Goal: Task Accomplishment & Management: Complete application form

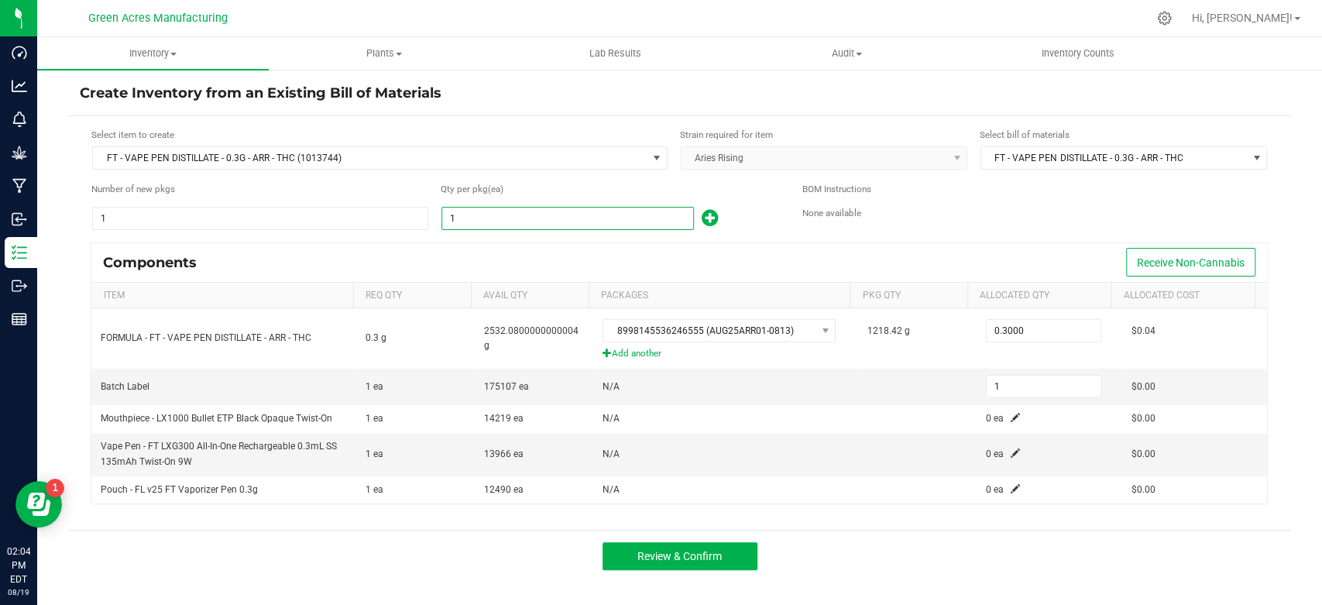
type input "3"
type input "35"
type input "359"
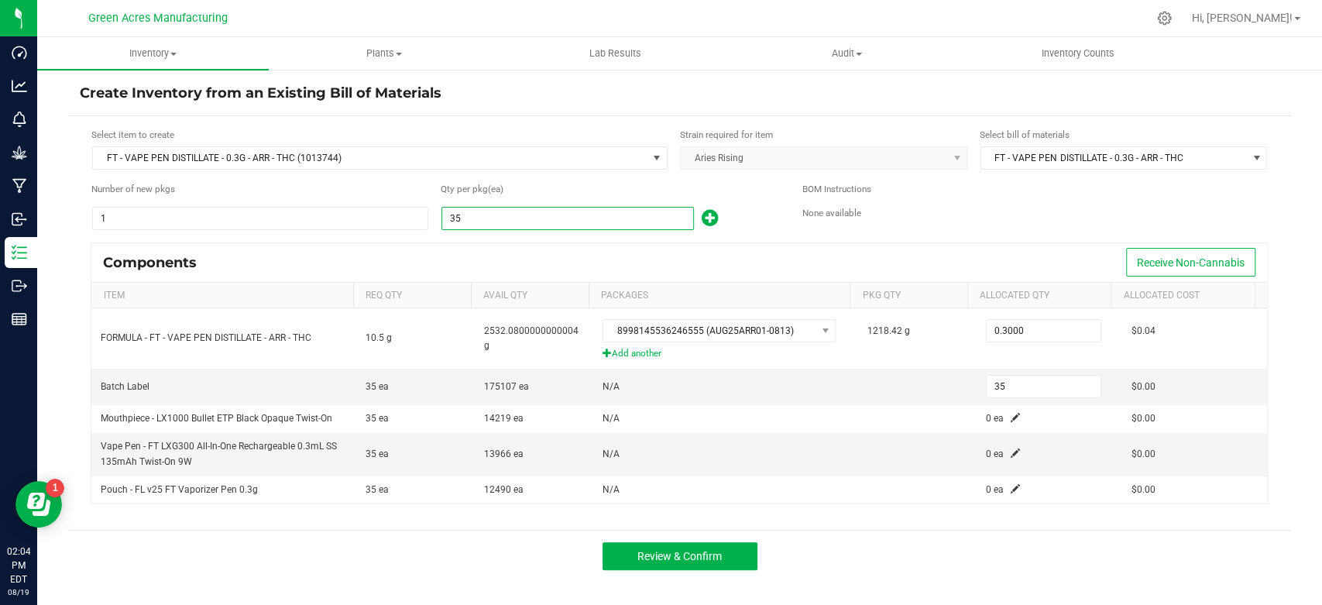
type input "359"
type input "3599"
type input "3,599"
click at [566, 256] on div "Components Receive Non-Cannabis" at bounding box center [679, 262] width 1176 height 39
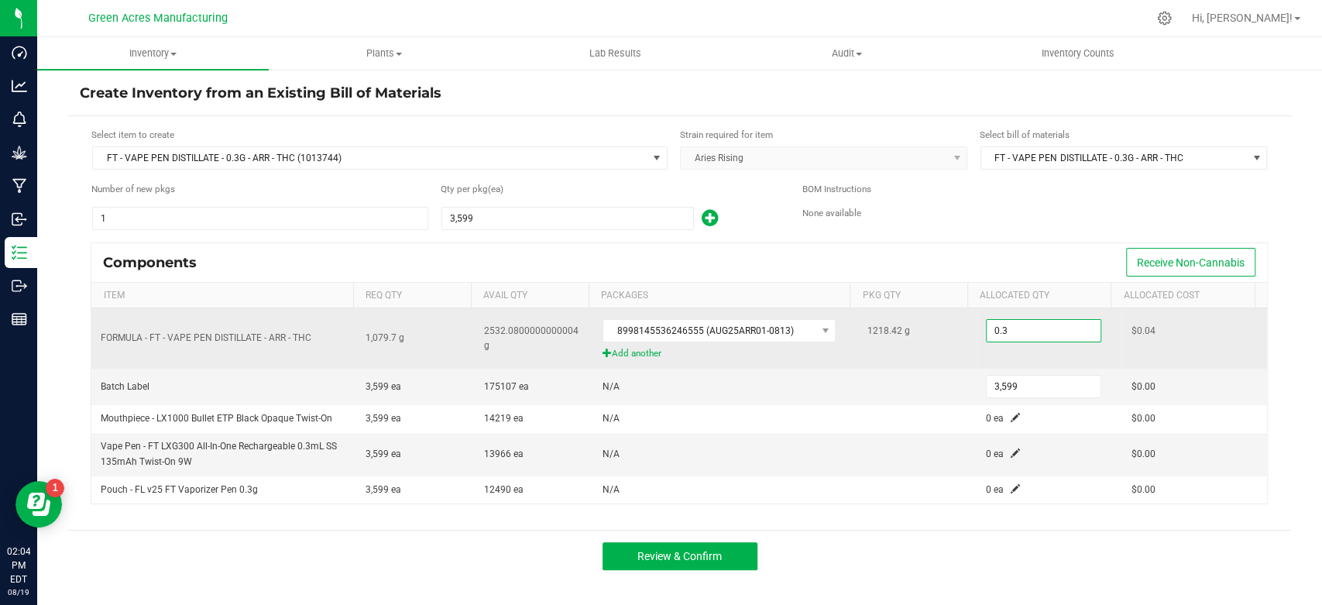
click at [1029, 326] on input "0.3" at bounding box center [1044, 331] width 114 height 22
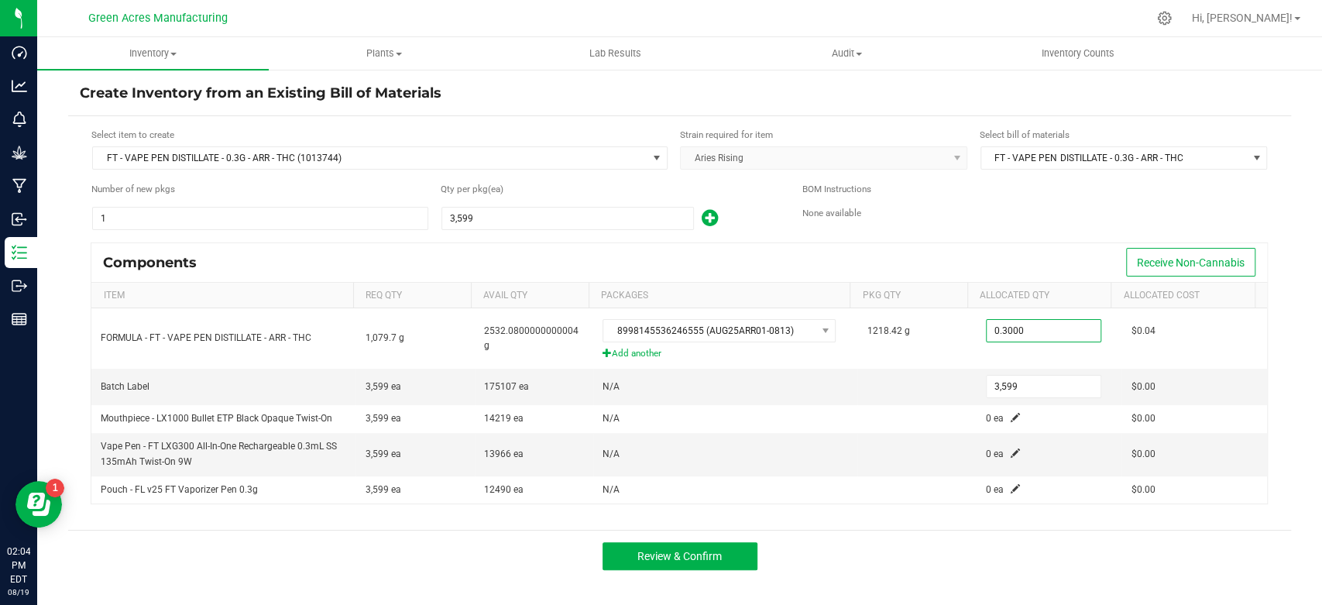
click at [1035, 248] on div "Components Receive Non-Cannabis" at bounding box center [679, 262] width 1176 height 39
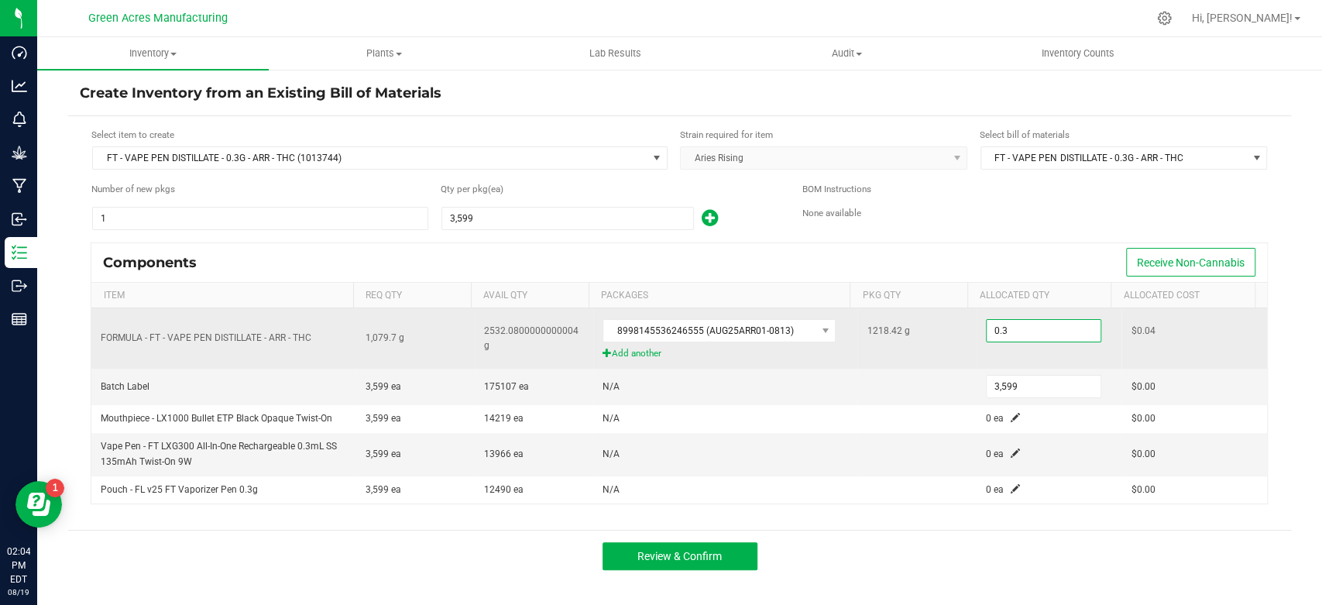
click at [1004, 330] on input "0.3" at bounding box center [1044, 331] width 114 height 22
type input "1,218.4200"
click at [858, 352] on td "1218.42 g" at bounding box center [917, 338] width 119 height 60
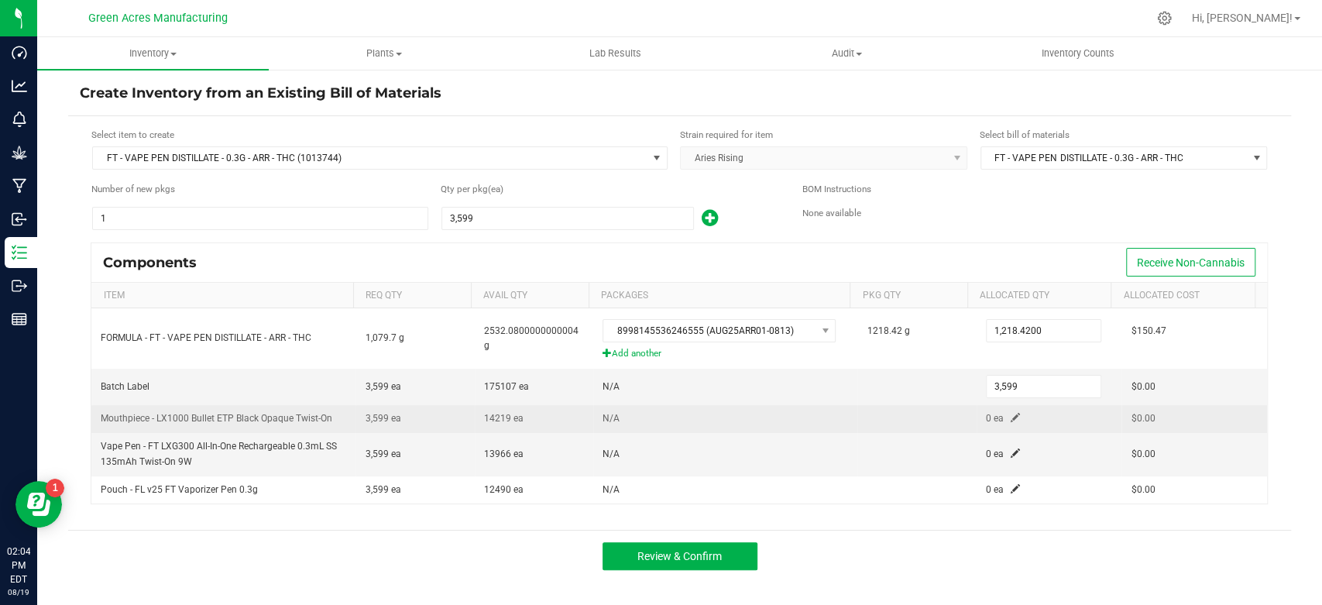
click at [1011, 413] on span at bounding box center [1015, 417] width 9 height 9
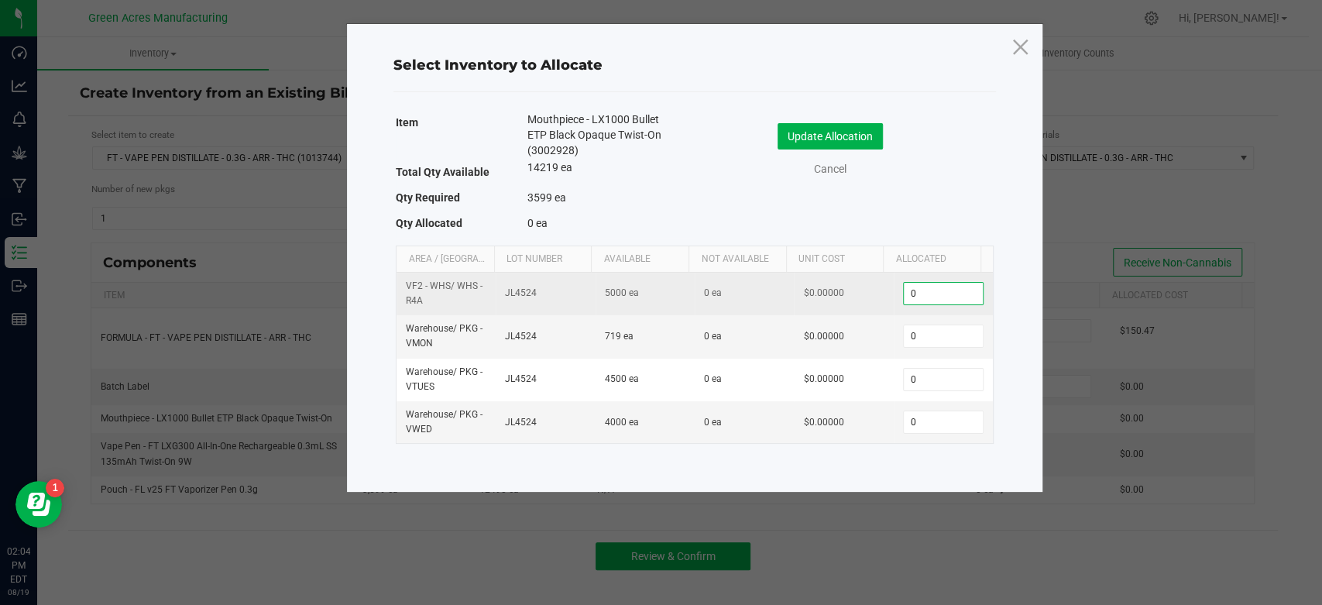
click at [930, 287] on input "0" at bounding box center [943, 294] width 79 height 22
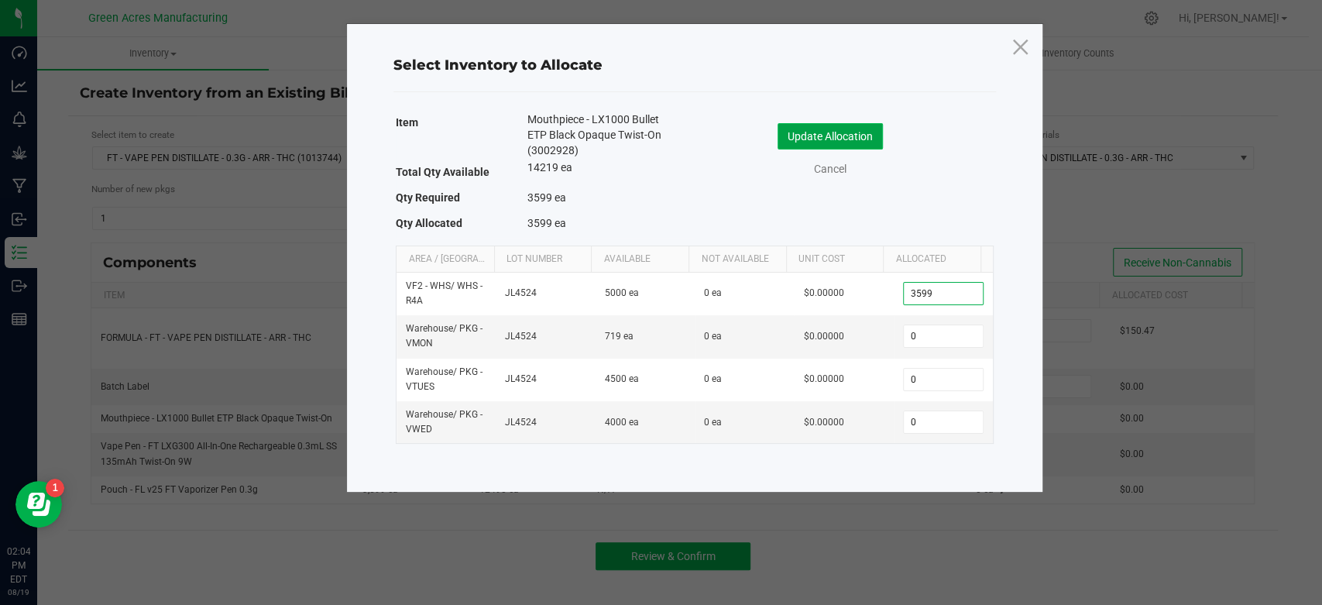
type input "3,599"
click at [858, 132] on button "Update Allocation" at bounding box center [830, 136] width 105 height 26
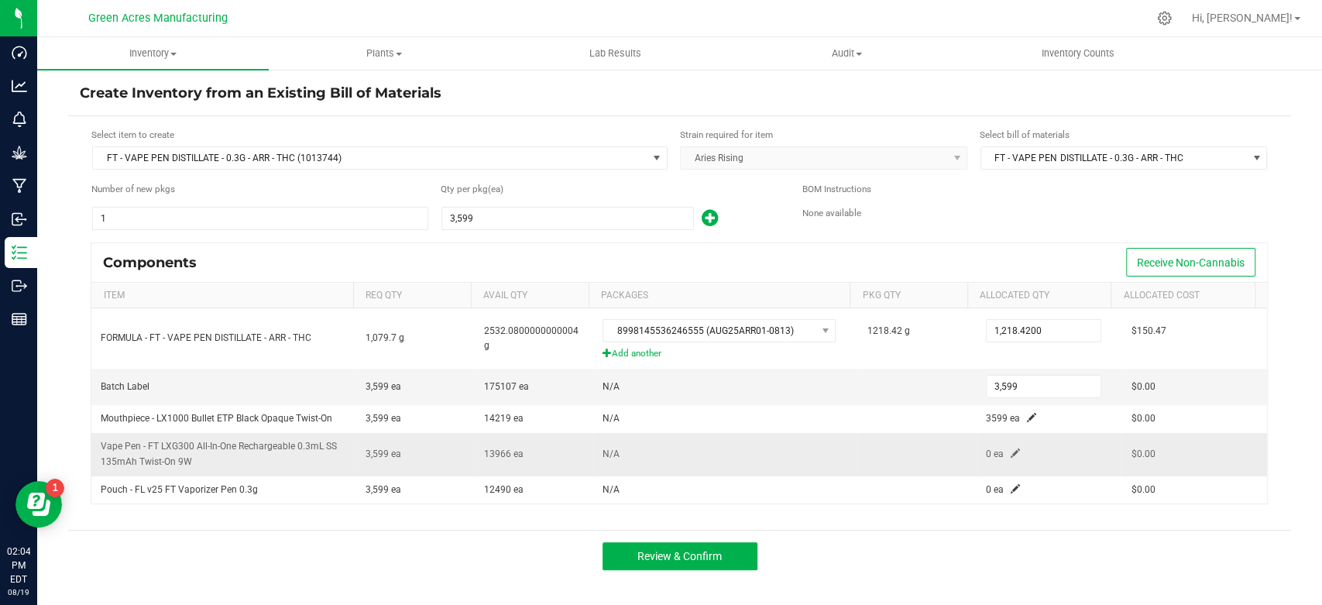
click at [1006, 445] on td "0 ea" at bounding box center [1050, 454] width 146 height 43
click at [1011, 451] on span at bounding box center [1015, 453] width 9 height 9
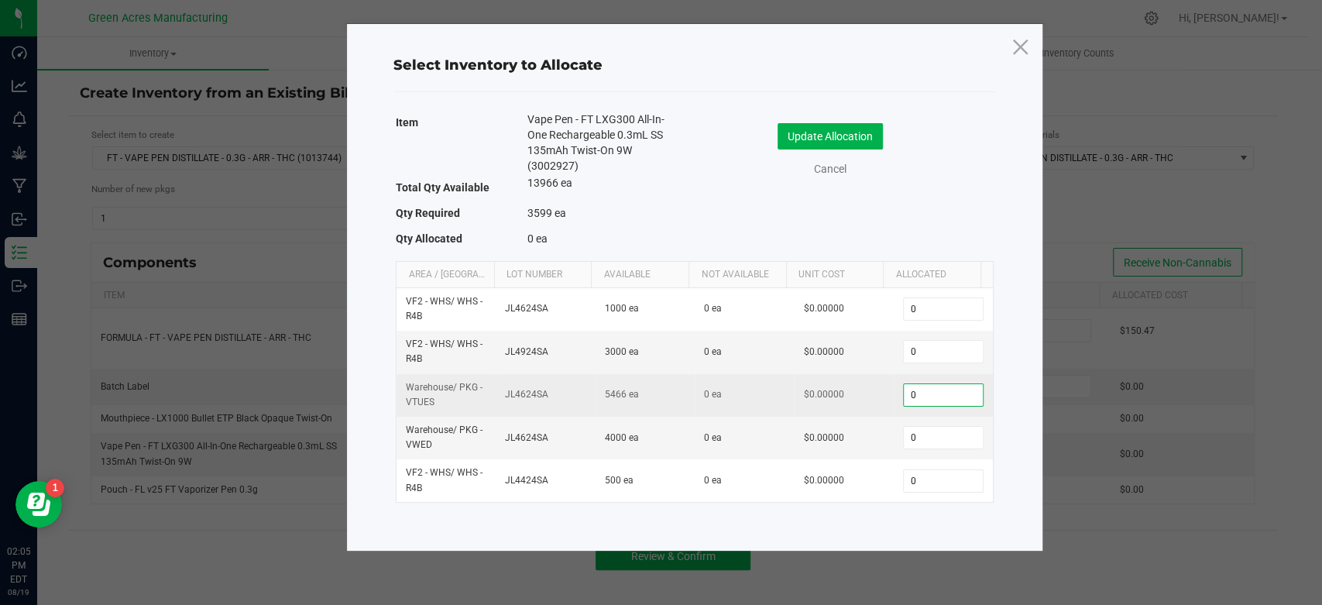
click at [923, 395] on input "0" at bounding box center [943, 395] width 79 height 22
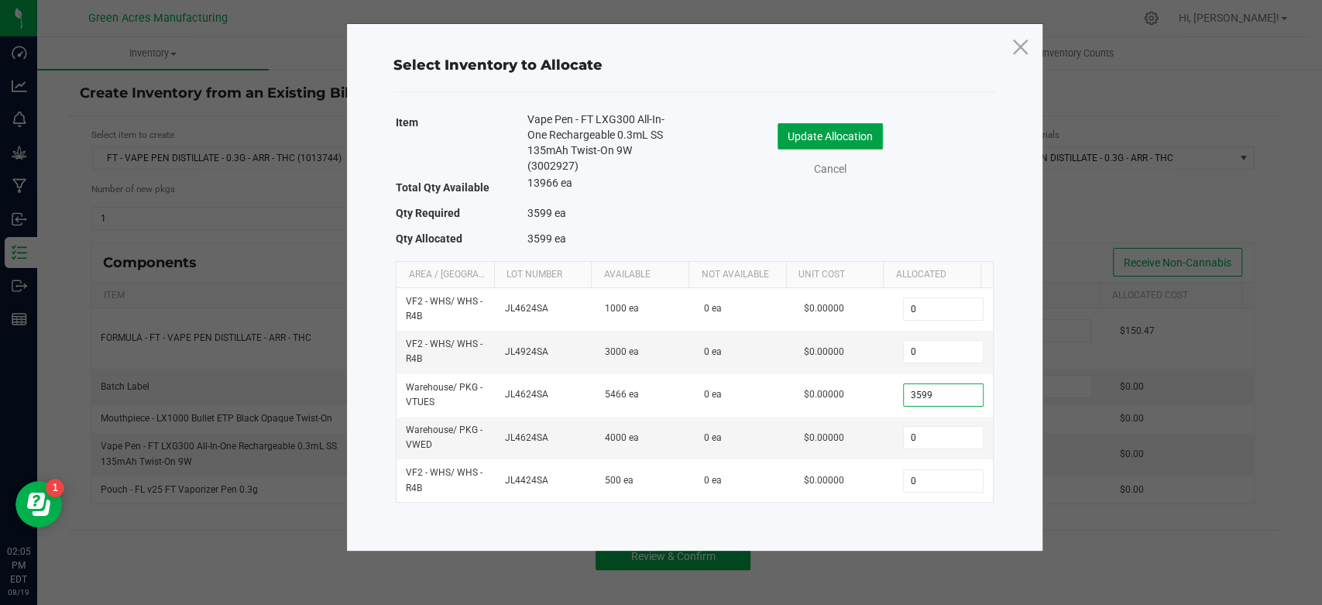
type input "3,599"
click at [863, 147] on button "Update Allocation" at bounding box center [830, 136] width 105 height 26
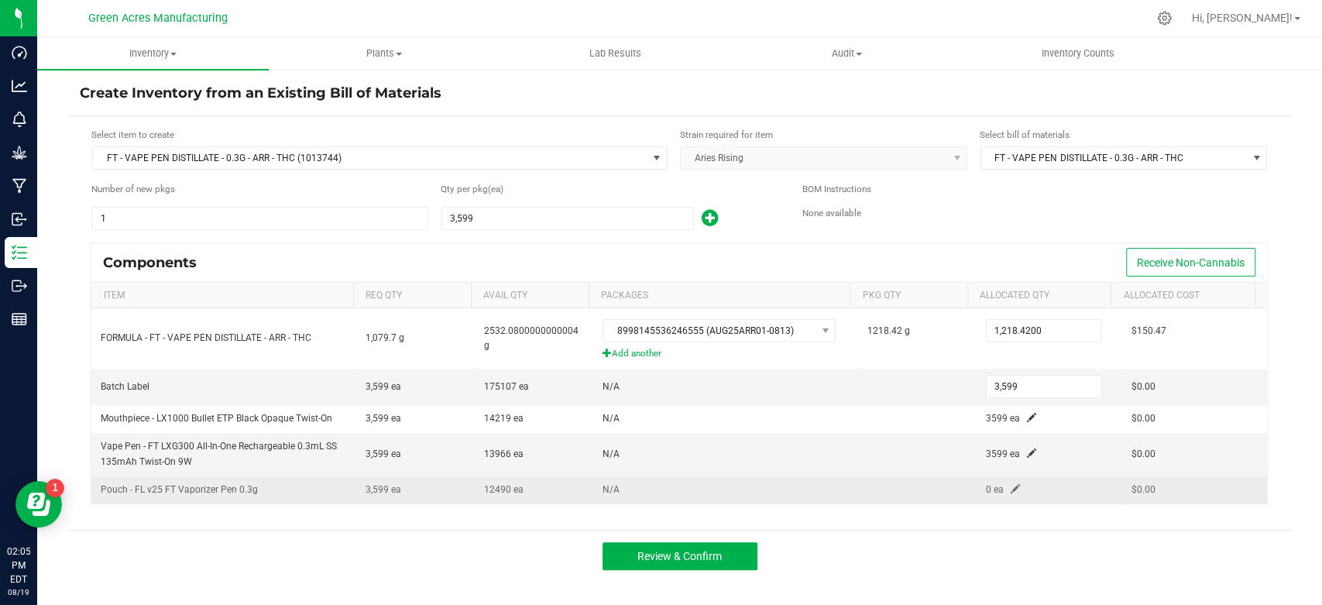
click at [1011, 488] on span at bounding box center [1015, 488] width 9 height 9
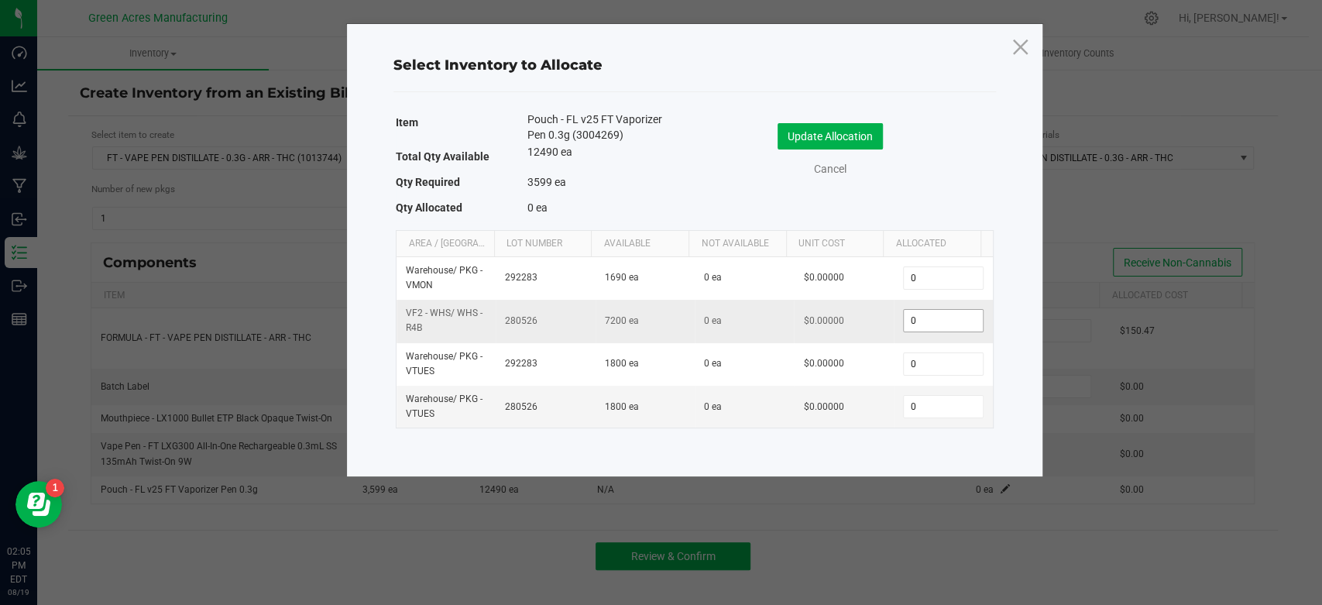
click at [944, 316] on input "0" at bounding box center [943, 321] width 79 height 22
type input "3599"
click at [827, 128] on button "Update Allocation" at bounding box center [830, 136] width 105 height 26
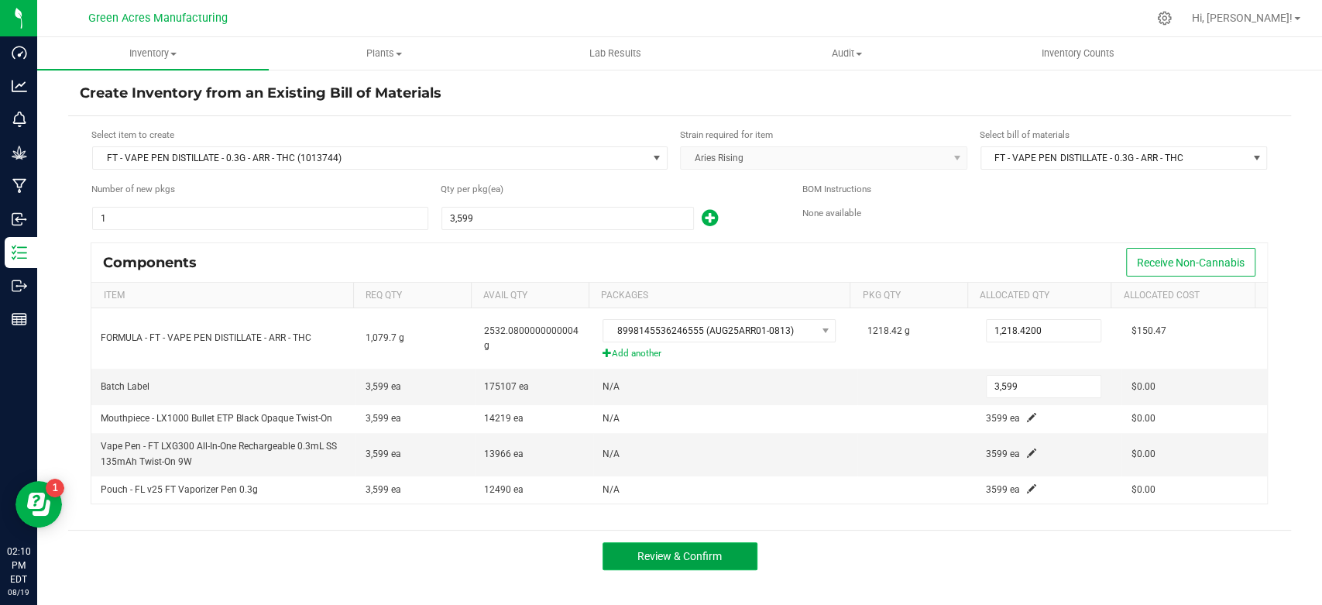
click at [724, 550] on button "Review & Confirm" at bounding box center [680, 556] width 155 height 28
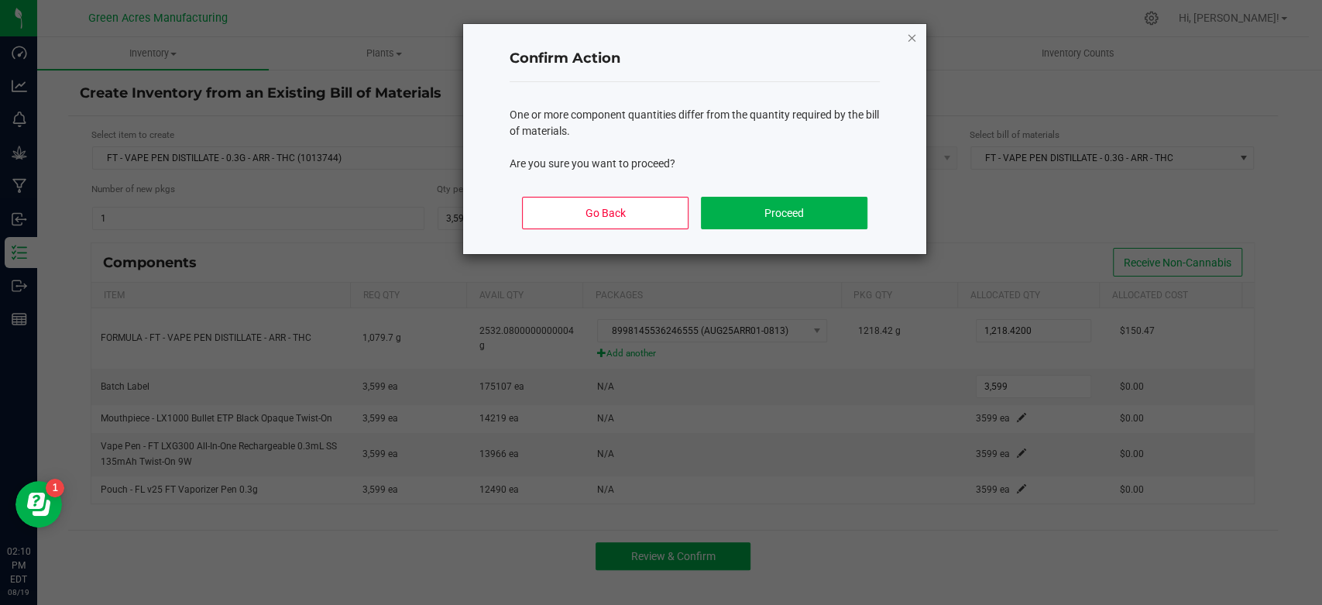
click at [911, 36] on icon "Close" at bounding box center [911, 37] width 11 height 19
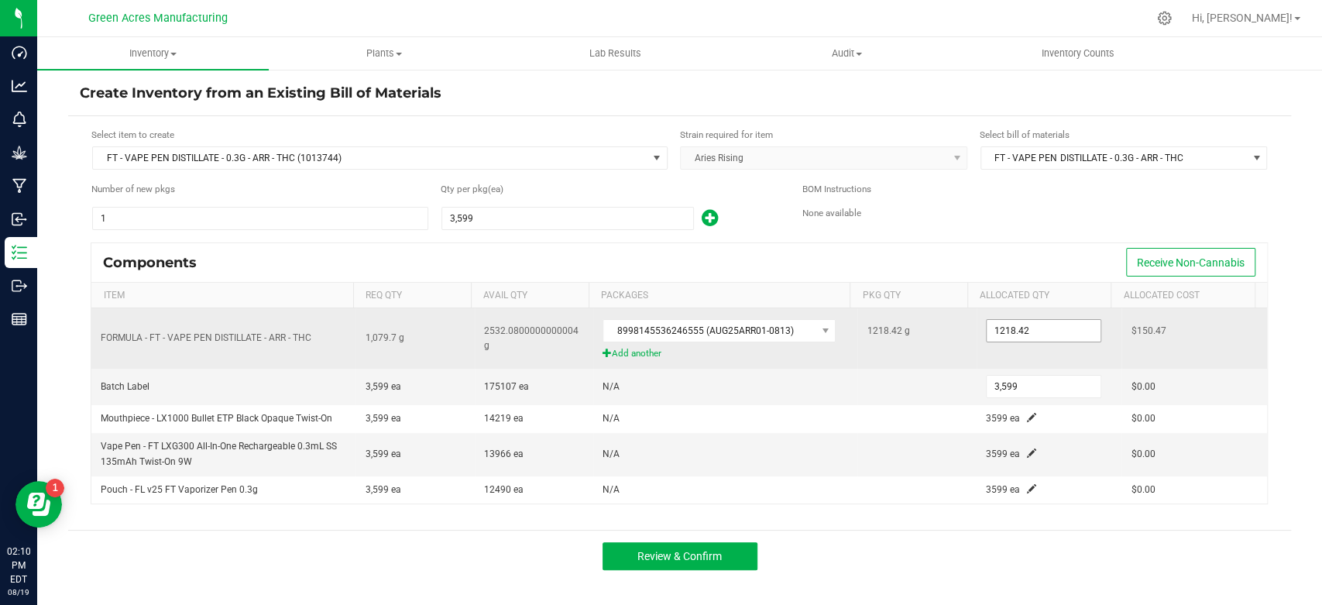
click at [1055, 323] on input "1218.42" at bounding box center [1044, 331] width 114 height 22
click at [1043, 335] on input "1218.42" at bounding box center [1044, 331] width 114 height 22
type input "1,218.4200"
click at [899, 364] on td "1218.42 g" at bounding box center [917, 338] width 119 height 60
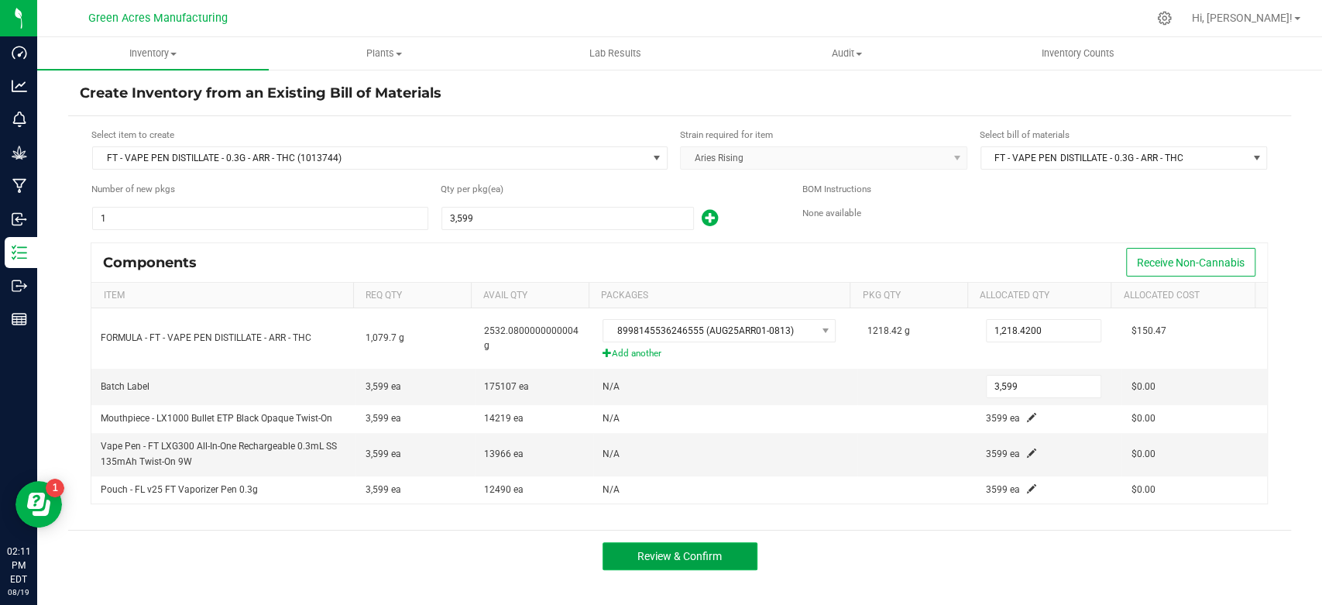
click at [728, 548] on button "Review & Confirm" at bounding box center [680, 556] width 155 height 28
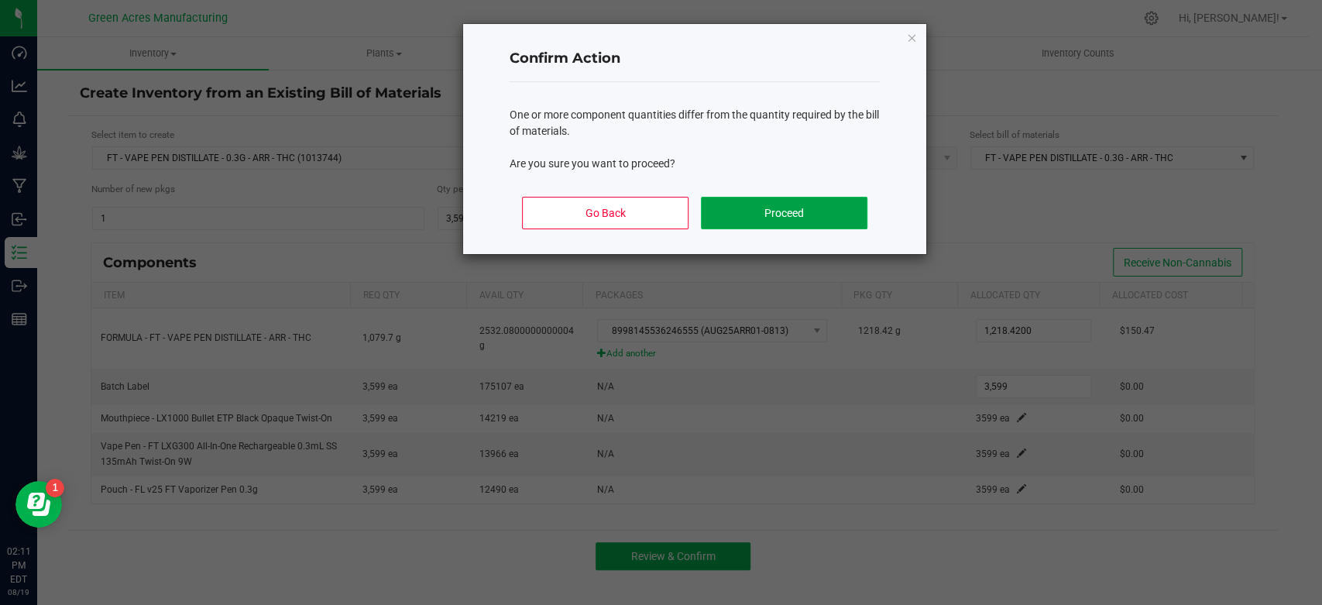
click at [824, 228] on button "Proceed" at bounding box center [784, 213] width 167 height 33
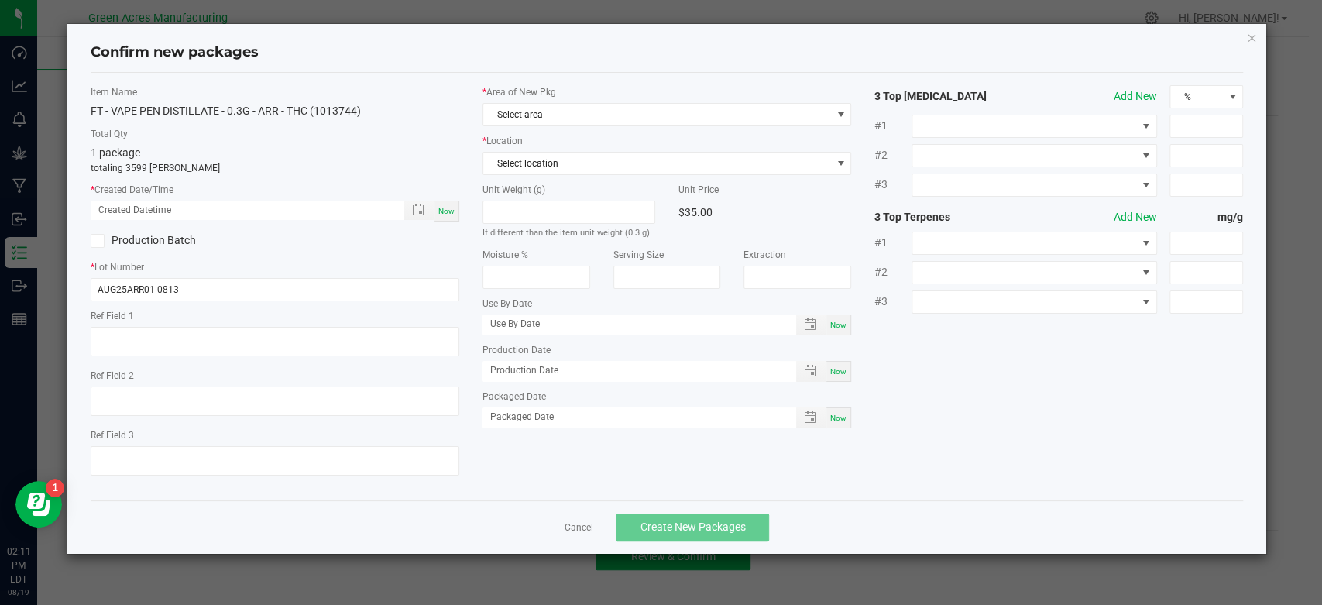
click at [452, 215] on span "Now" at bounding box center [446, 211] width 16 height 9
type input "[DATE] 02:11 PM"
click at [621, 112] on span "Select area" at bounding box center [657, 115] width 348 height 22
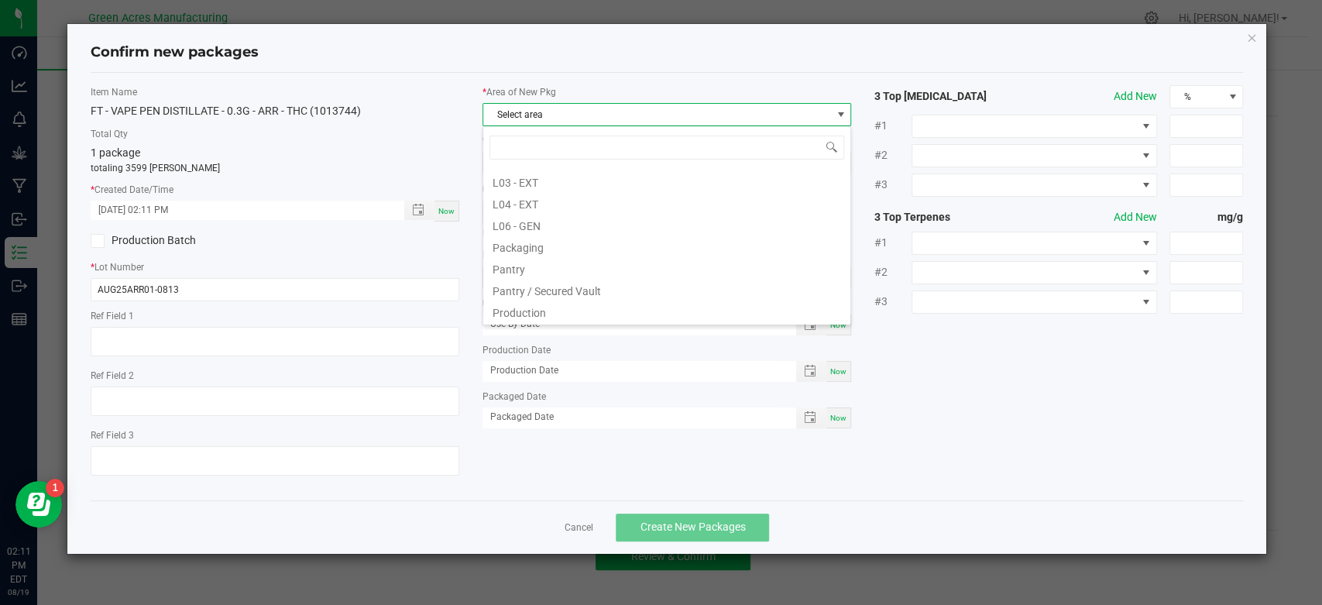
scroll to position [353, 0]
click at [570, 279] on li "Pantry / Secured Vault" at bounding box center [666, 281] width 367 height 22
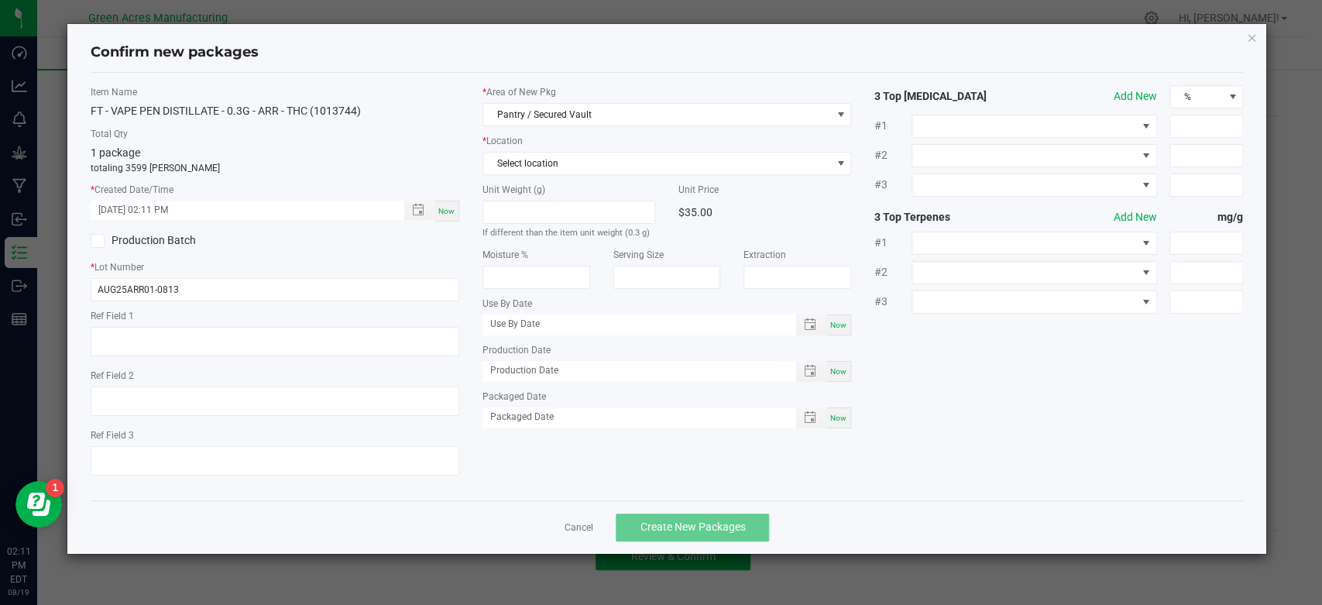
click at [622, 180] on div "* Area of New Pkg Pantry / Secured Vault * Location Select location Unit Weight…" at bounding box center [667, 260] width 392 height 351
click at [648, 167] on span "Select location" at bounding box center [657, 164] width 348 height 22
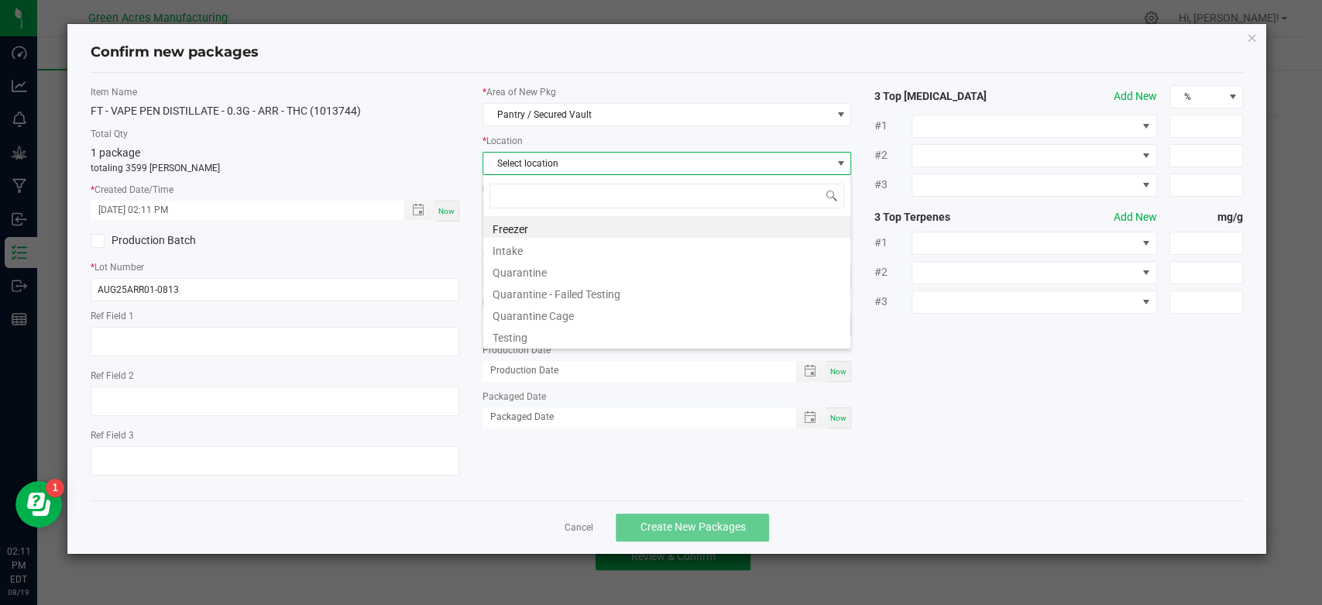
scroll to position [22, 369]
click at [605, 240] on li "Intake" at bounding box center [666, 249] width 367 height 22
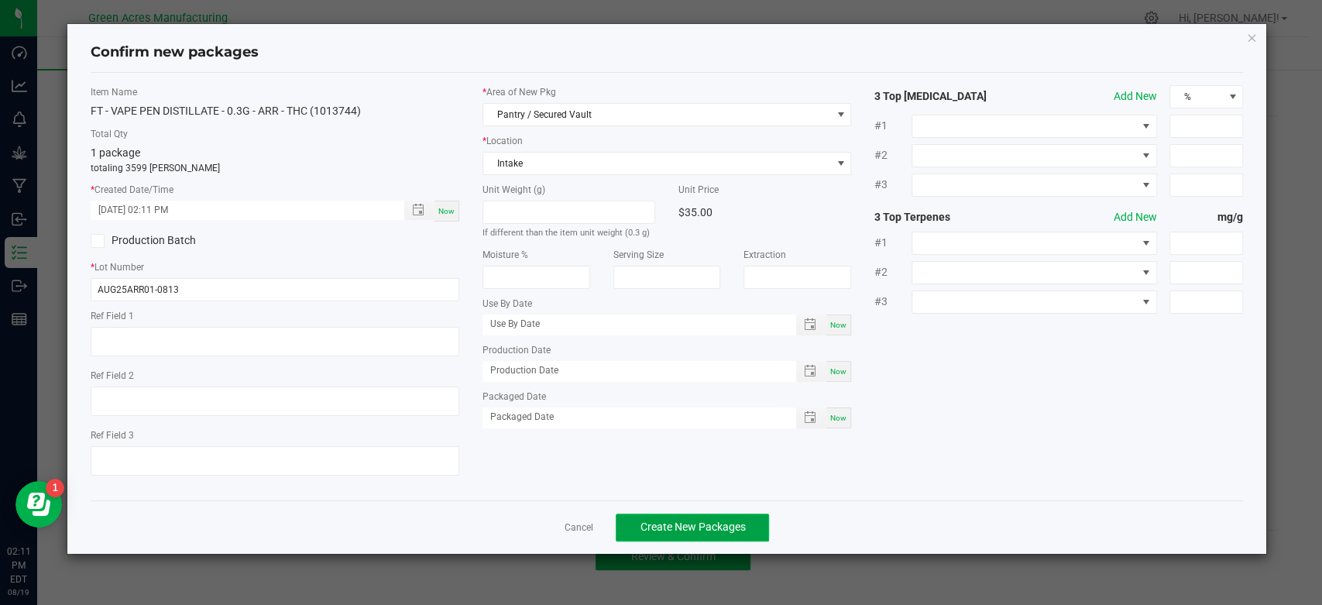
click at [691, 524] on span "Create New Packages" at bounding box center [692, 527] width 105 height 12
click at [1248, 36] on icon "button" at bounding box center [1251, 37] width 11 height 19
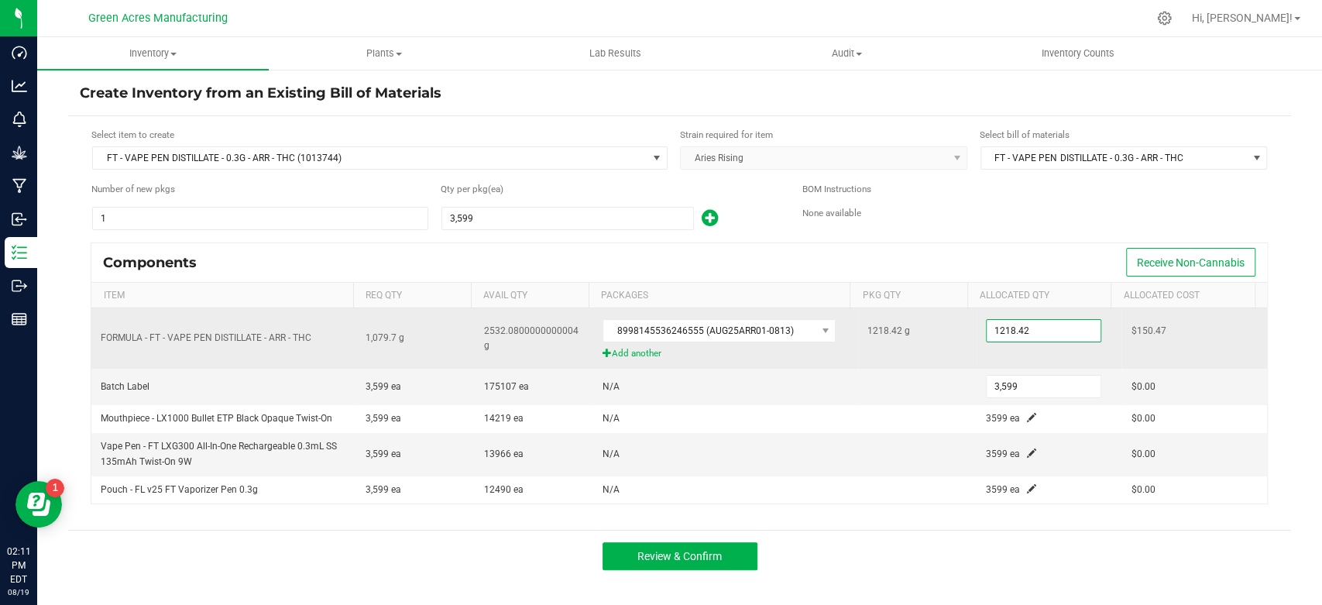
click at [1032, 333] on input "1218.42" at bounding box center [1044, 331] width 114 height 22
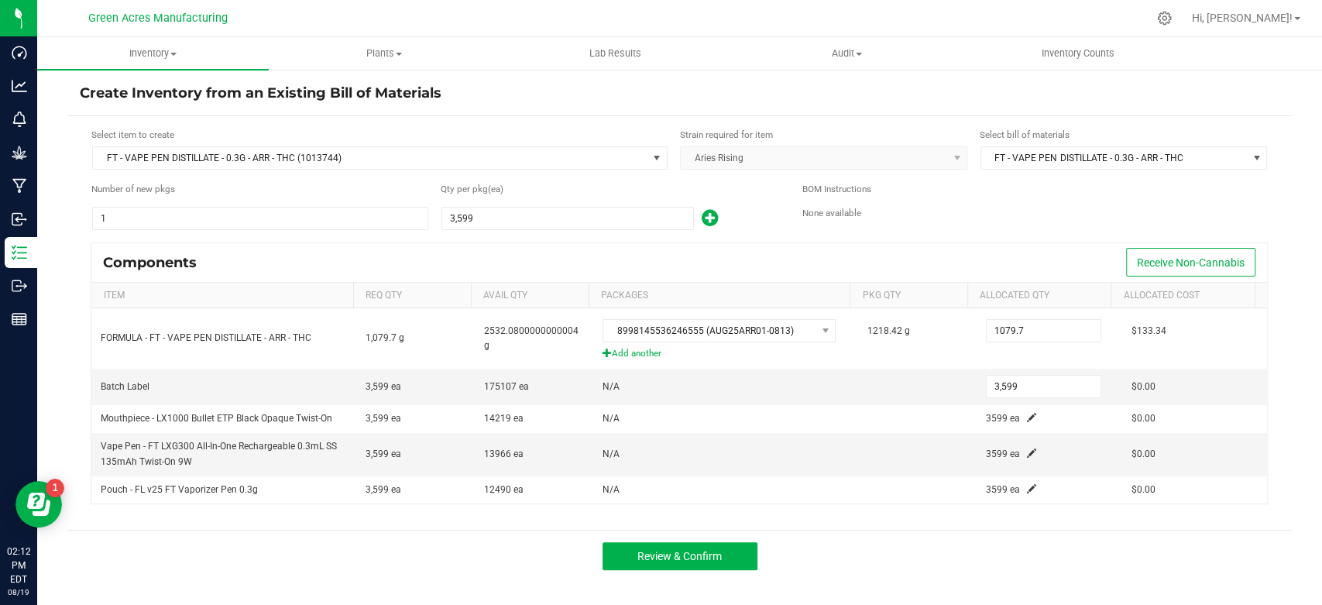
type input "1,079.7000"
click at [707, 256] on div "Components Receive Non-Cannabis" at bounding box center [679, 262] width 1176 height 39
click at [679, 563] on button "Review & Confirm" at bounding box center [680, 556] width 155 height 28
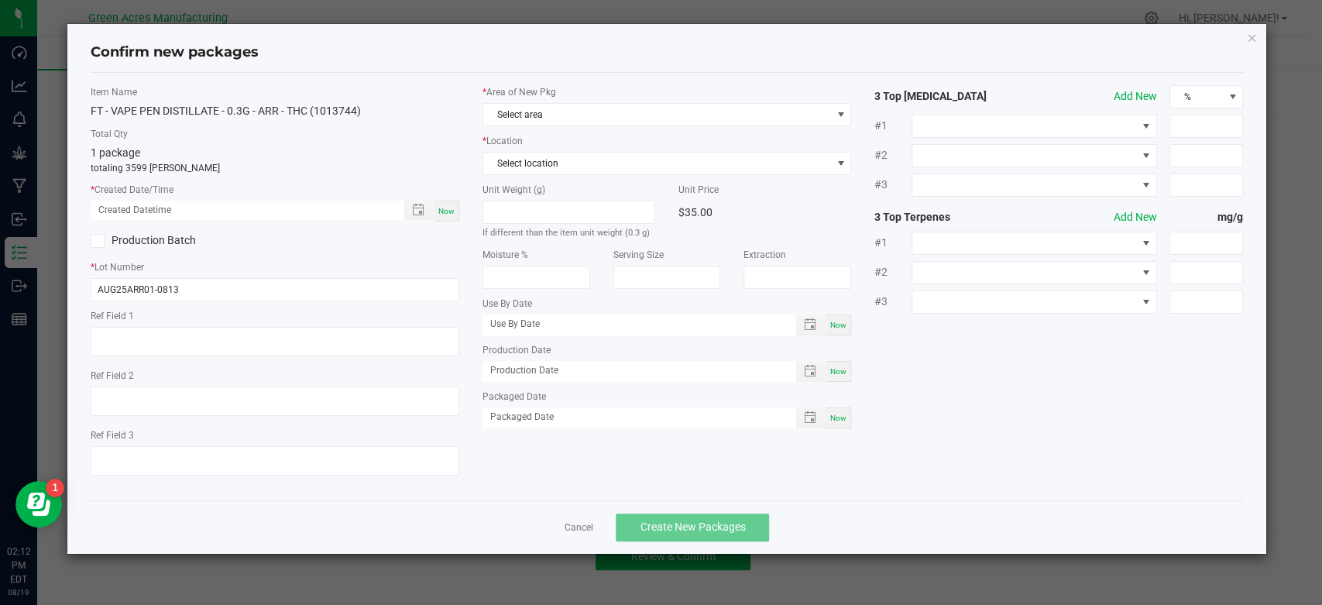
click at [454, 209] on span "Now" at bounding box center [446, 211] width 16 height 9
type input "[DATE] 02:12 PM"
click at [576, 114] on span "Select area" at bounding box center [657, 115] width 348 height 22
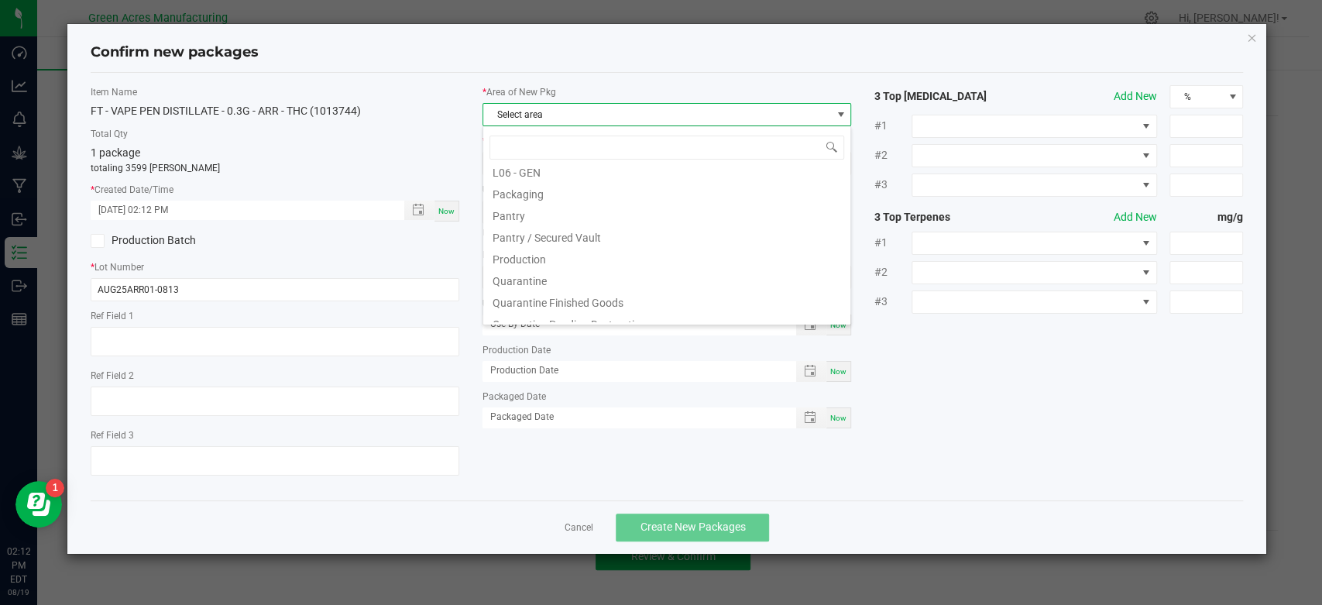
scroll to position [366, 0]
click at [602, 265] on li "Pantry / Secured Vault" at bounding box center [666, 268] width 367 height 22
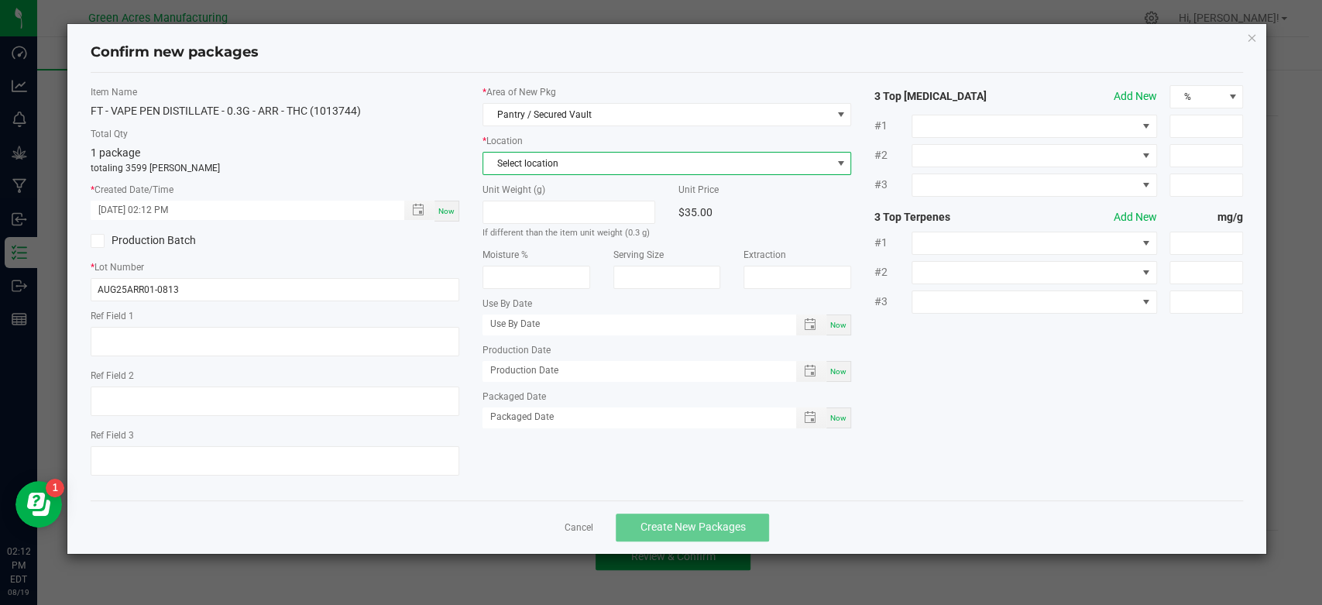
click at [683, 154] on span "Select location" at bounding box center [657, 164] width 348 height 22
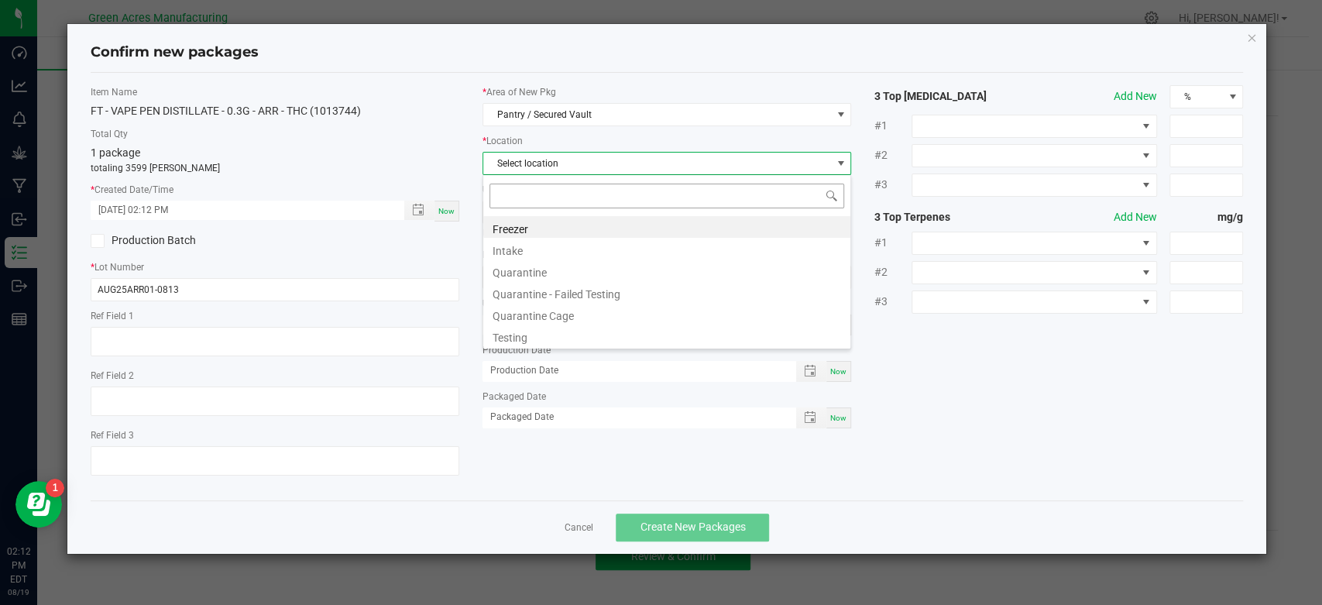
scroll to position [22, 369]
click at [550, 242] on li "Intake" at bounding box center [666, 249] width 367 height 22
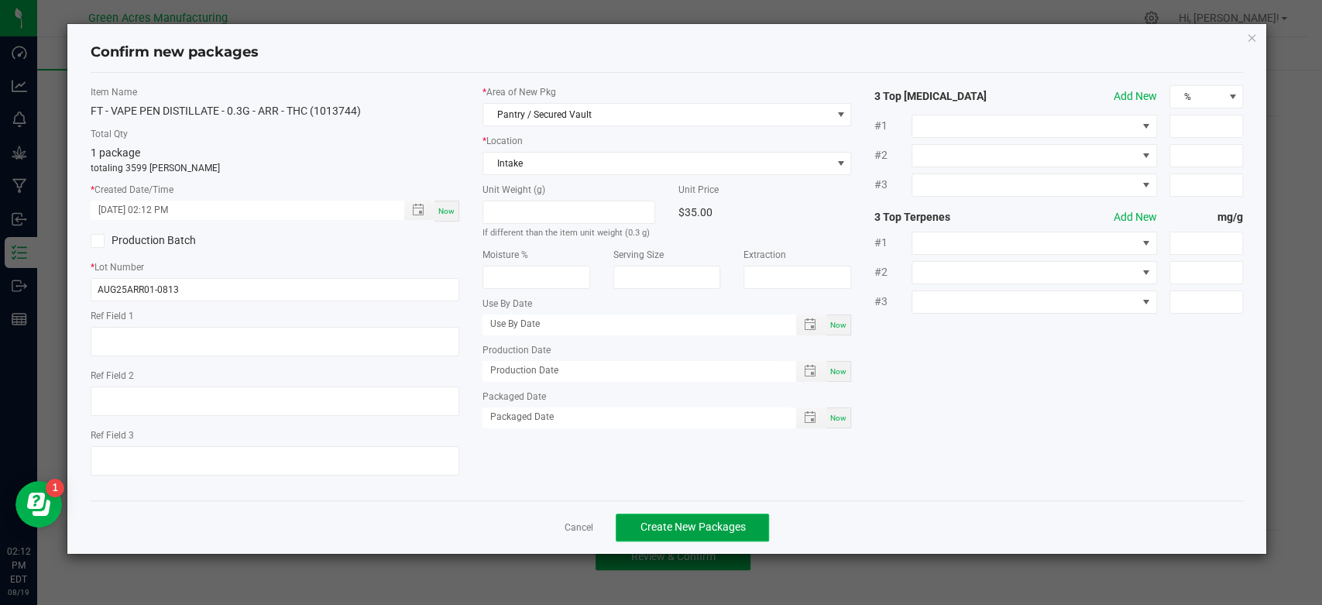
click at [641, 517] on button "Create New Packages" at bounding box center [692, 528] width 153 height 28
click at [1259, 43] on div "Confirm new packages Item Name FT - VAPE PEN DISTILLATE - 0.3G - ARR - THC (101…" at bounding box center [666, 289] width 1199 height 530
click at [1257, 42] on icon "button" at bounding box center [1251, 37] width 11 height 19
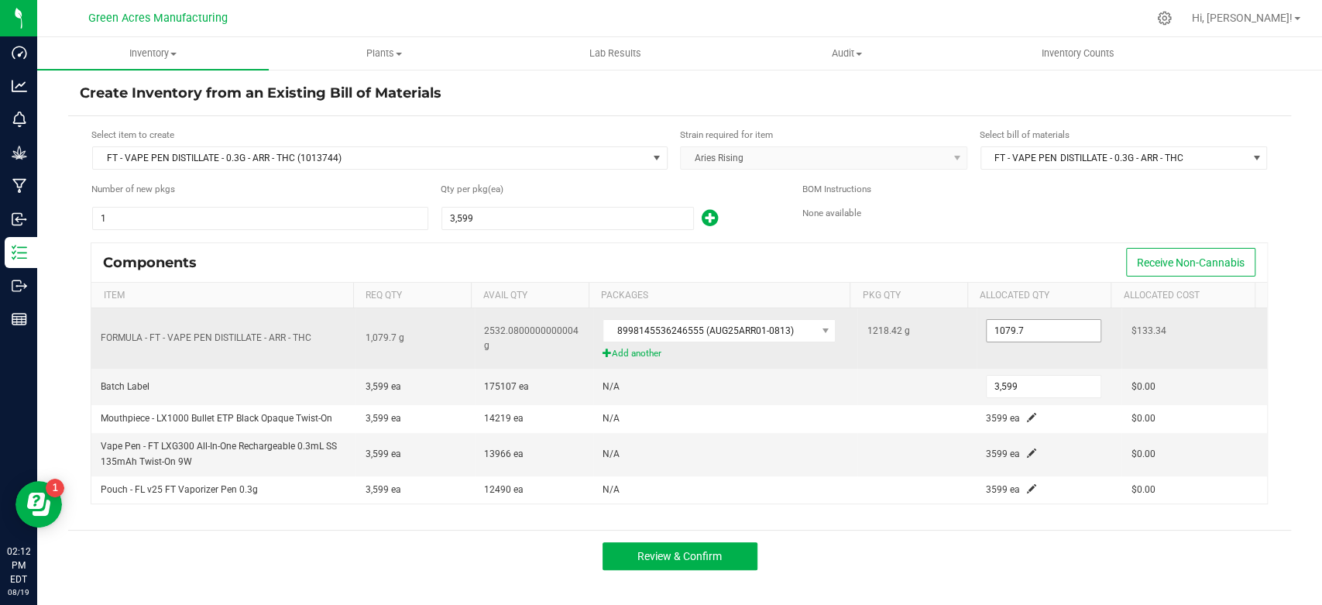
click at [1060, 329] on input "1079.7" at bounding box center [1044, 331] width 114 height 22
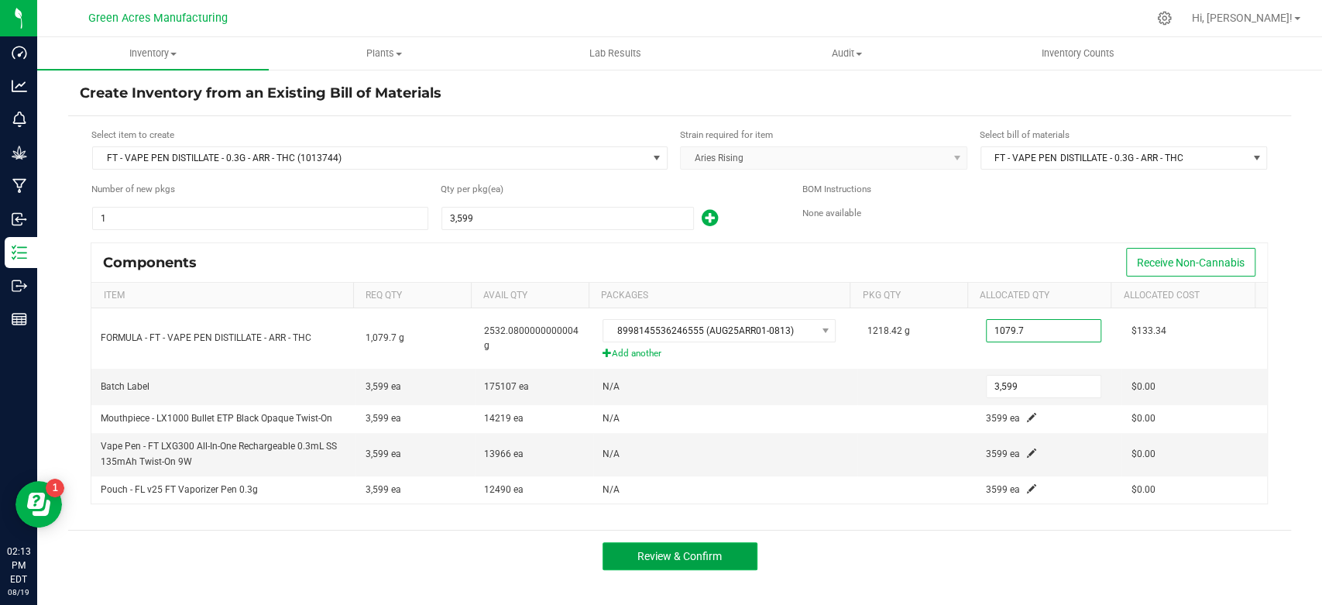
type input "1,079.7000"
click at [710, 556] on span "Review & Confirm" at bounding box center [680, 556] width 84 height 12
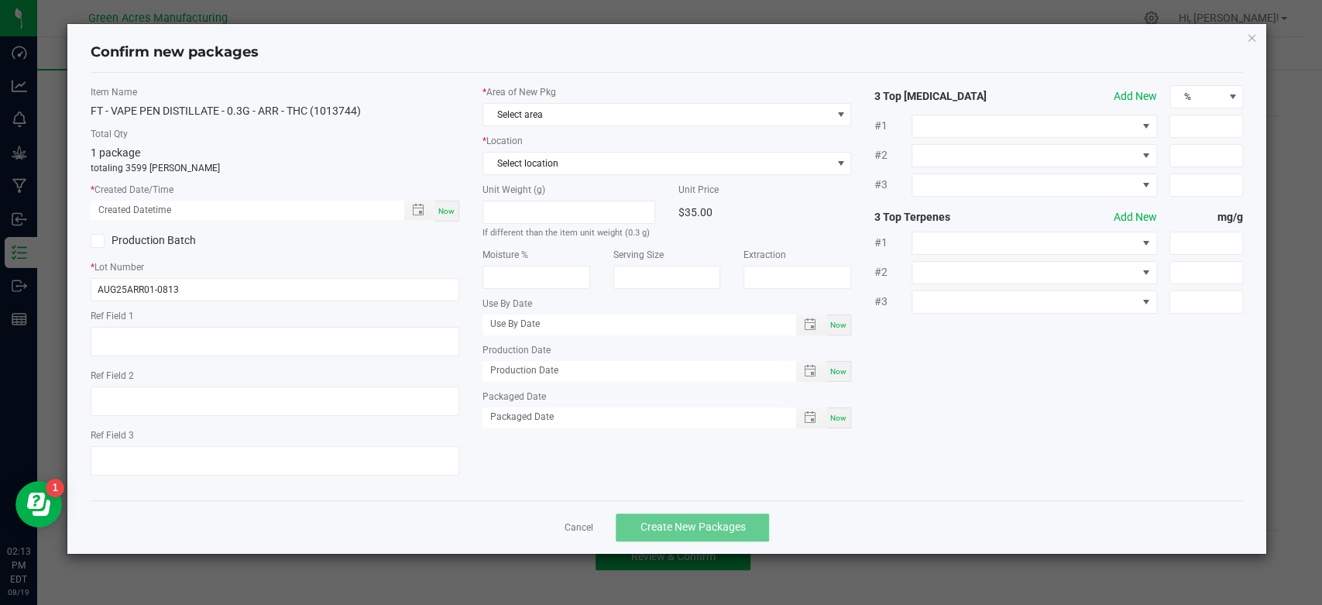
click at [452, 211] on span "Now" at bounding box center [446, 211] width 16 height 9
type input "[DATE] 02:13 PM"
click at [583, 104] on span "Select area" at bounding box center [657, 115] width 348 height 22
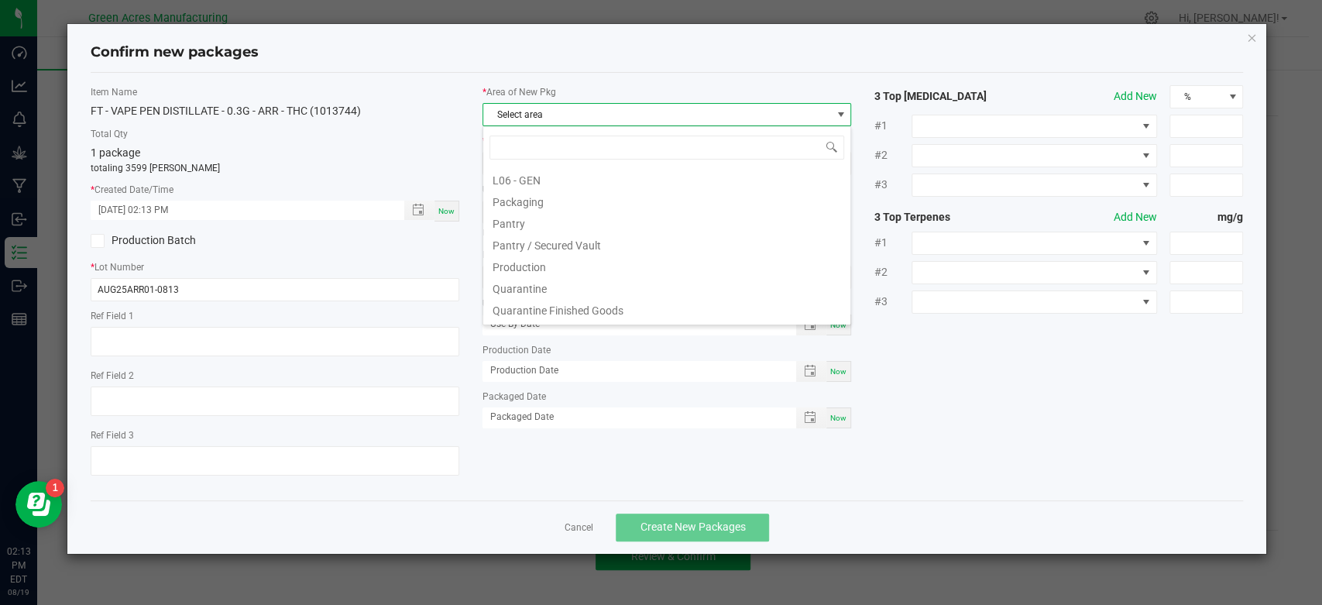
scroll to position [392, 0]
click at [583, 242] on li "Pantry / Secured Vault" at bounding box center [666, 242] width 367 height 22
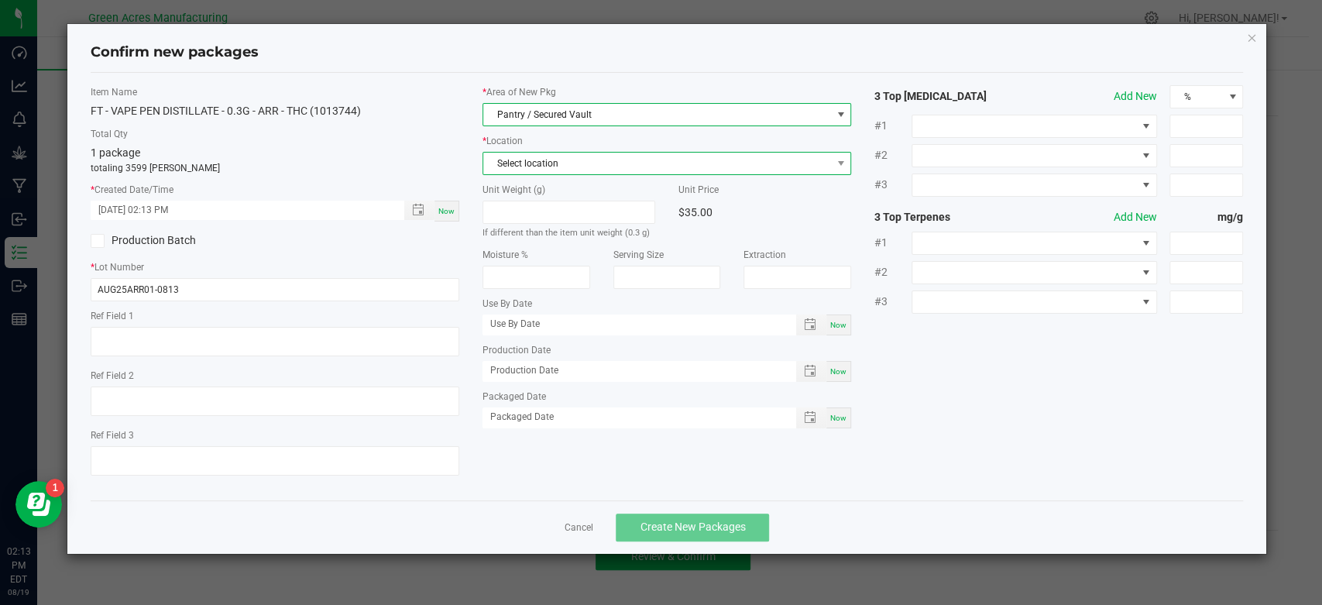
click at [611, 163] on span "Select location" at bounding box center [657, 164] width 348 height 22
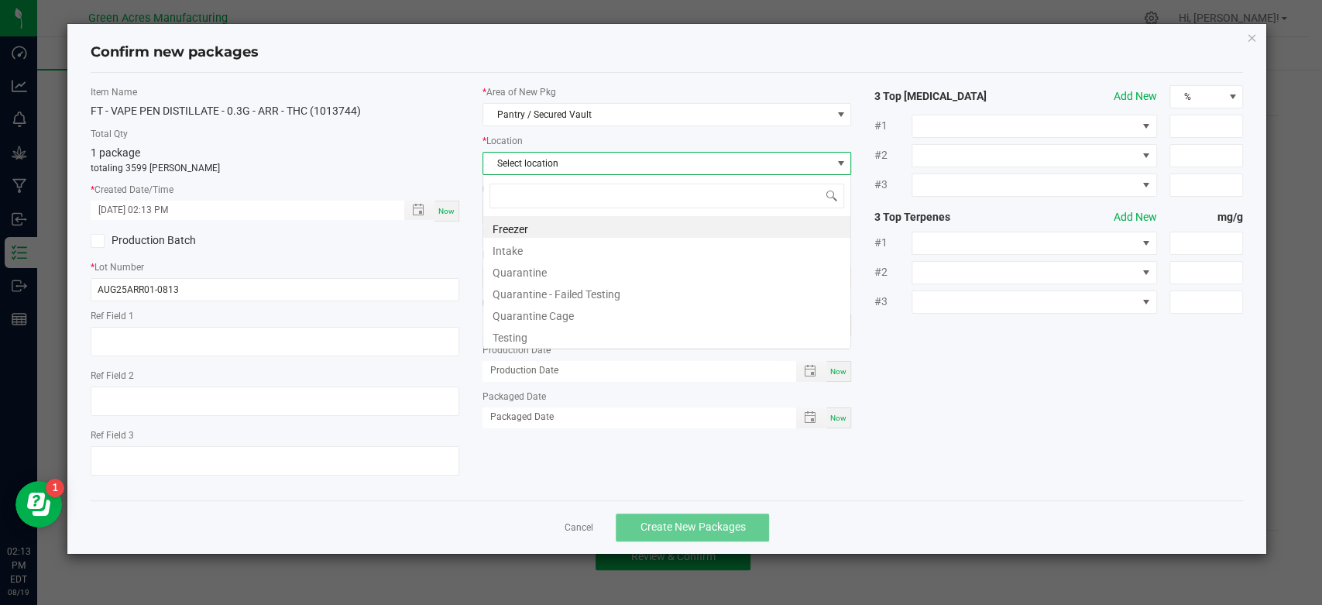
scroll to position [22, 369]
click at [555, 256] on li "Intake" at bounding box center [666, 249] width 367 height 22
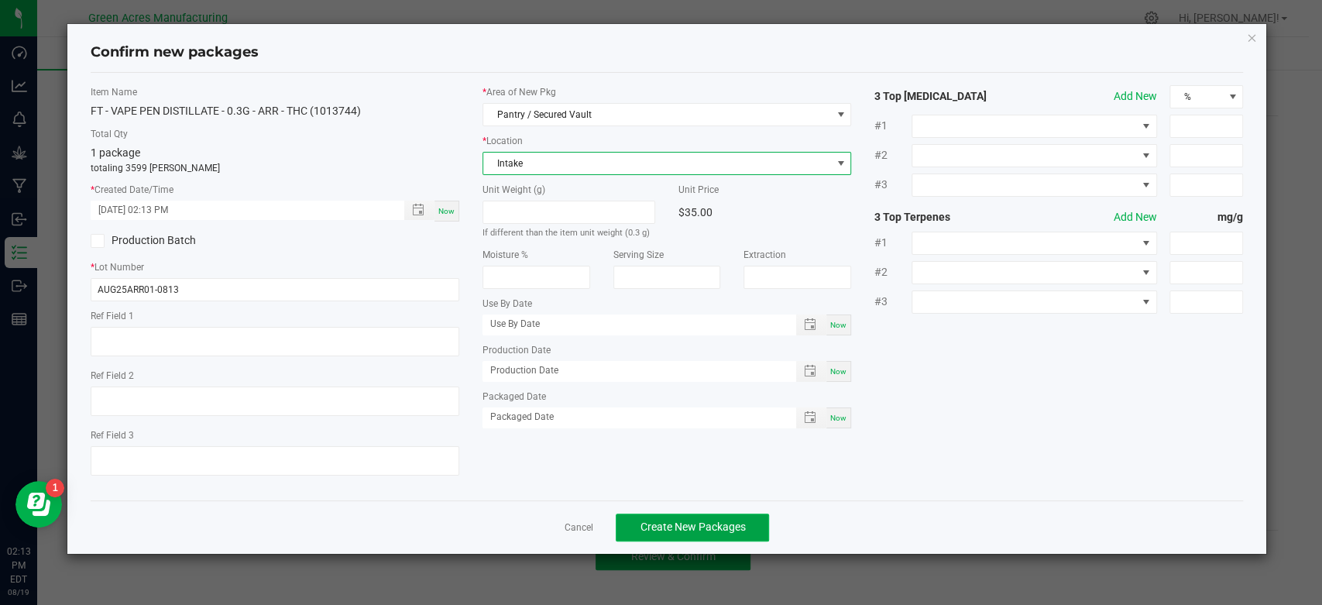
click at [642, 524] on span "Create New Packages" at bounding box center [692, 527] width 105 height 12
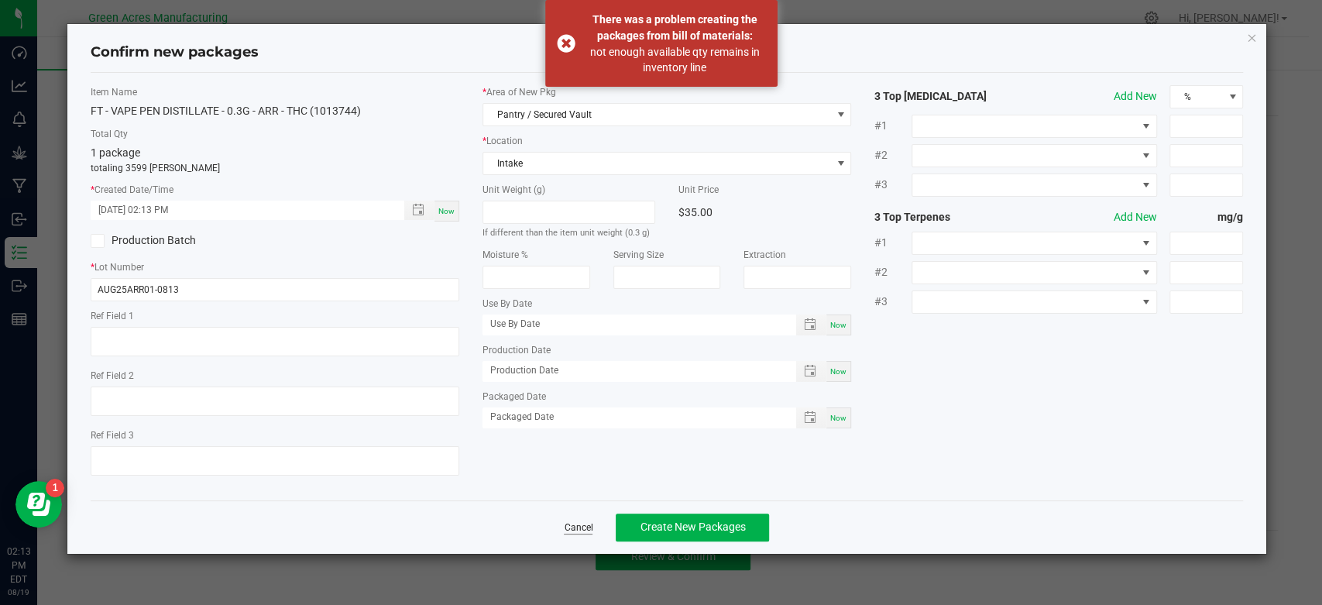
click at [572, 531] on link "Cancel" at bounding box center [578, 527] width 29 height 13
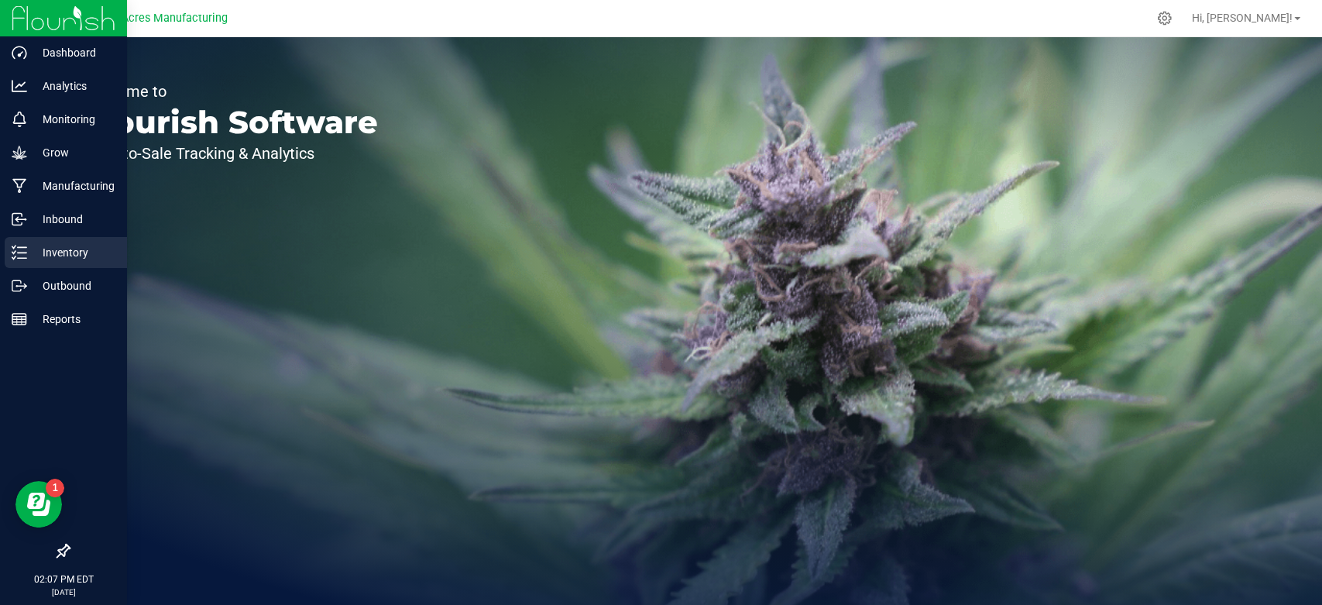
click at [6, 243] on div "Inventory" at bounding box center [66, 252] width 122 height 31
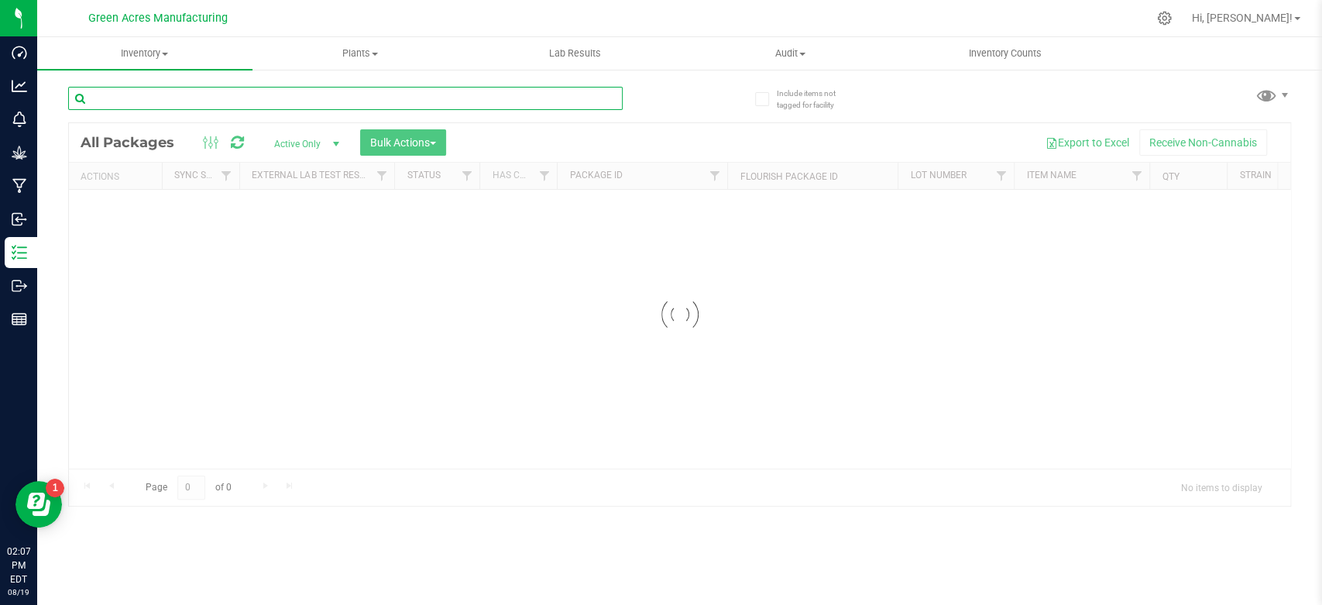
click at [250, 101] on input "text" at bounding box center [345, 98] width 555 height 23
type input "aug25arr01"
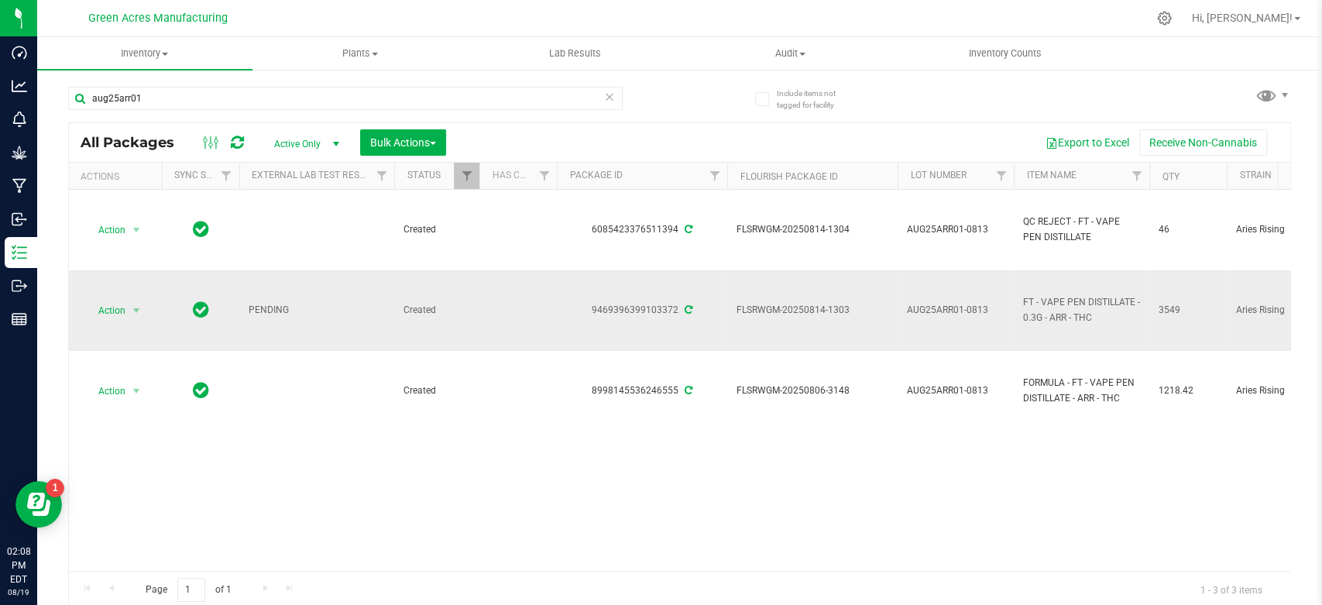
drag, startPoint x: 592, startPoint y: 310, endPoint x: 1212, endPoint y: 304, distance: 620.5
copy tr "9469396399103372 FLSRWGM-20250814-1303 AUG25ARR01-0813 FT - VAPE PEN DISTILLATE…"
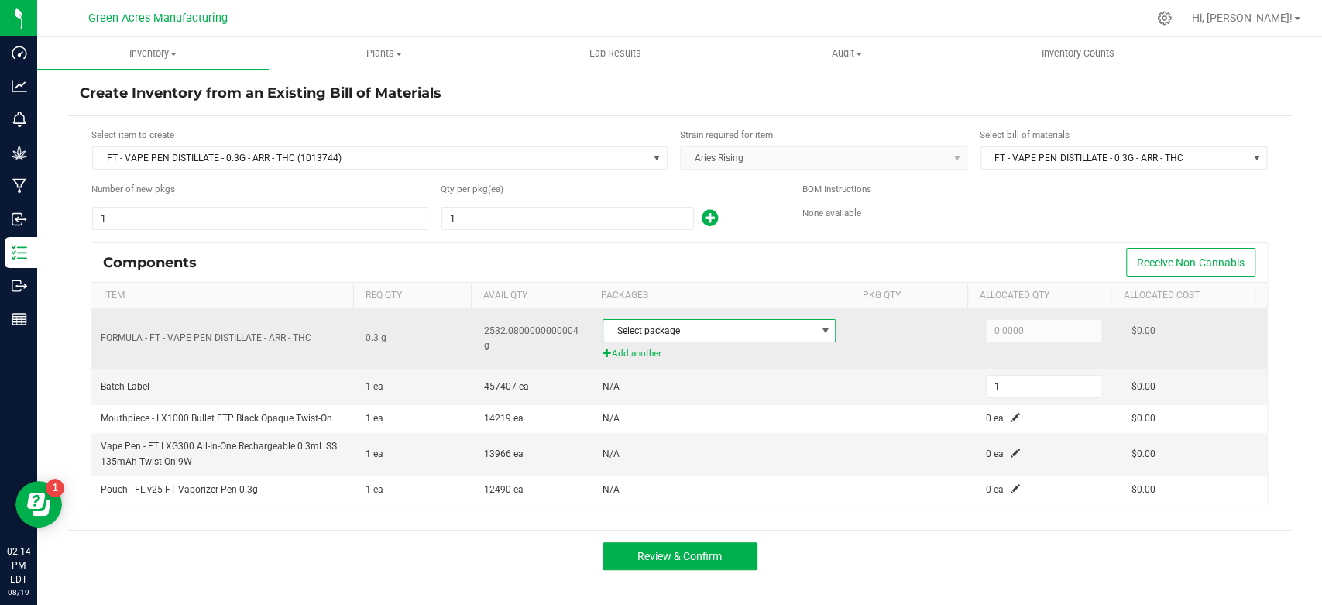
click at [768, 320] on span "Select package" at bounding box center [709, 331] width 212 height 22
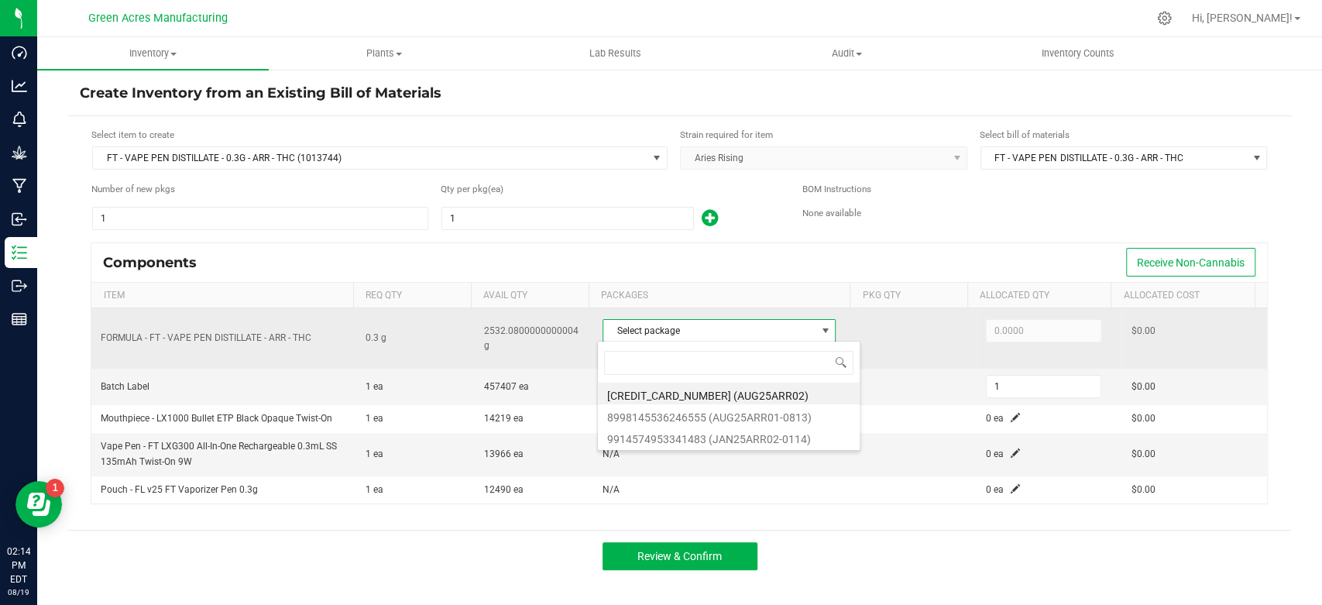
scroll to position [22, 230]
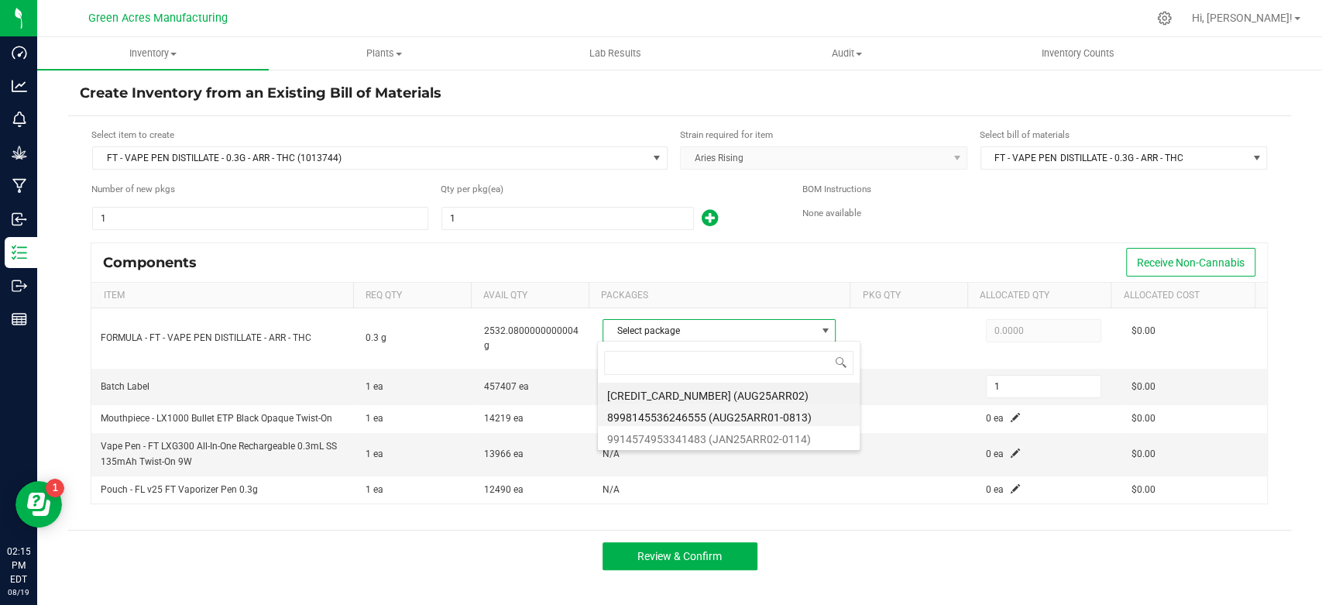
click at [812, 419] on li "8998145536246555 (AUG25ARR01-0813)" at bounding box center [729, 415] width 262 height 22
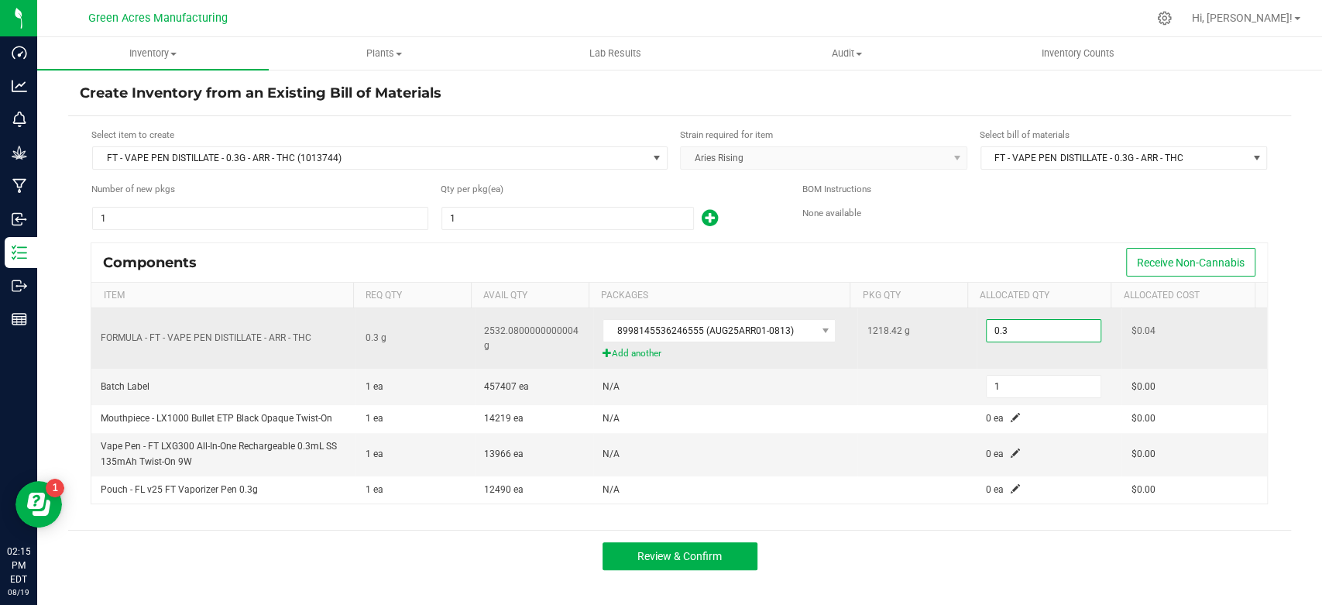
click at [1027, 339] on input "0.3" at bounding box center [1044, 331] width 114 height 22
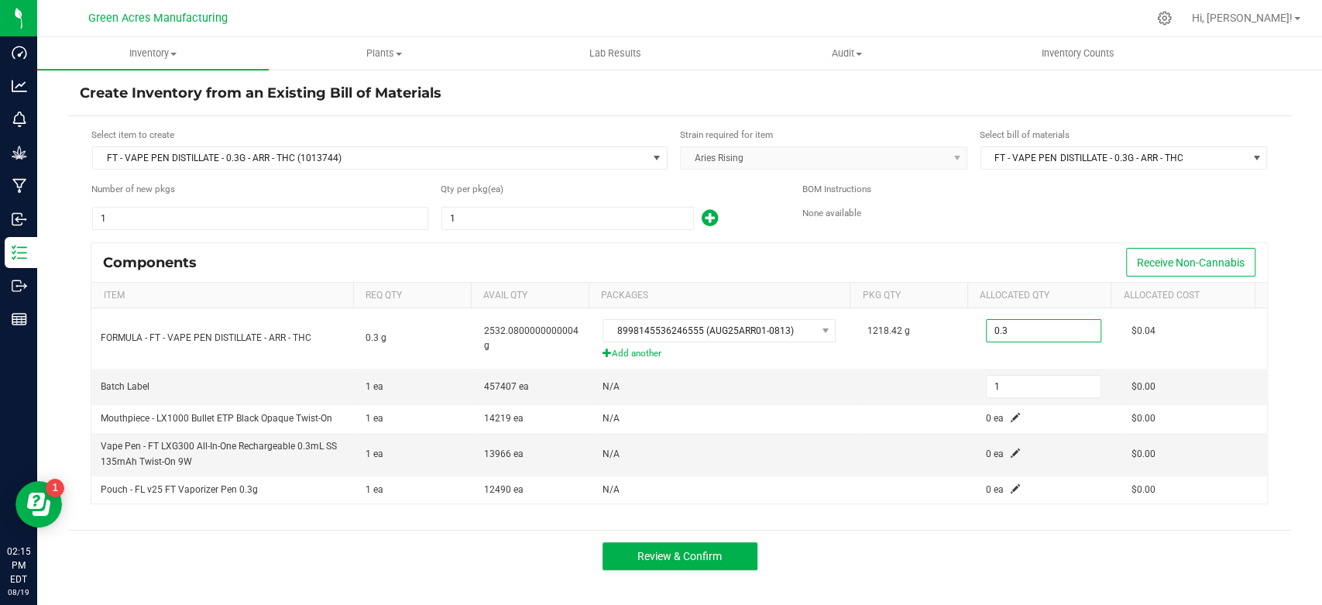
type input "0.3000"
click at [518, 206] on div "1" at bounding box center [610, 218] width 338 height 25
click at [508, 213] on input "1" at bounding box center [567, 219] width 251 height 22
type input "3"
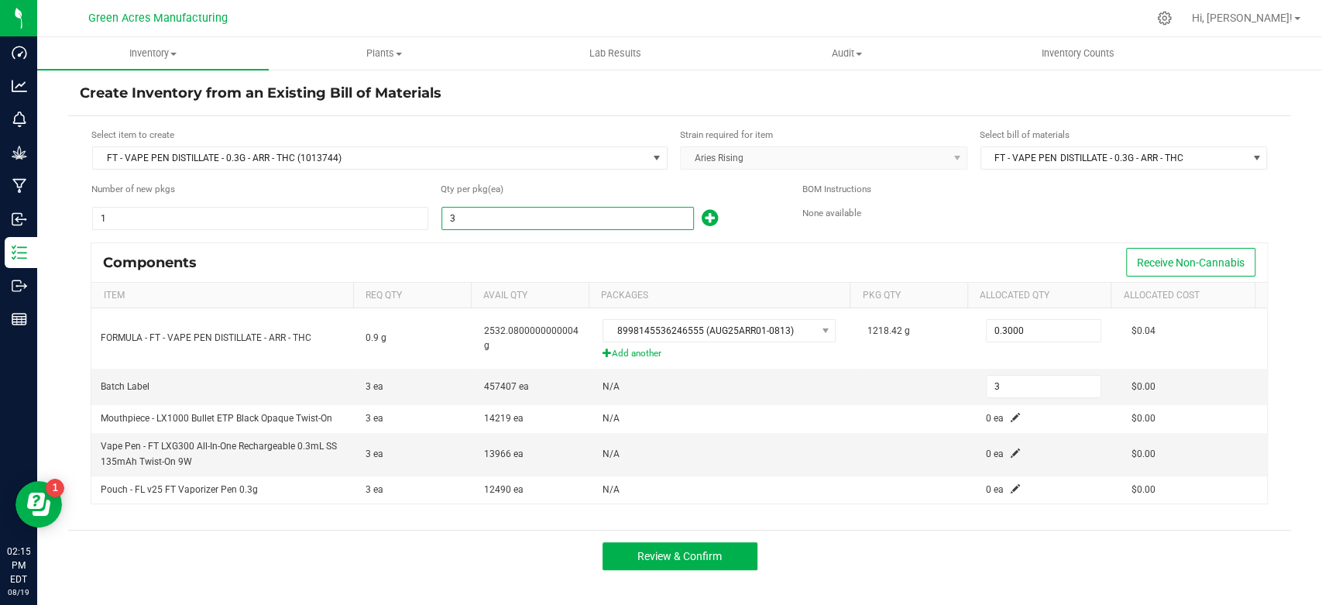
type input "35"
type input "359"
type input "3599"
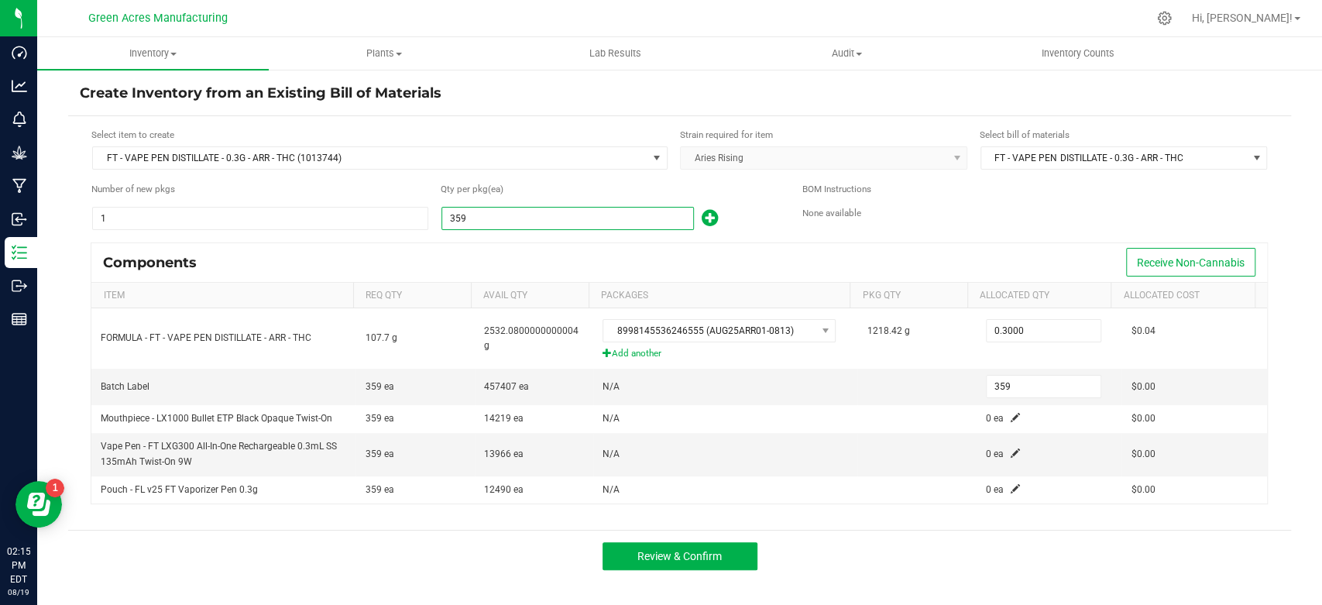
type input "3,599"
click at [662, 249] on div "Components Receive Non-Cannabis" at bounding box center [679, 262] width 1176 height 39
click at [573, 251] on div "Components Receive Non-Cannabis" at bounding box center [679, 262] width 1176 height 39
click at [514, 215] on input "3599" at bounding box center [567, 219] width 251 height 22
click at [342, 221] on input "1" at bounding box center [260, 219] width 335 height 22
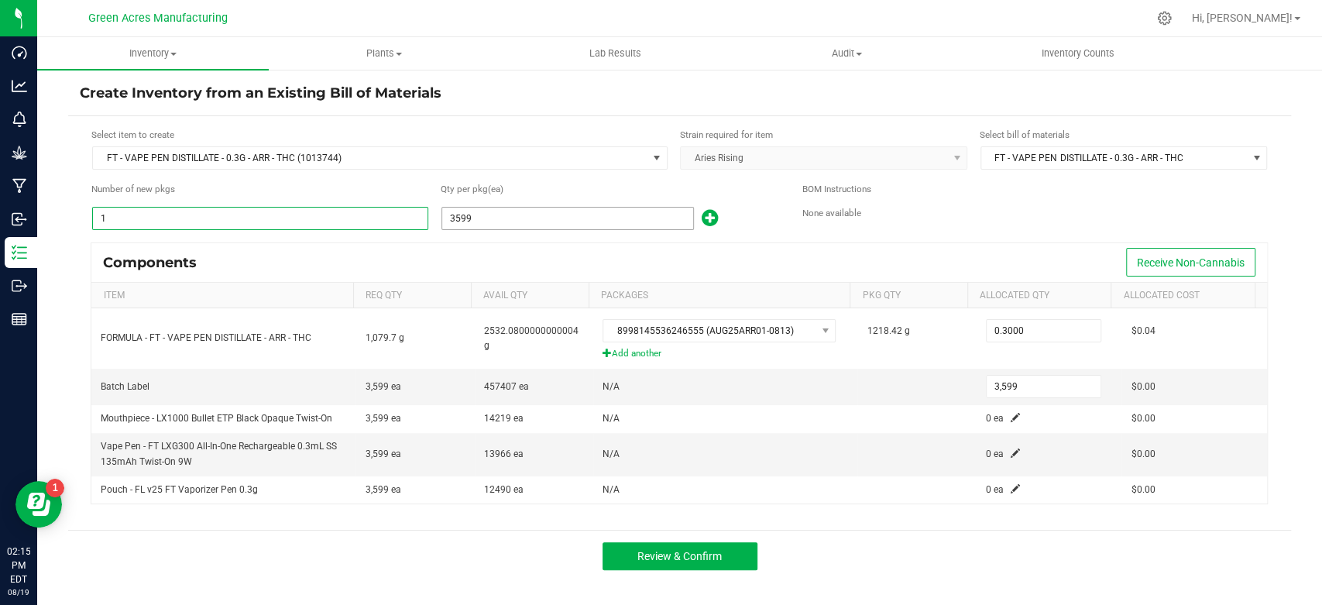
click at [489, 218] on input "3599" at bounding box center [567, 219] width 251 height 22
type input "3,599"
click at [718, 258] on div "Components Receive Non-Cannabis" at bounding box center [679, 262] width 1176 height 39
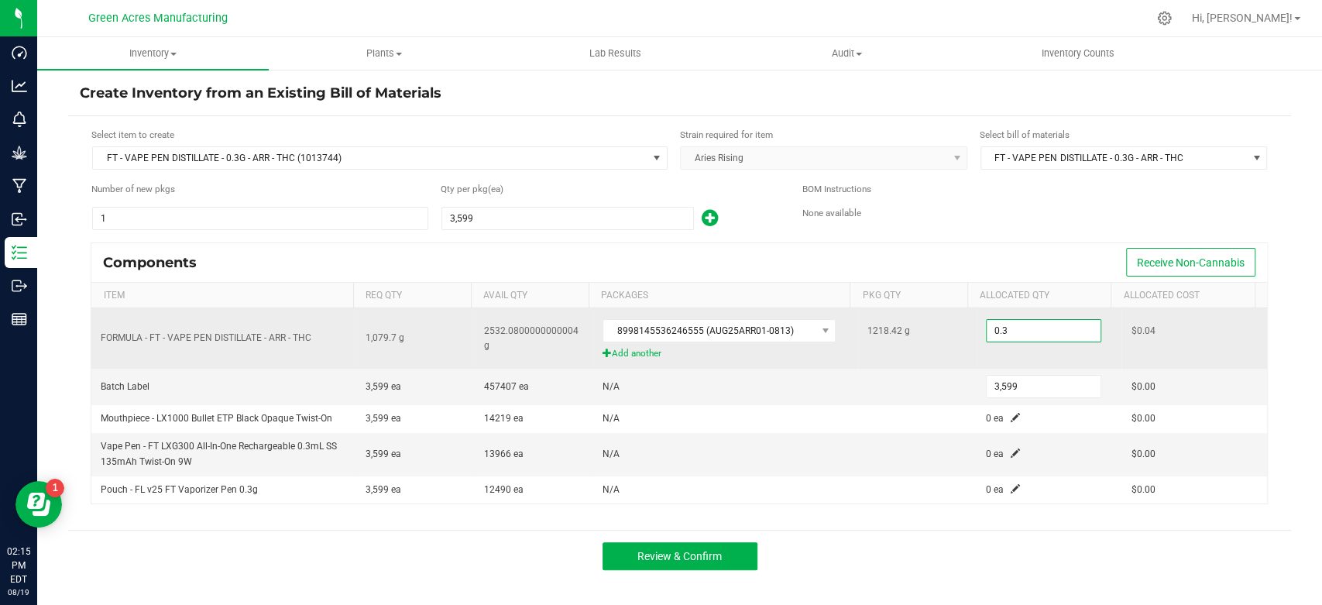
click at [1066, 339] on input "0.3" at bounding box center [1044, 331] width 114 height 22
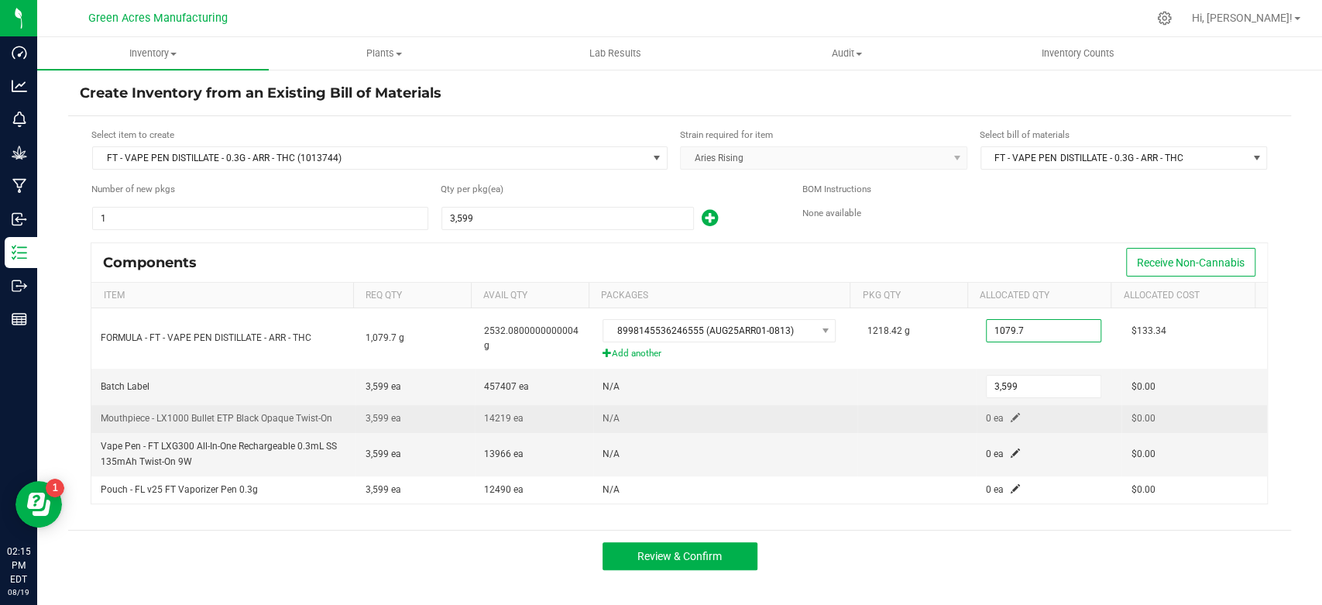
type input "1,079.7000"
click at [1011, 418] on span at bounding box center [1015, 417] width 9 height 9
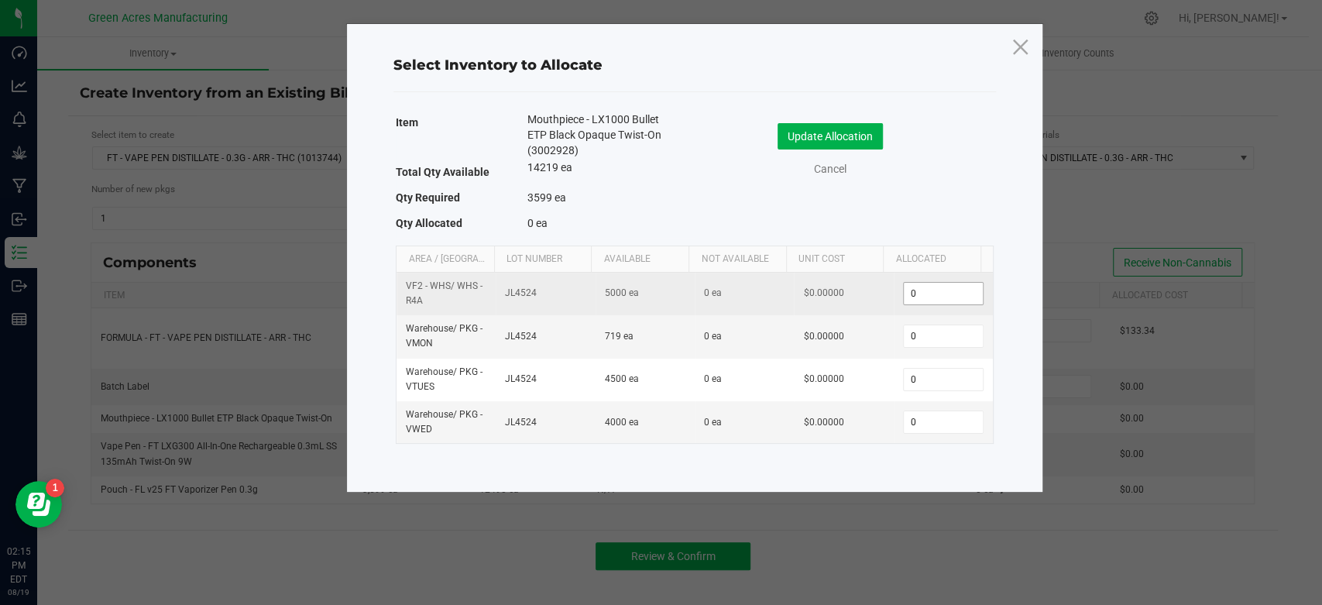
click at [940, 294] on input "0" at bounding box center [943, 294] width 79 height 22
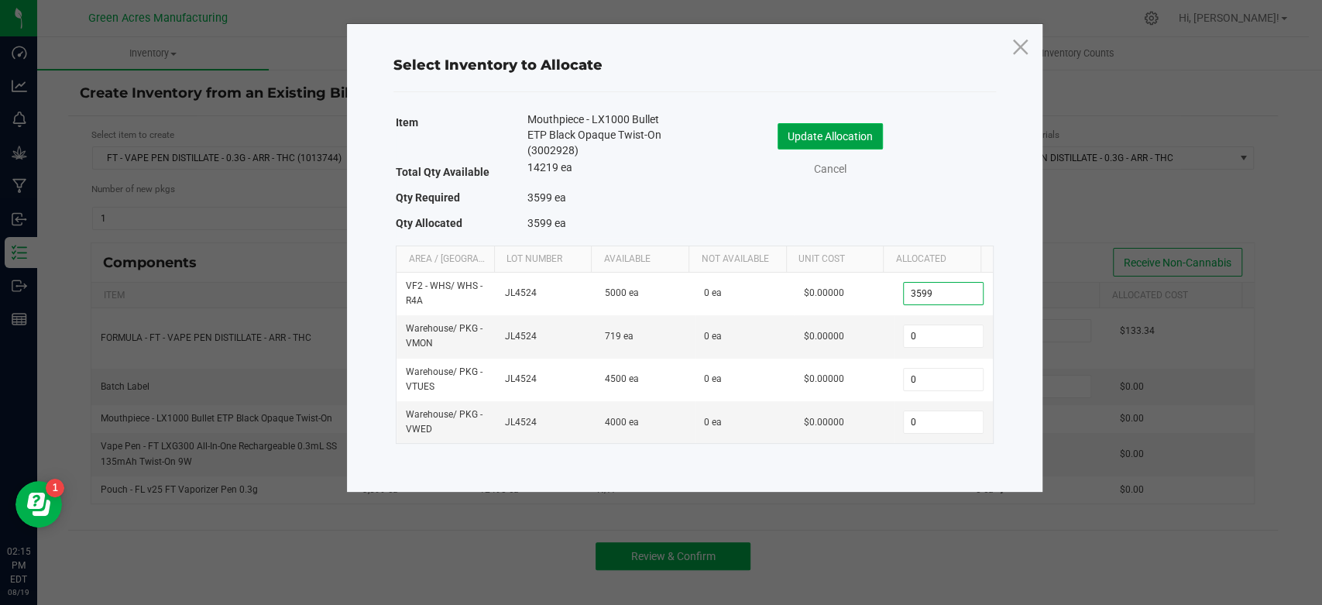
type input "3,599"
click at [806, 132] on button "Update Allocation" at bounding box center [830, 136] width 105 height 26
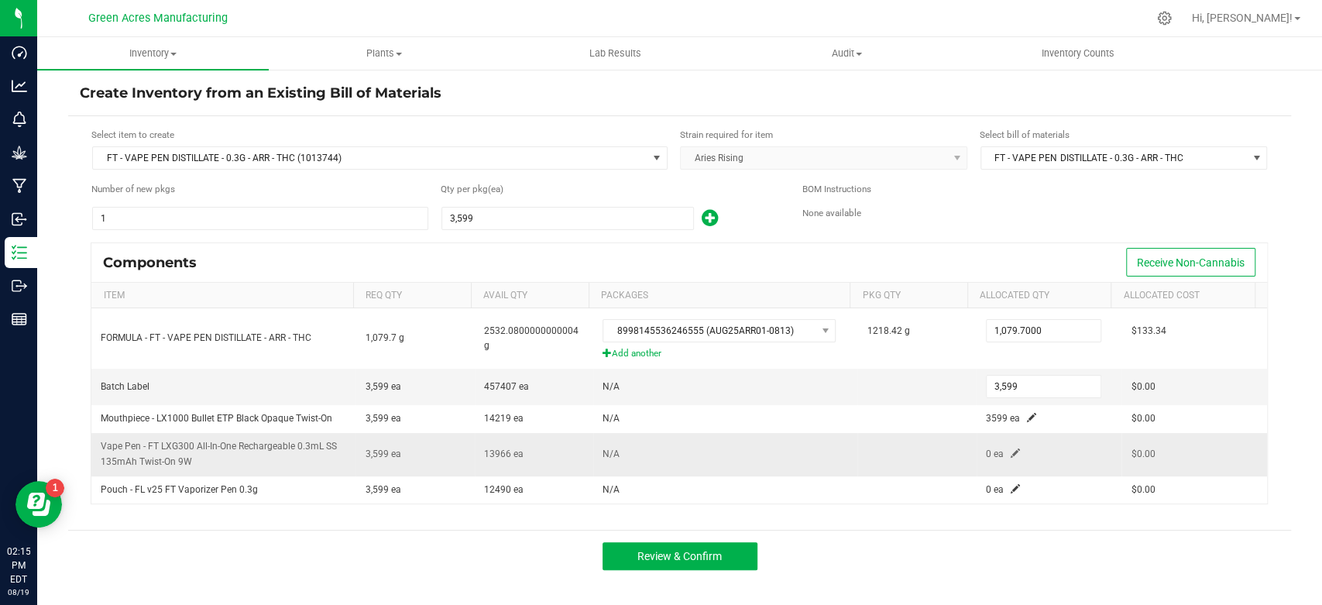
click at [1007, 444] on td "0 ea" at bounding box center [1050, 454] width 146 height 43
click at [1011, 451] on span at bounding box center [1015, 453] width 9 height 9
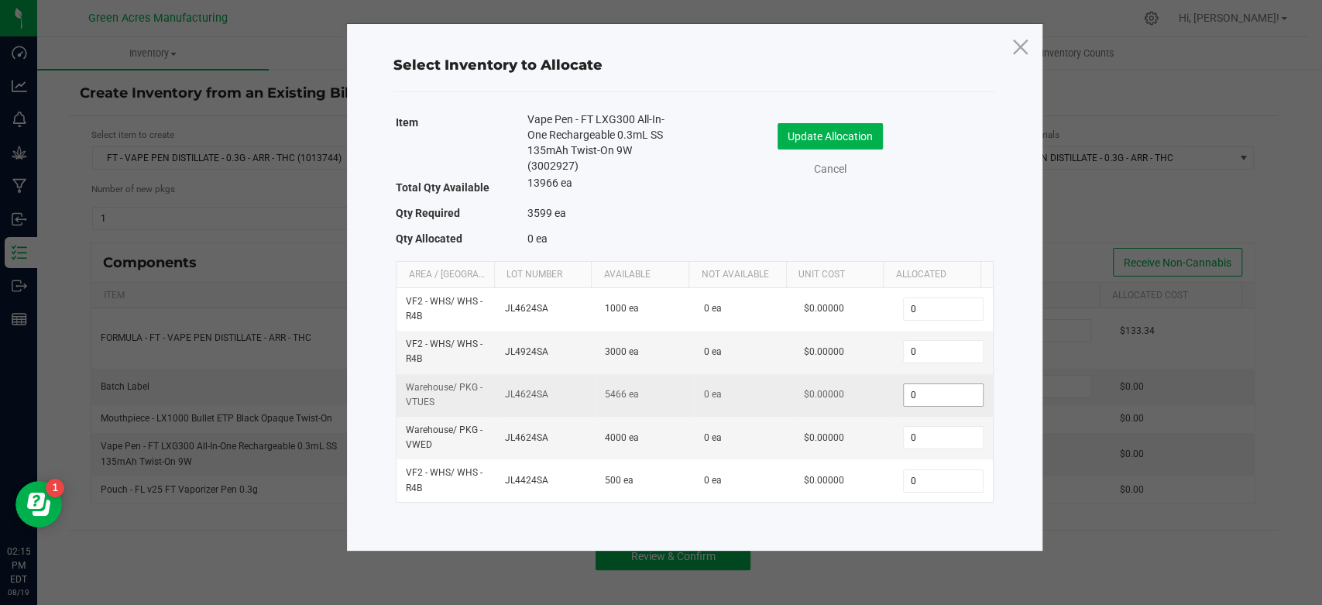
click at [956, 385] on input "0" at bounding box center [943, 395] width 79 height 22
type input "3599"
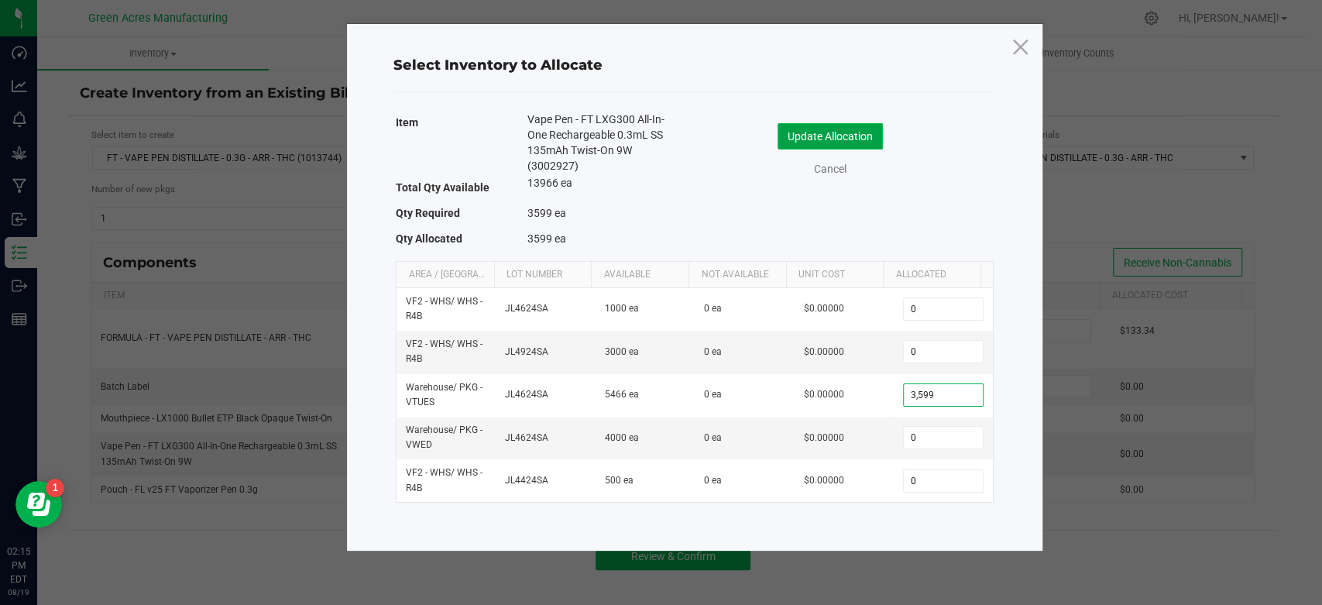
click at [810, 139] on button "Update Allocation" at bounding box center [830, 136] width 105 height 26
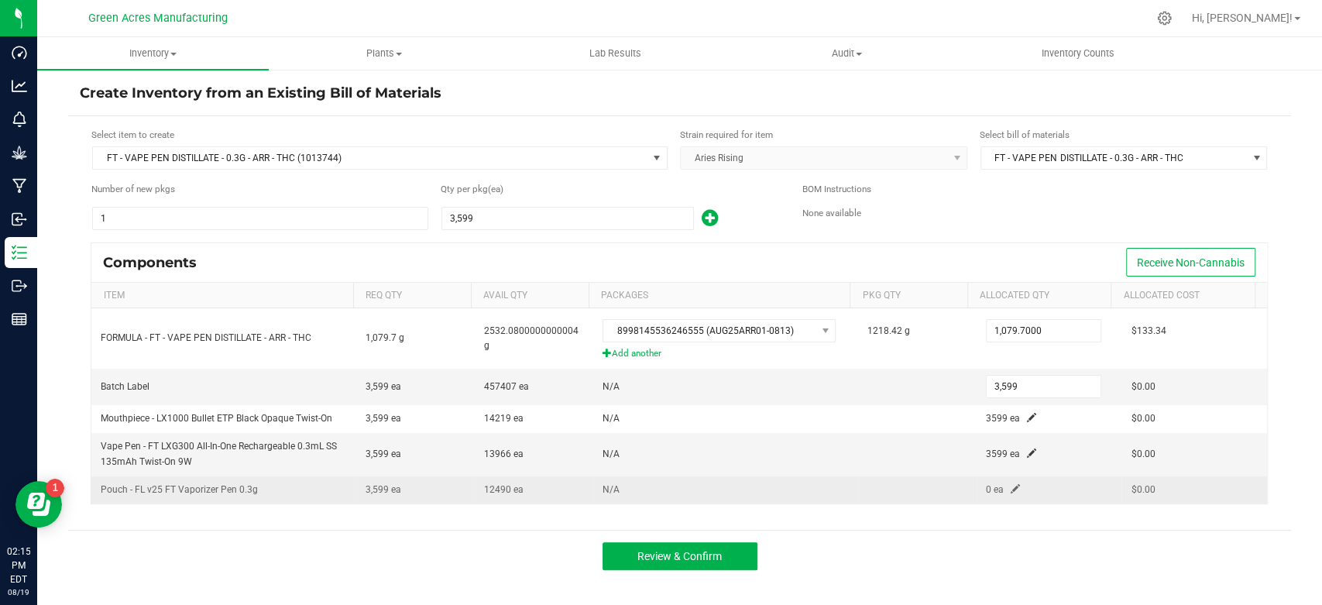
click at [998, 483] on td "0 ea" at bounding box center [1050, 489] width 146 height 27
click at [1011, 485] on span at bounding box center [1015, 488] width 9 height 9
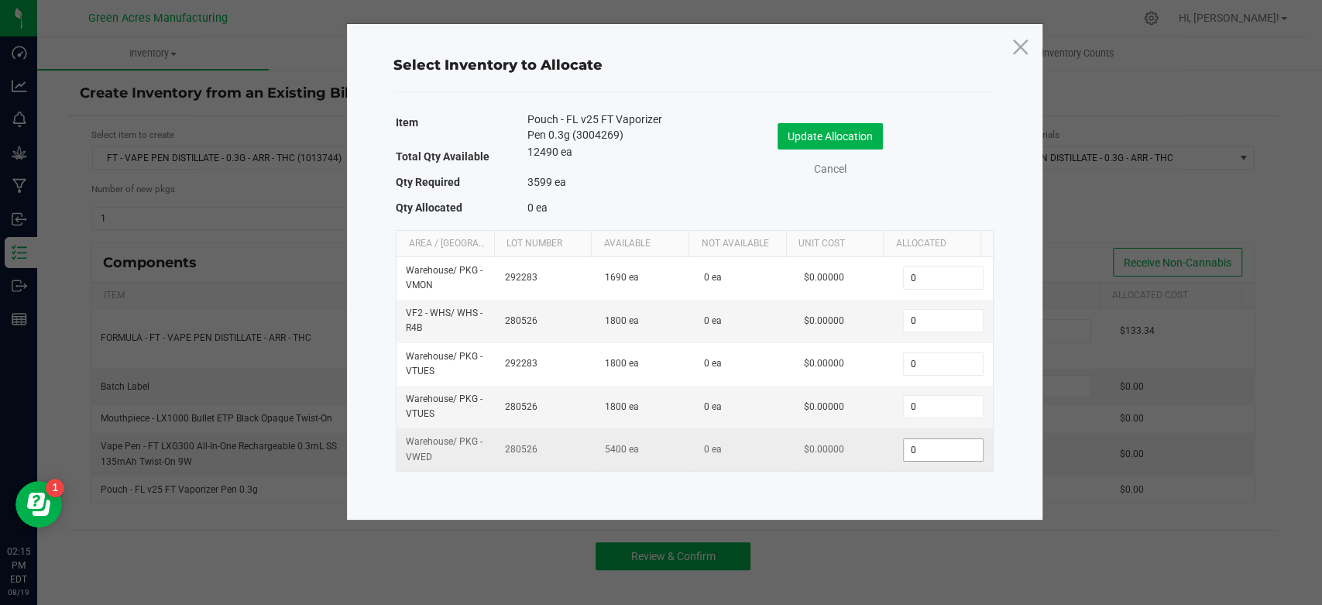
click at [930, 445] on input "0" at bounding box center [943, 450] width 79 height 22
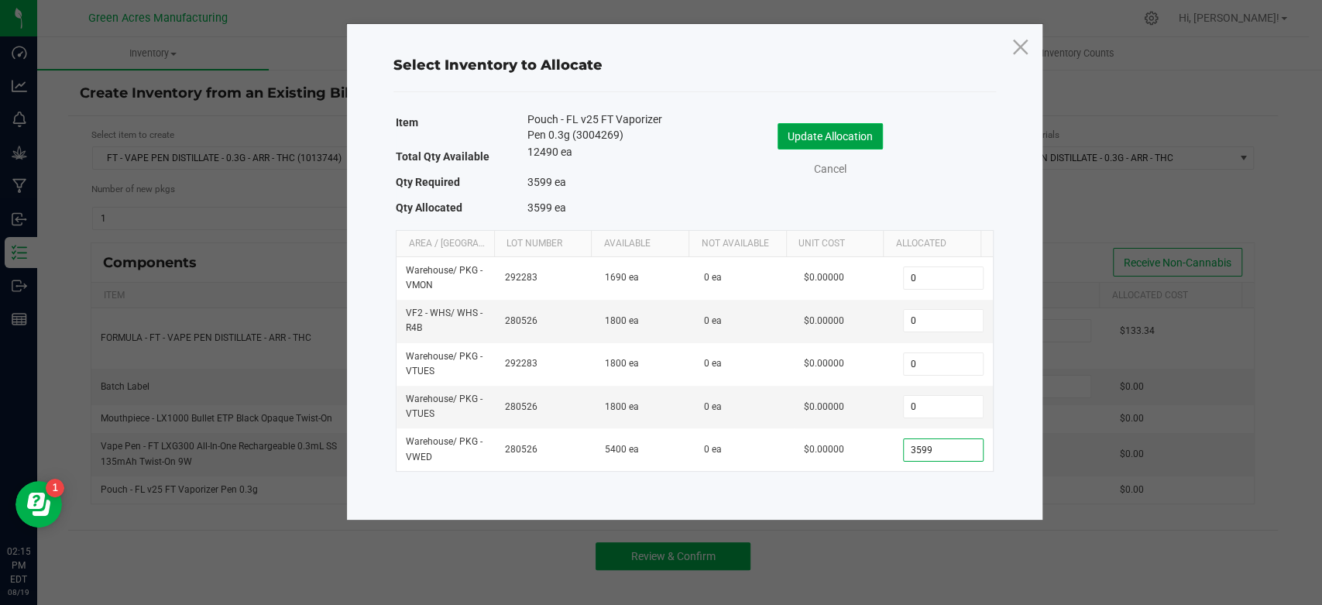
type input "3,599"
click at [813, 132] on button "Update Allocation" at bounding box center [830, 136] width 105 height 26
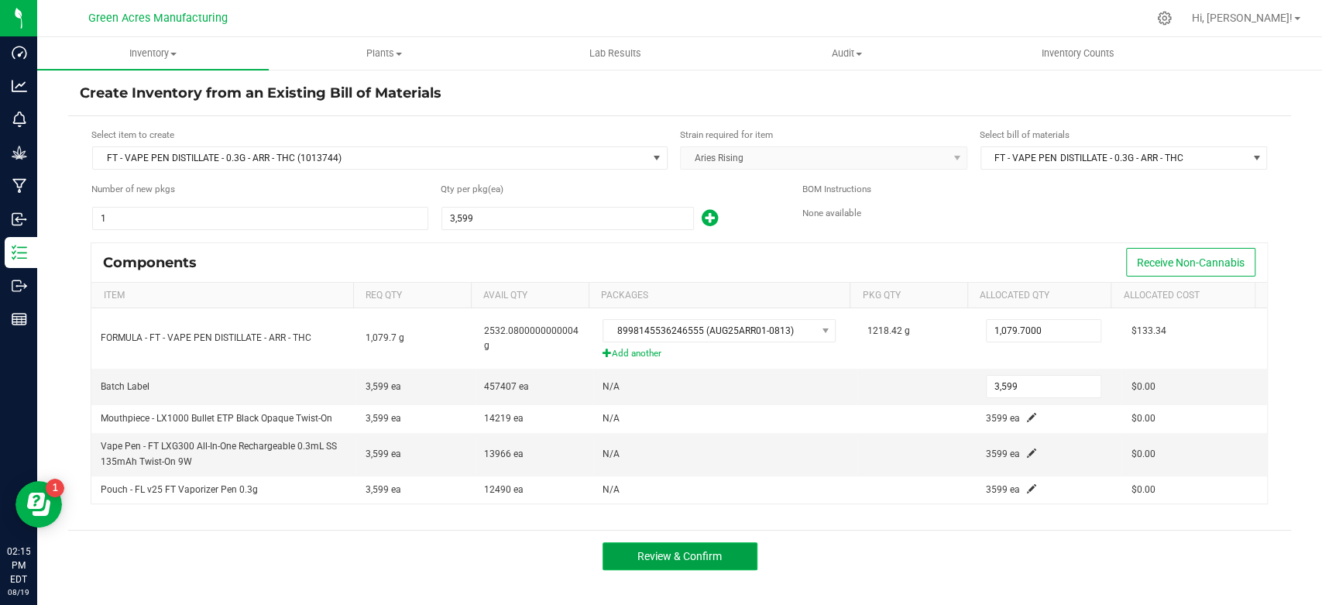
click at [712, 553] on span "Review & Confirm" at bounding box center [680, 556] width 84 height 12
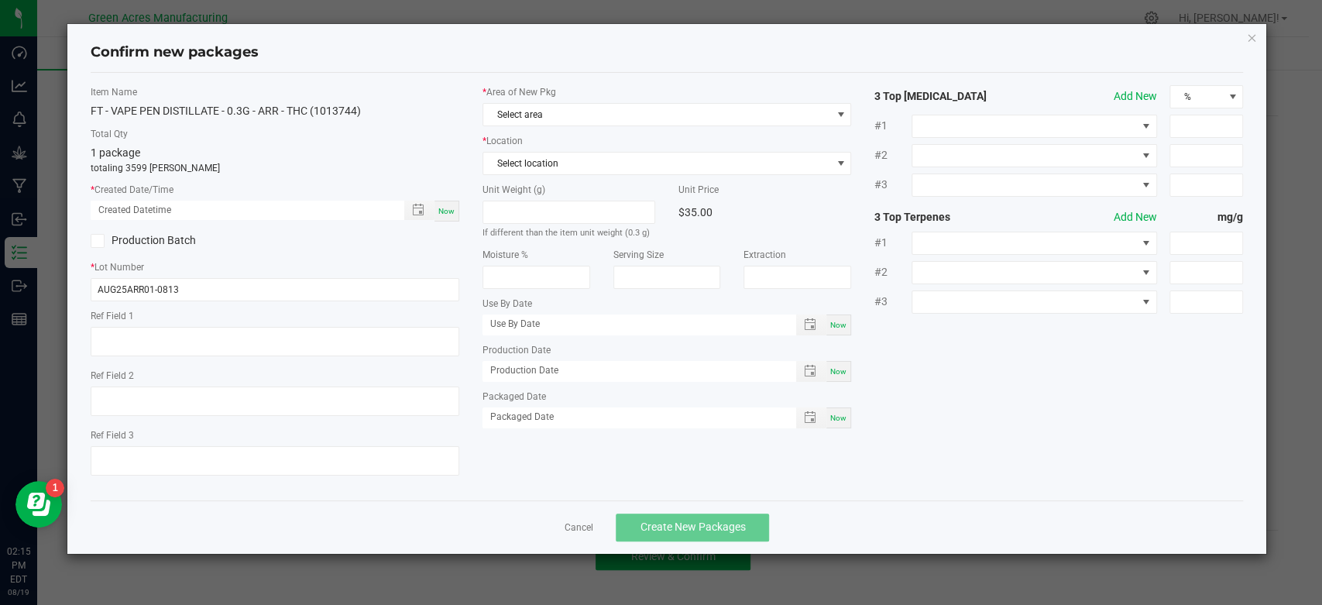
click at [456, 212] on div "Now" at bounding box center [447, 211] width 25 height 21
type input "08/19/2025 02:15 PM"
click at [576, 110] on span "Select area" at bounding box center [657, 115] width 348 height 22
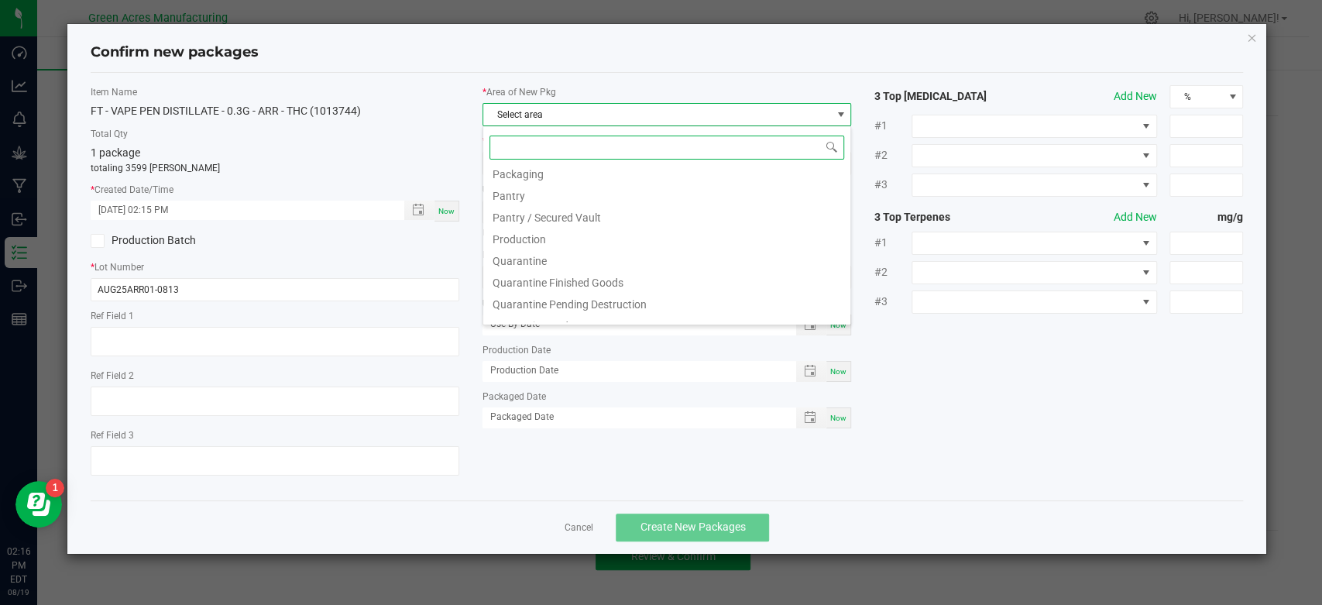
scroll to position [421, 0]
click at [593, 217] on li "Pantry / Secured Vault" at bounding box center [666, 212] width 367 height 22
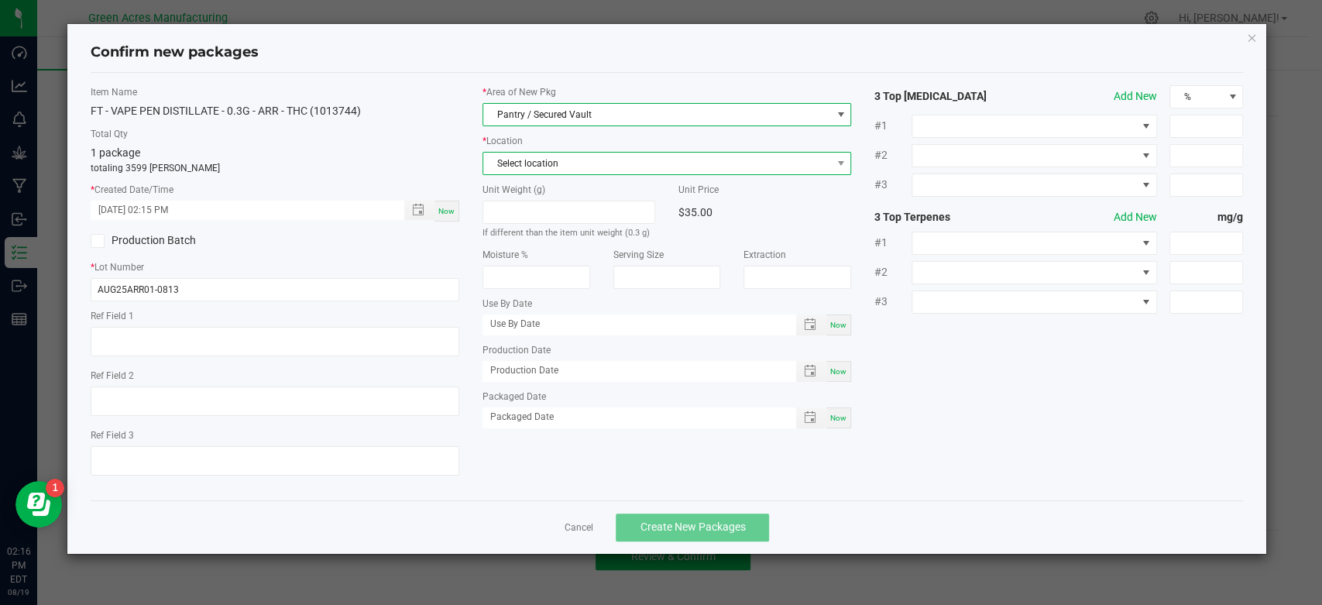
click at [595, 174] on span "Select location" at bounding box center [667, 163] width 369 height 23
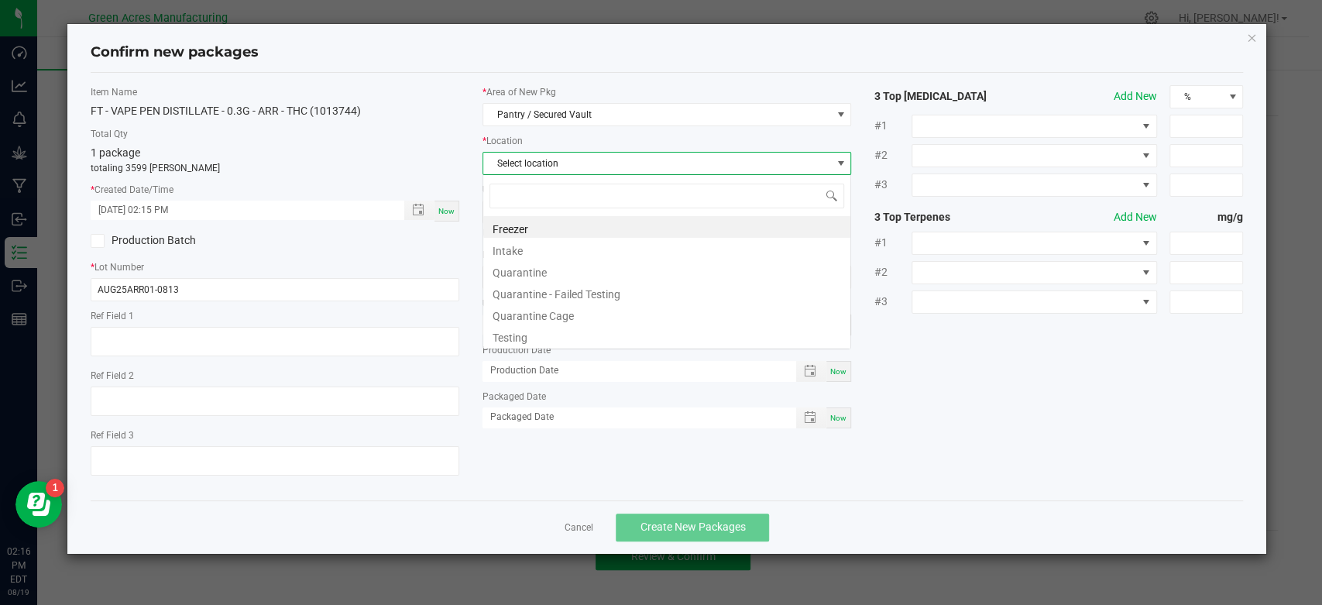
scroll to position [22, 369]
click at [553, 241] on li "Intake" at bounding box center [666, 249] width 367 height 22
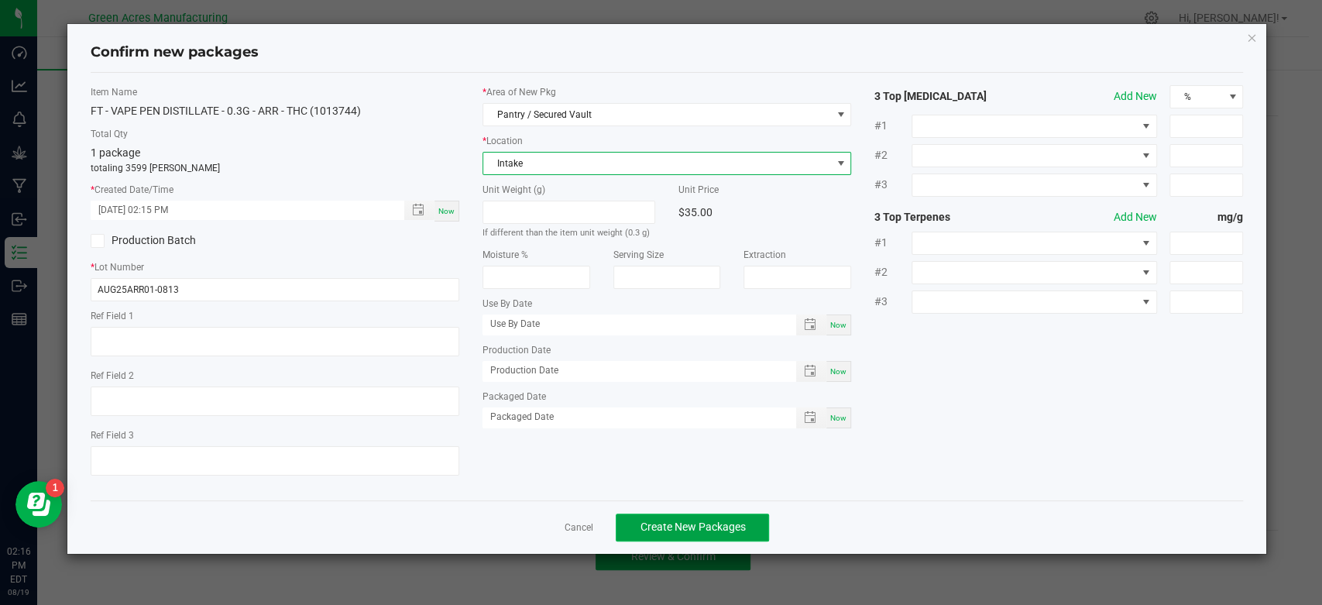
click at [682, 529] on span "Create New Packages" at bounding box center [692, 527] width 105 height 12
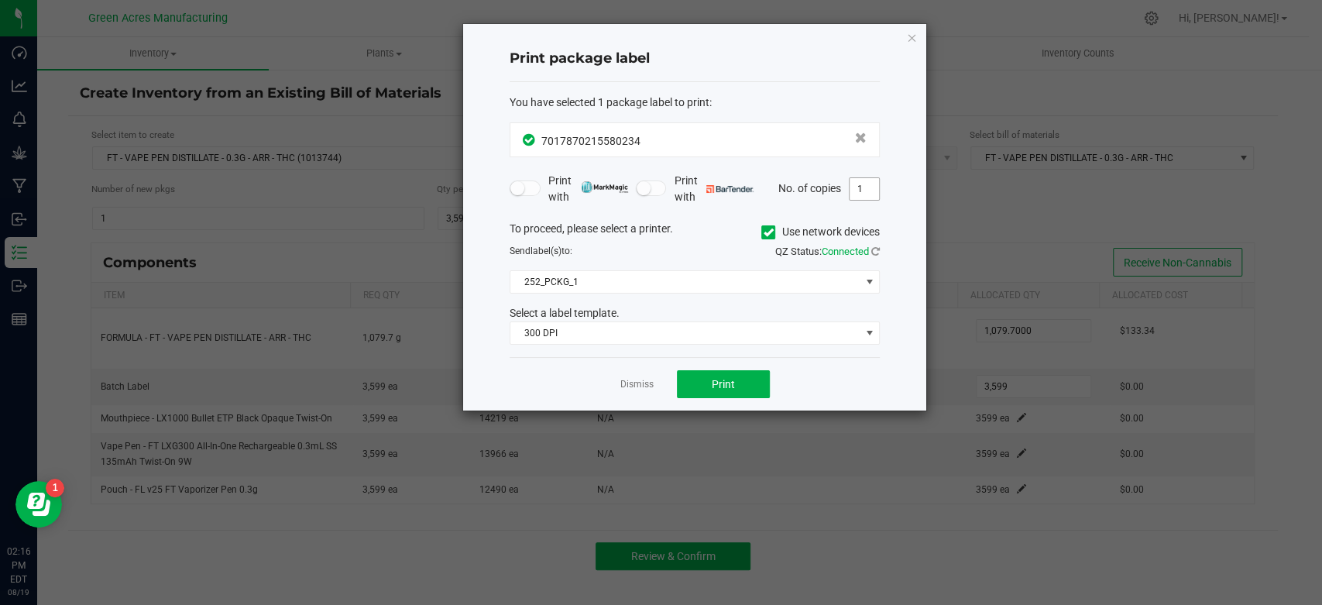
click at [862, 187] on input "1" at bounding box center [864, 189] width 29 height 22
type input "2"
click at [736, 379] on button "Print" at bounding box center [723, 384] width 93 height 28
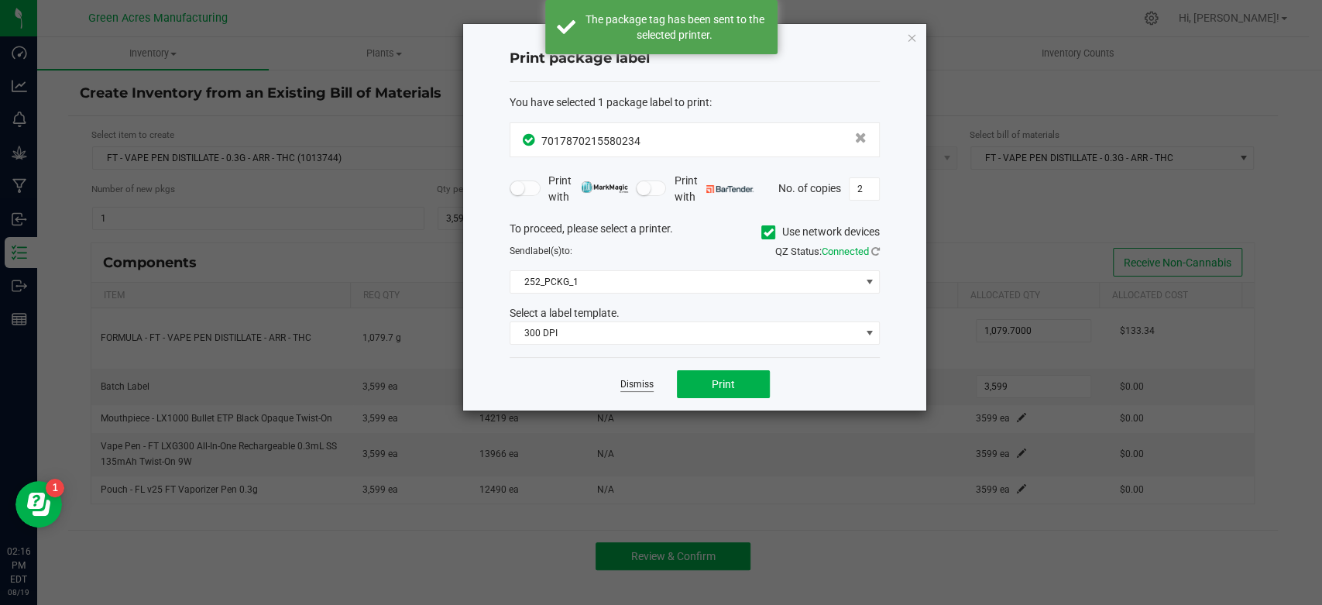
click at [630, 386] on link "Dismiss" at bounding box center [637, 384] width 33 height 13
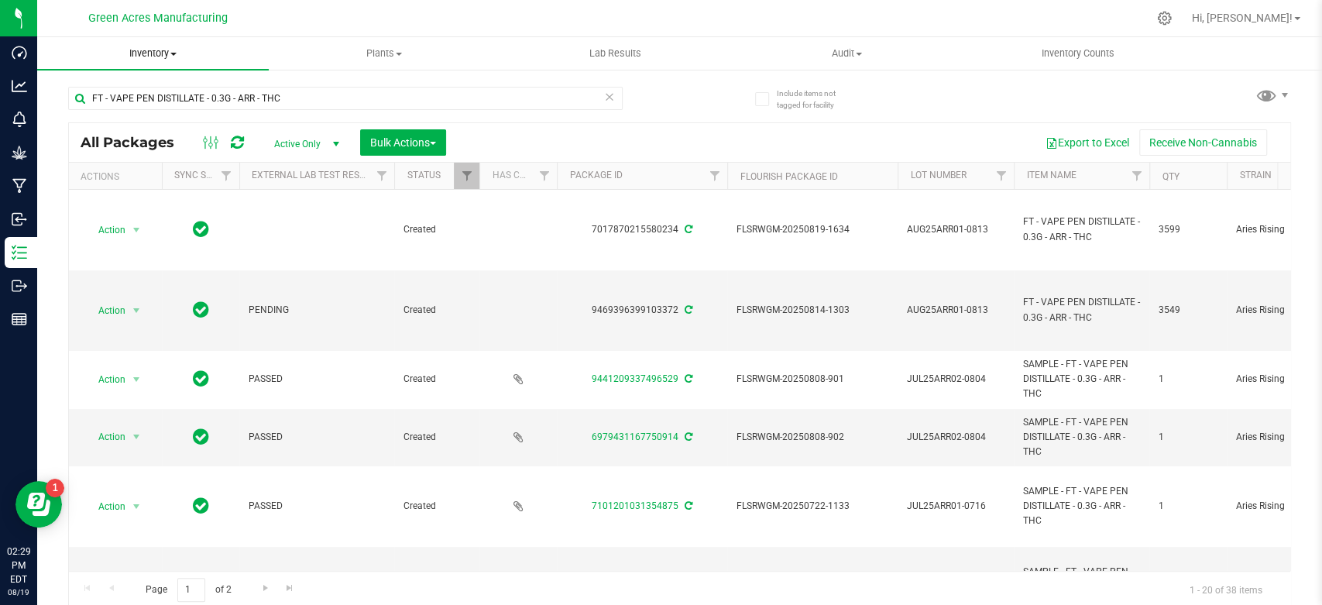
click at [161, 48] on span "Inventory" at bounding box center [153, 53] width 232 height 14
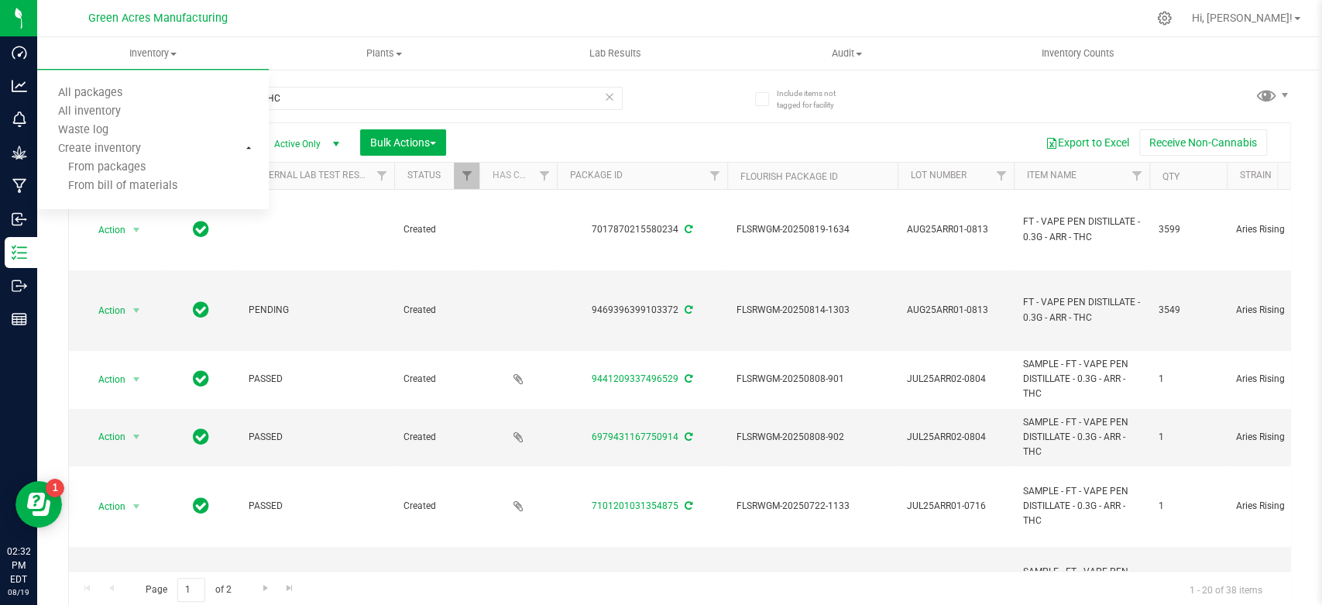
click at [674, 99] on div "FT - VAPE PEN DISTILLATE - 0.3G - ARR - THC All Packages Active Only Active Onl…" at bounding box center [679, 340] width 1223 height 537
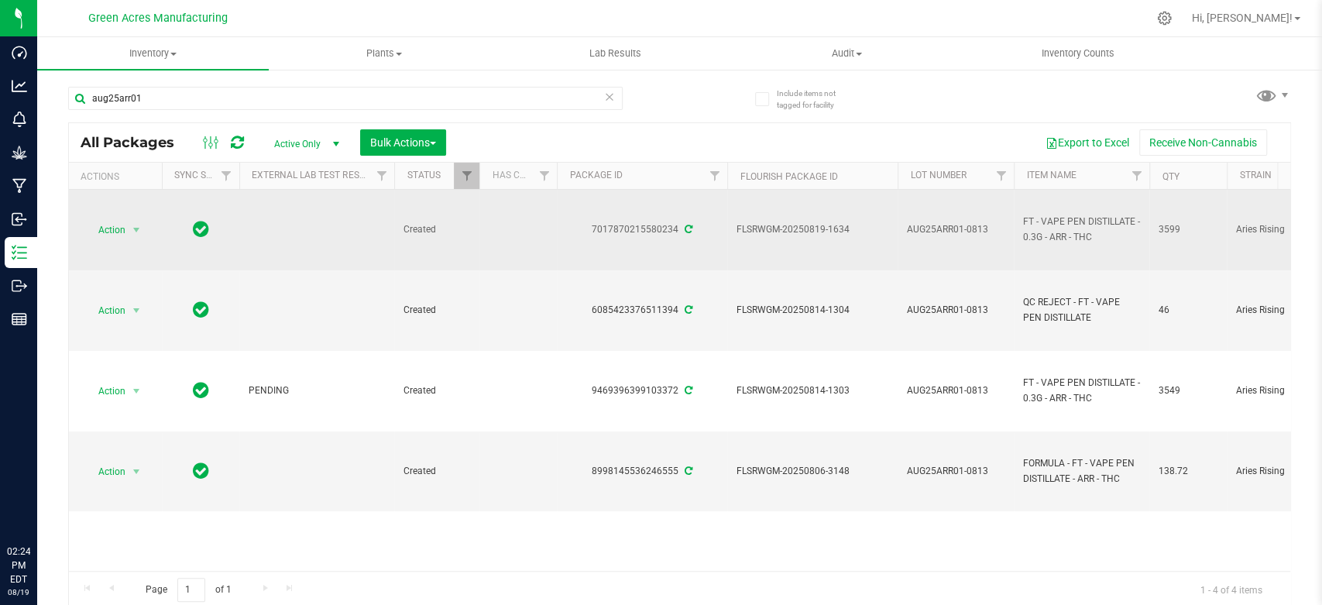
drag, startPoint x: 584, startPoint y: 227, endPoint x: 1198, endPoint y: 236, distance: 613.6
copy tr "7017870215580234 FLSRWGM-20250819-1634 AUG25ARR01-0813 FT - VAPE PEN DISTILLATE…"
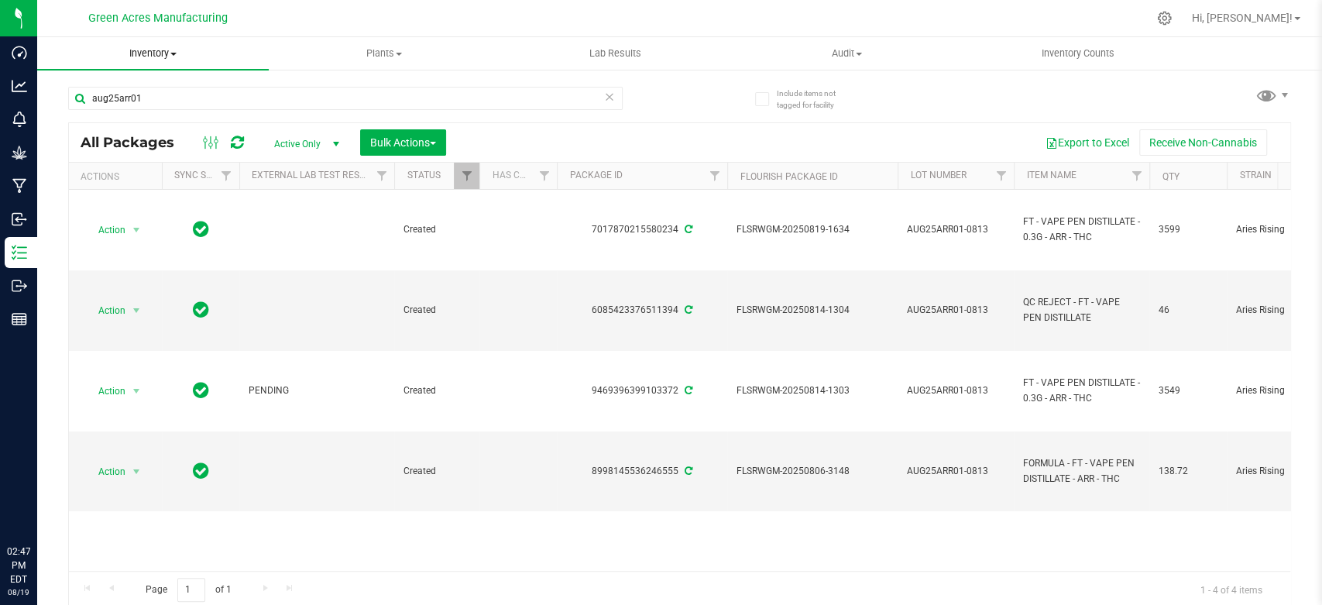
click at [149, 50] on span "Inventory" at bounding box center [153, 53] width 232 height 14
click at [134, 108] on span "All inventory" at bounding box center [89, 111] width 105 height 13
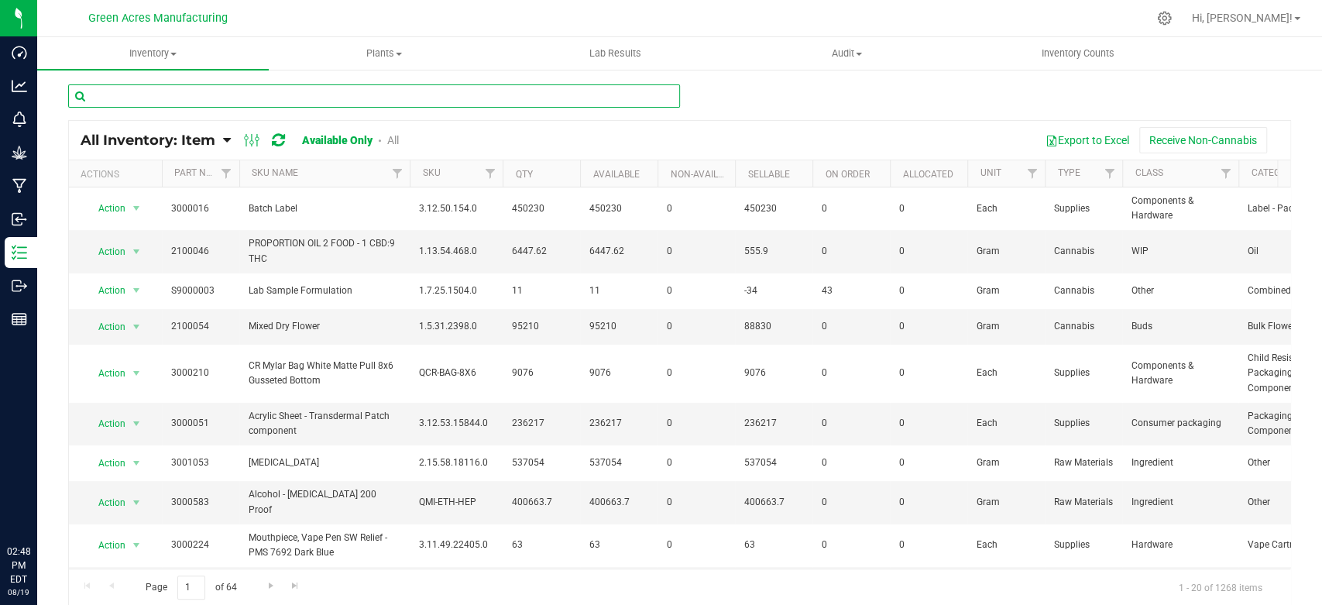
click at [533, 107] on input "text" at bounding box center [374, 95] width 612 height 23
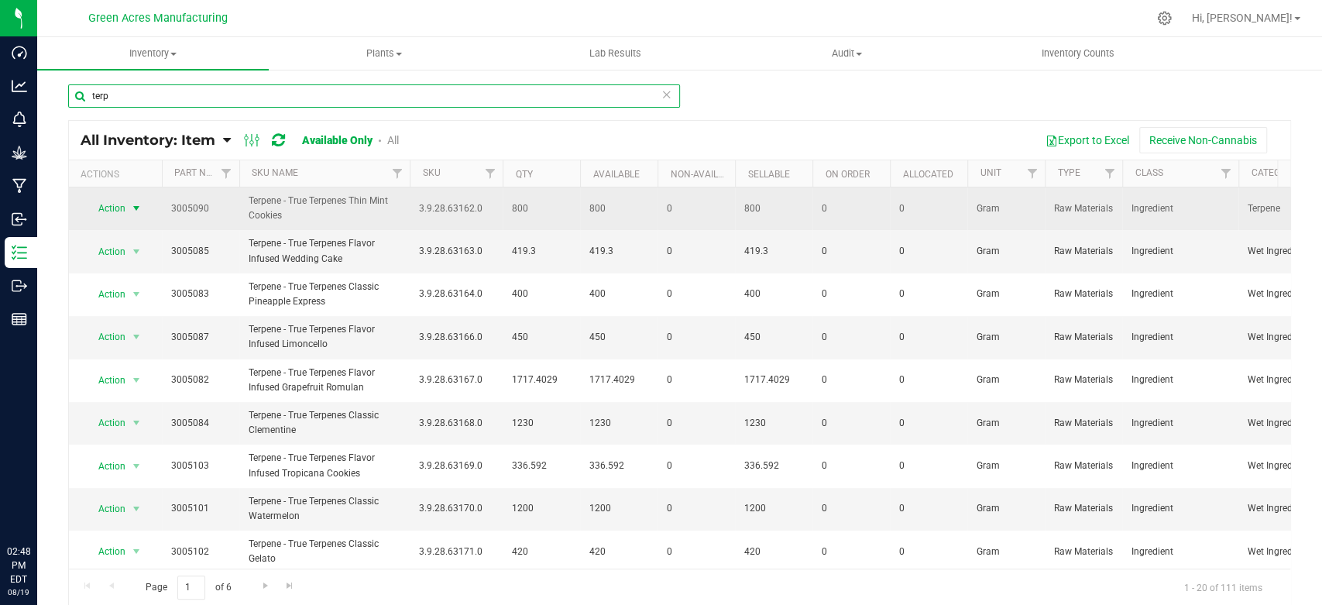
type input "terp"
click at [145, 209] on span "select" at bounding box center [136, 209] width 19 height 22
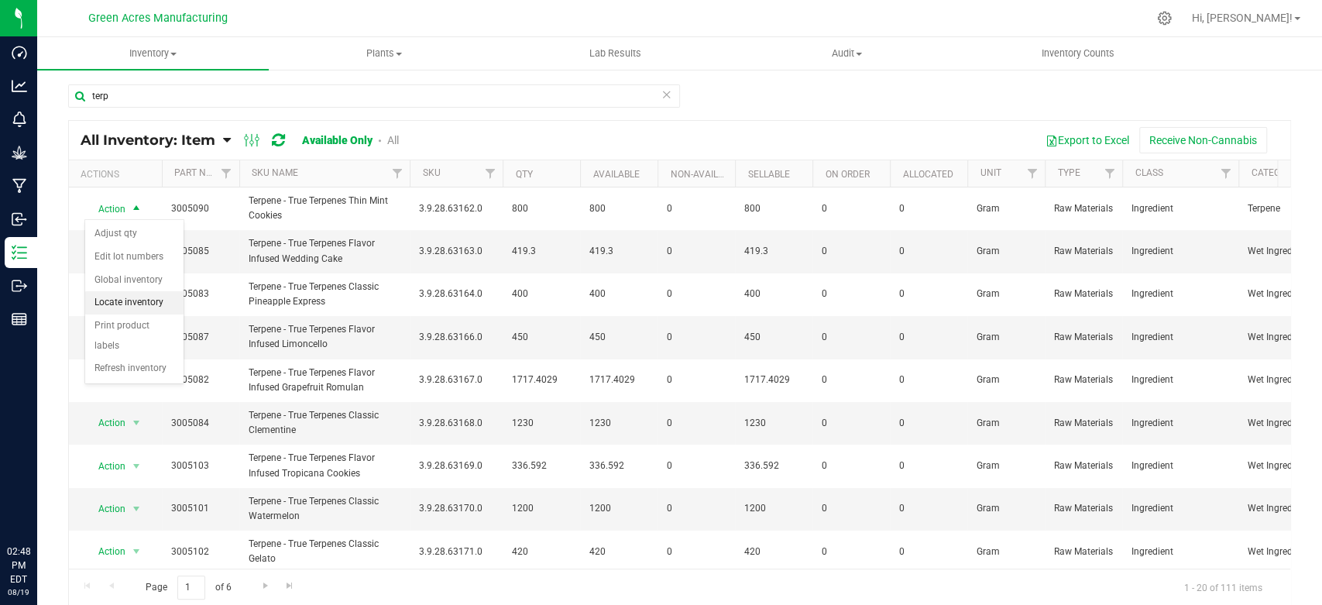
click at [125, 302] on li "Locate inventory" at bounding box center [134, 302] width 98 height 23
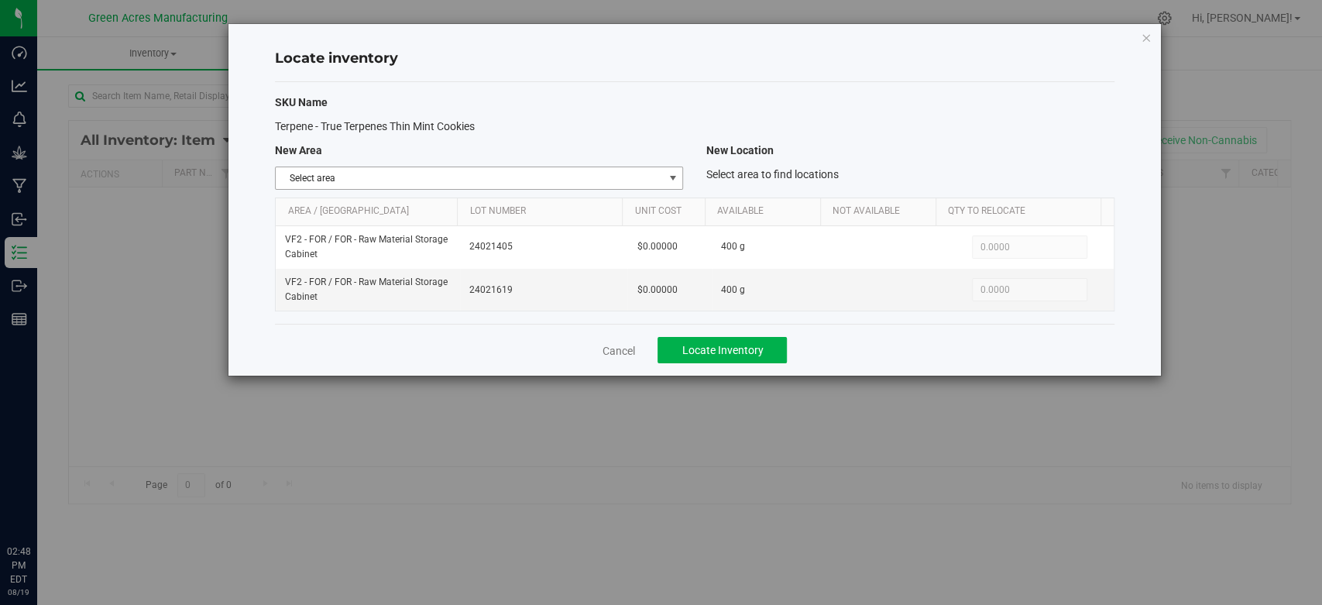
click at [678, 182] on span "select" at bounding box center [672, 178] width 12 height 12
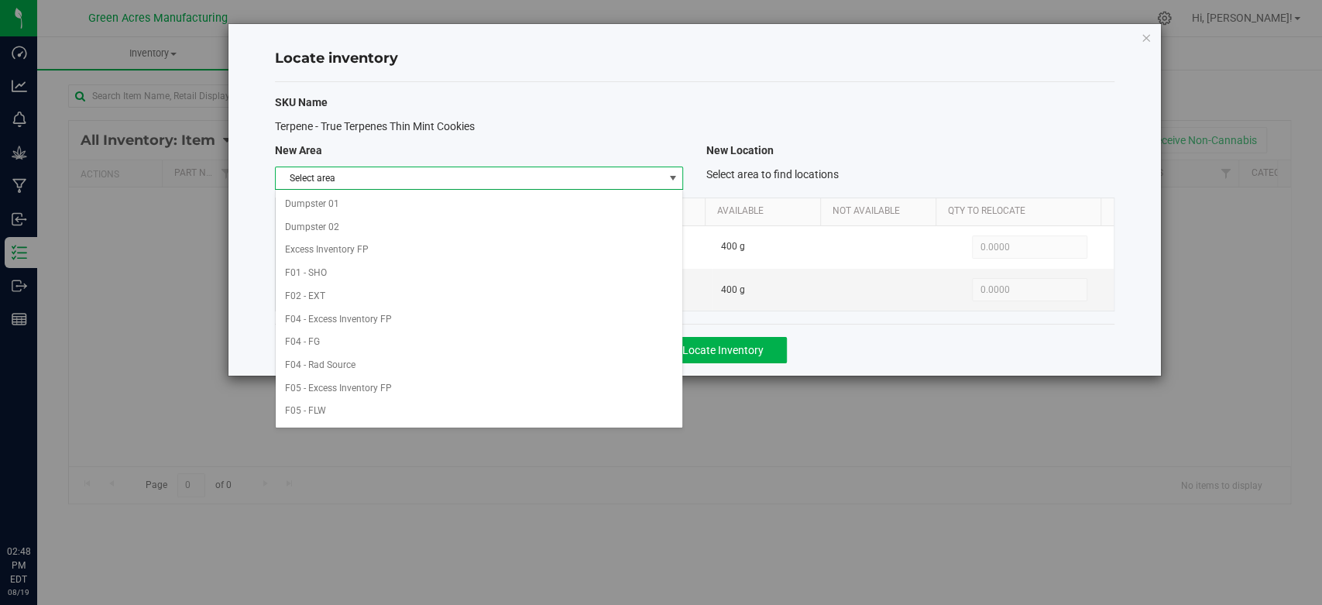
click at [663, 89] on div "SKU Name Terpene - True Terpenes Thin Mint Cookies New Area New Location Select…" at bounding box center [694, 203] width 839 height 242
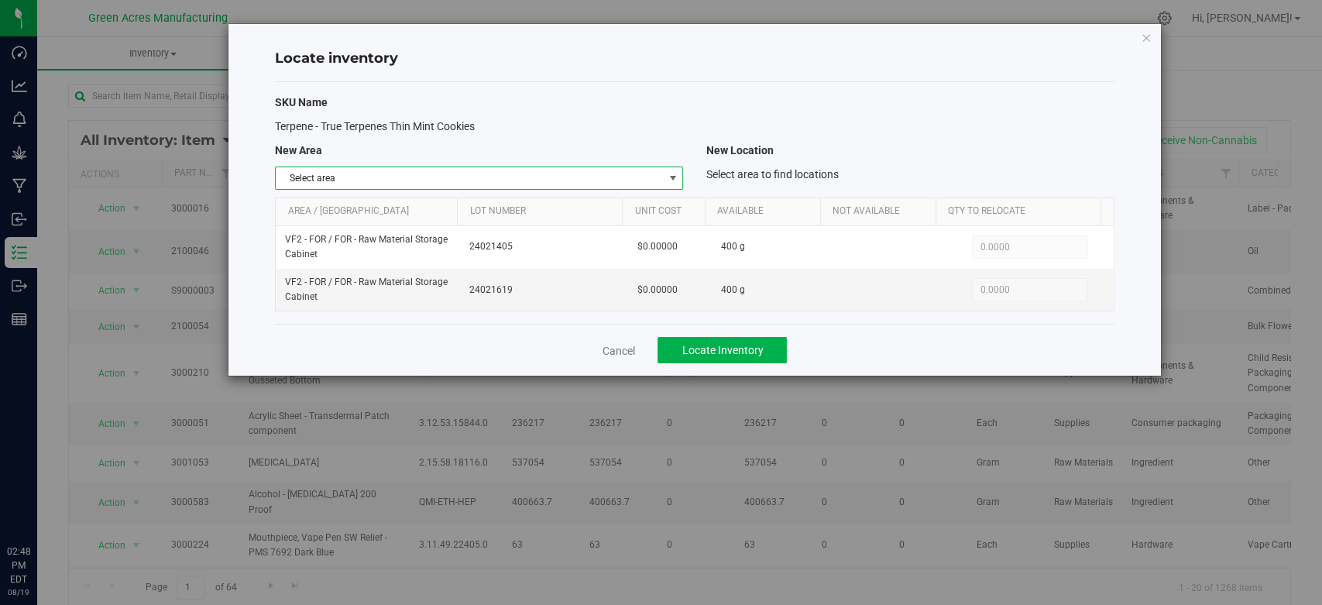
click at [572, 179] on span "Select area" at bounding box center [469, 178] width 387 height 22
click at [1150, 40] on icon "button" at bounding box center [1146, 37] width 11 height 19
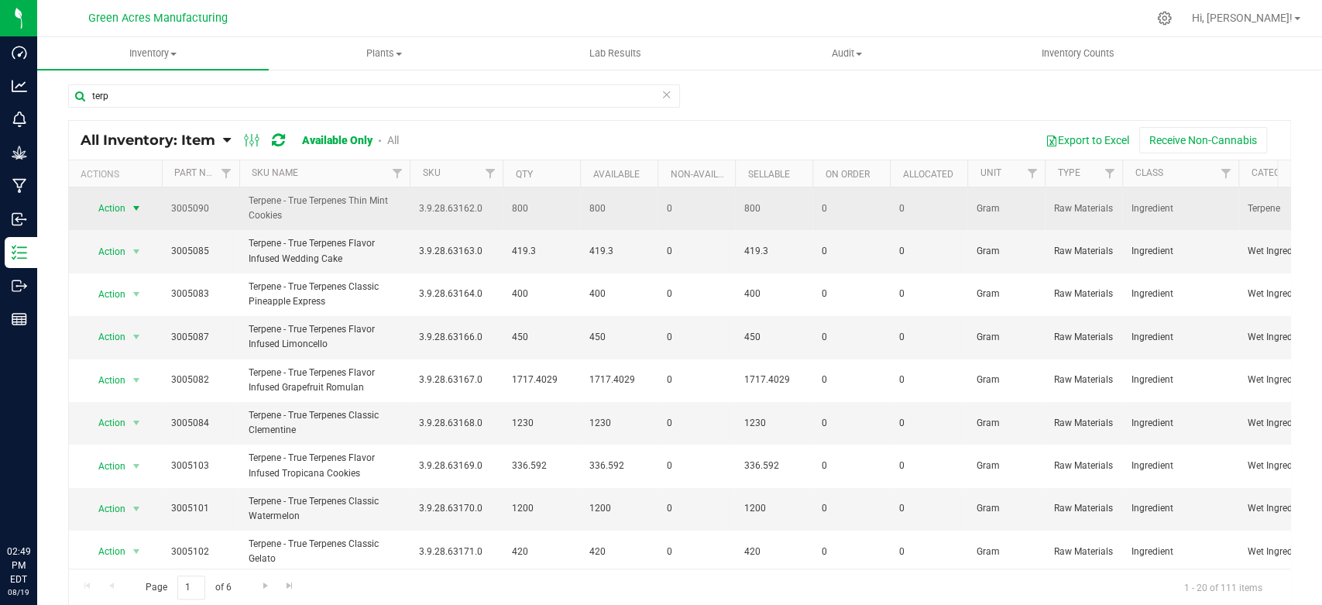
click at [107, 199] on span "Action" at bounding box center [105, 209] width 42 height 22
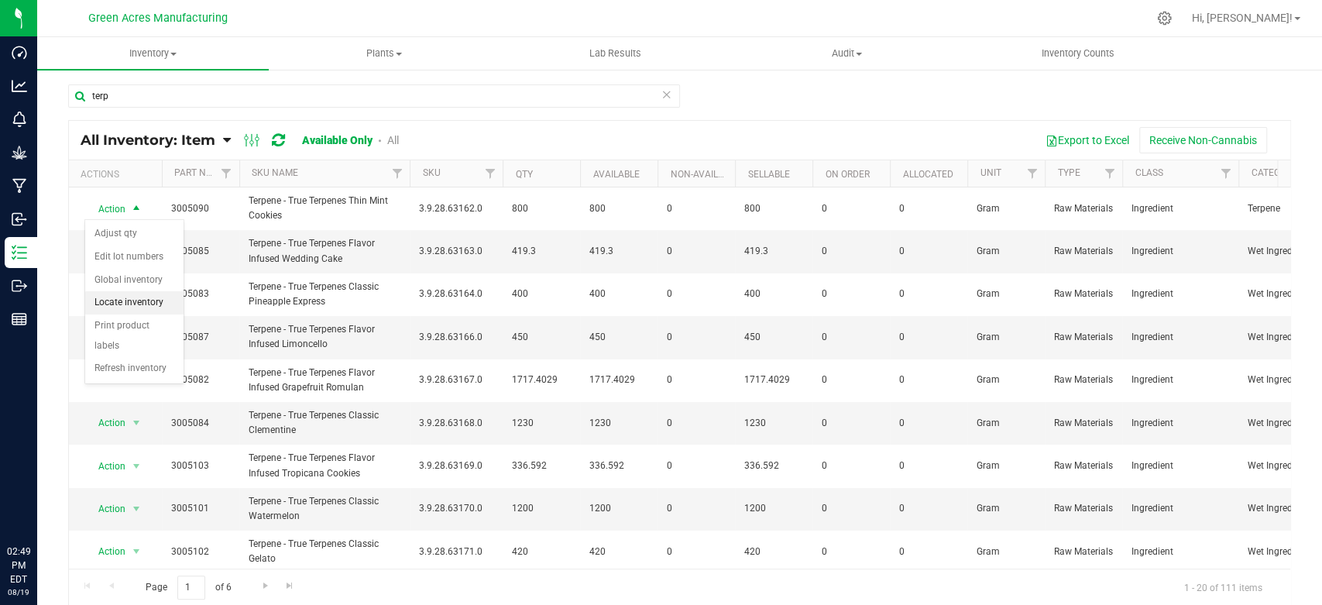
click at [160, 297] on li "Locate inventory" at bounding box center [134, 302] width 98 height 23
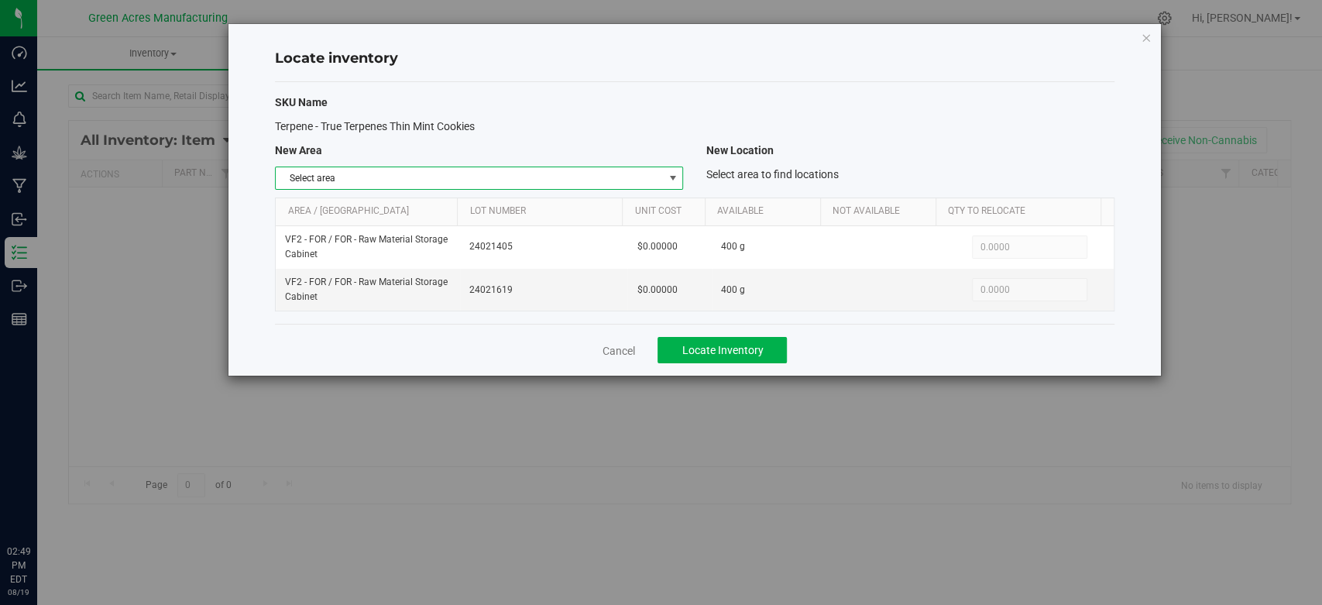
click at [670, 178] on span "select" at bounding box center [672, 178] width 12 height 12
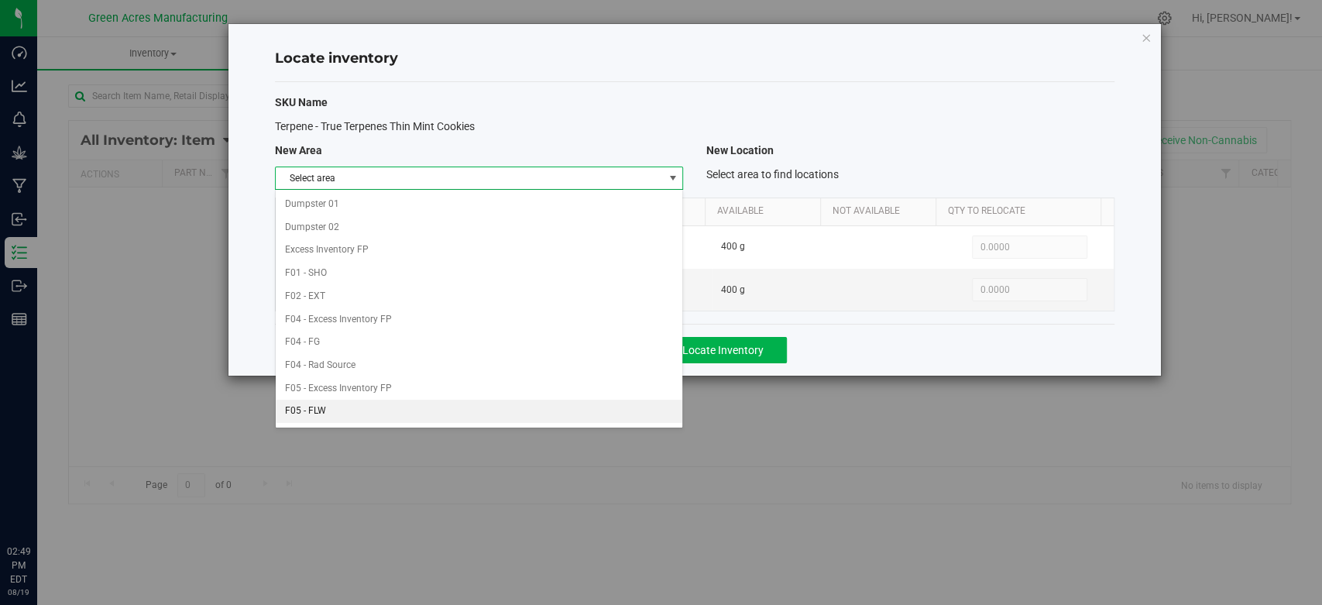
scroll to position [750, 0]
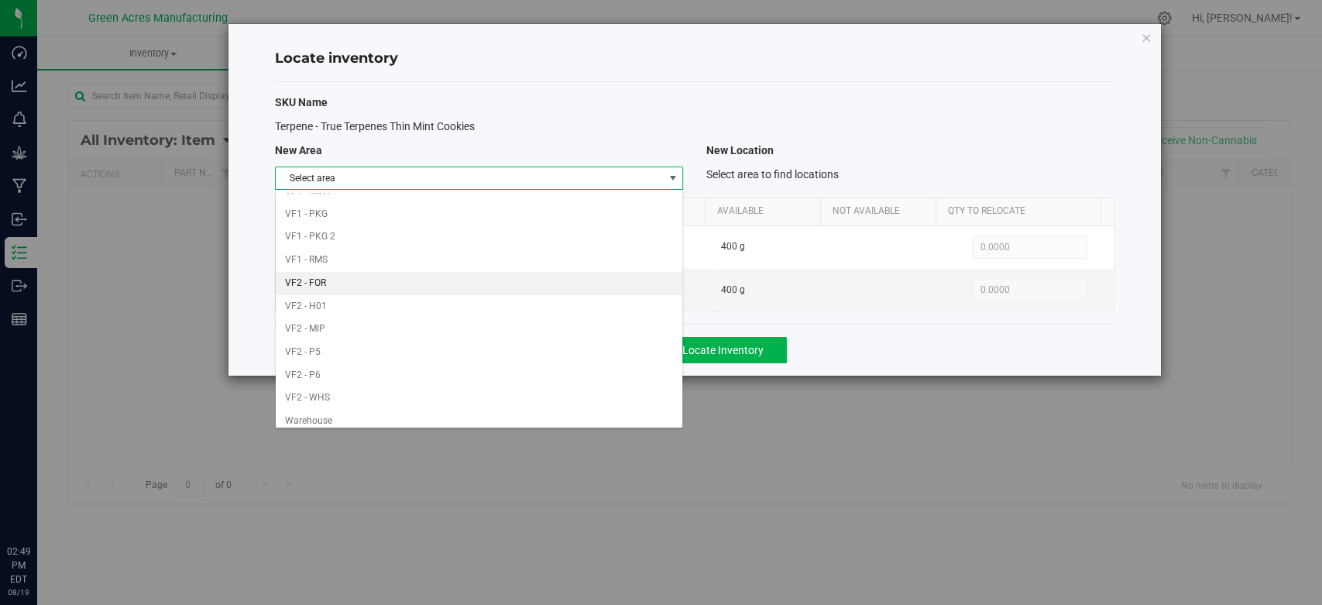
click at [533, 283] on li "VF2 - FOR" at bounding box center [479, 283] width 407 height 23
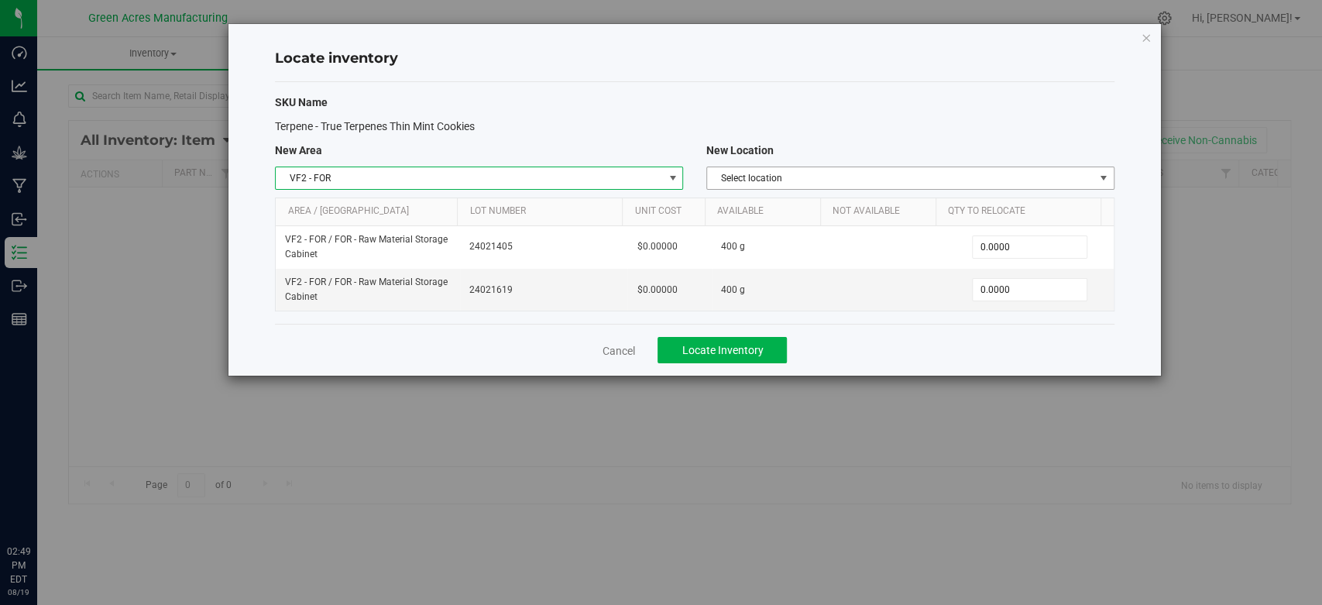
click at [840, 180] on span "Select location" at bounding box center [900, 178] width 387 height 22
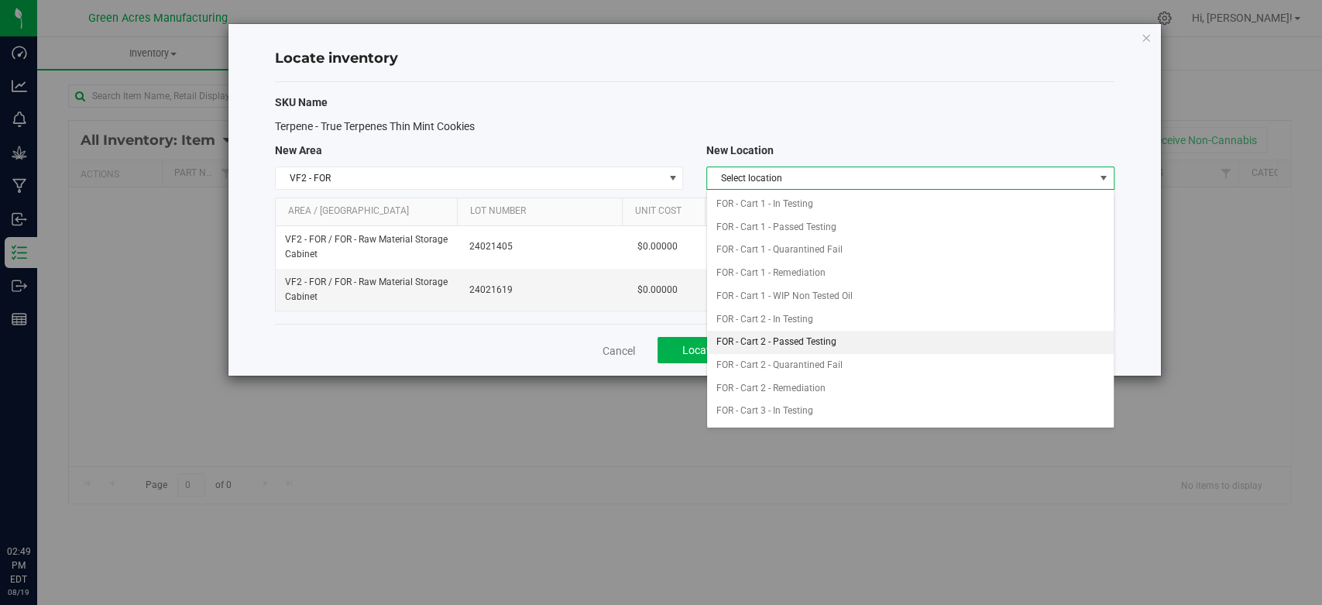
scroll to position [316, 0]
click at [833, 351] on li "FOR - Raw Material Storage Cabinet" at bounding box center [910, 348] width 407 height 23
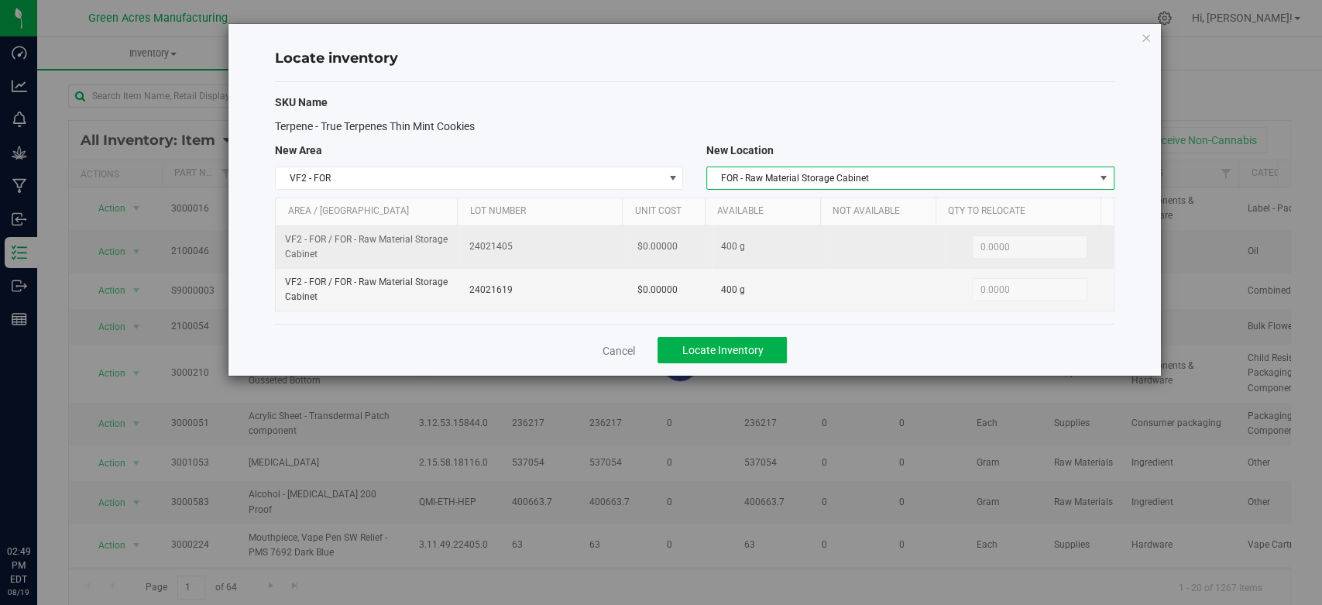
click at [988, 253] on span "0.0000 0" at bounding box center [1029, 247] width 115 height 23
click at [982, 246] on span "0.0000 0" at bounding box center [1029, 247] width 115 height 23
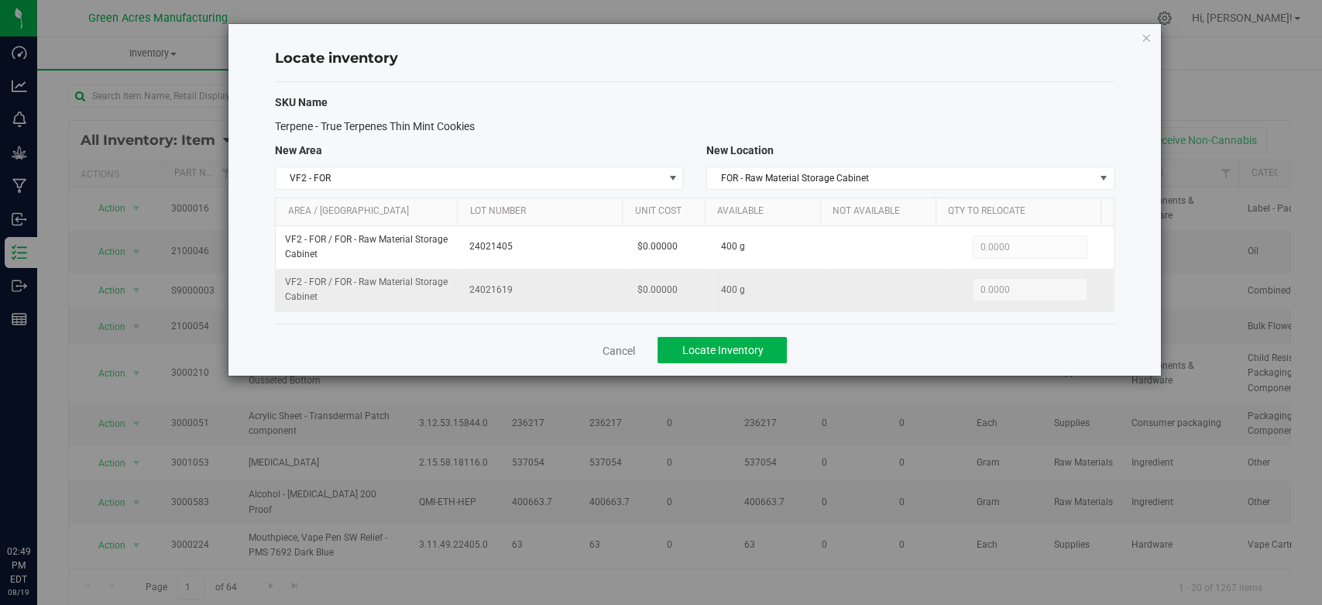
click at [999, 278] on span "0.0000 0" at bounding box center [1029, 289] width 115 height 23
click at [1002, 286] on span "0.0000 0" at bounding box center [1029, 289] width 115 height 23
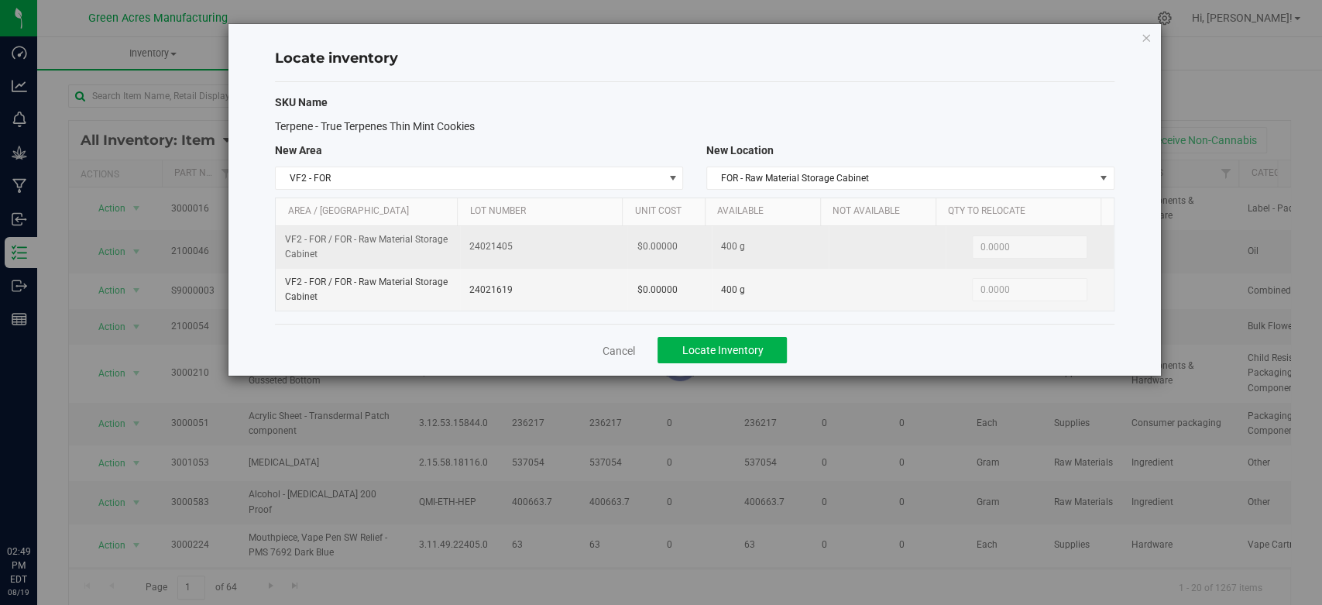
click at [663, 262] on td "$0.00000" at bounding box center [669, 247] width 84 height 43
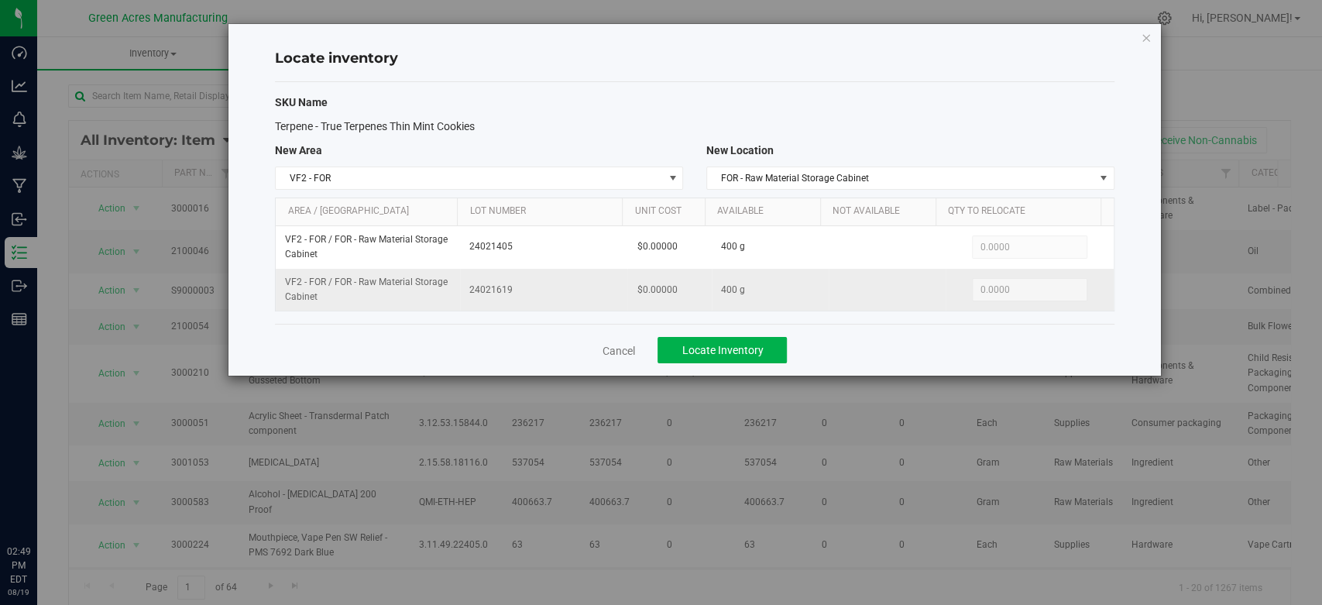
click at [718, 296] on td "400 g" at bounding box center [770, 290] width 117 height 42
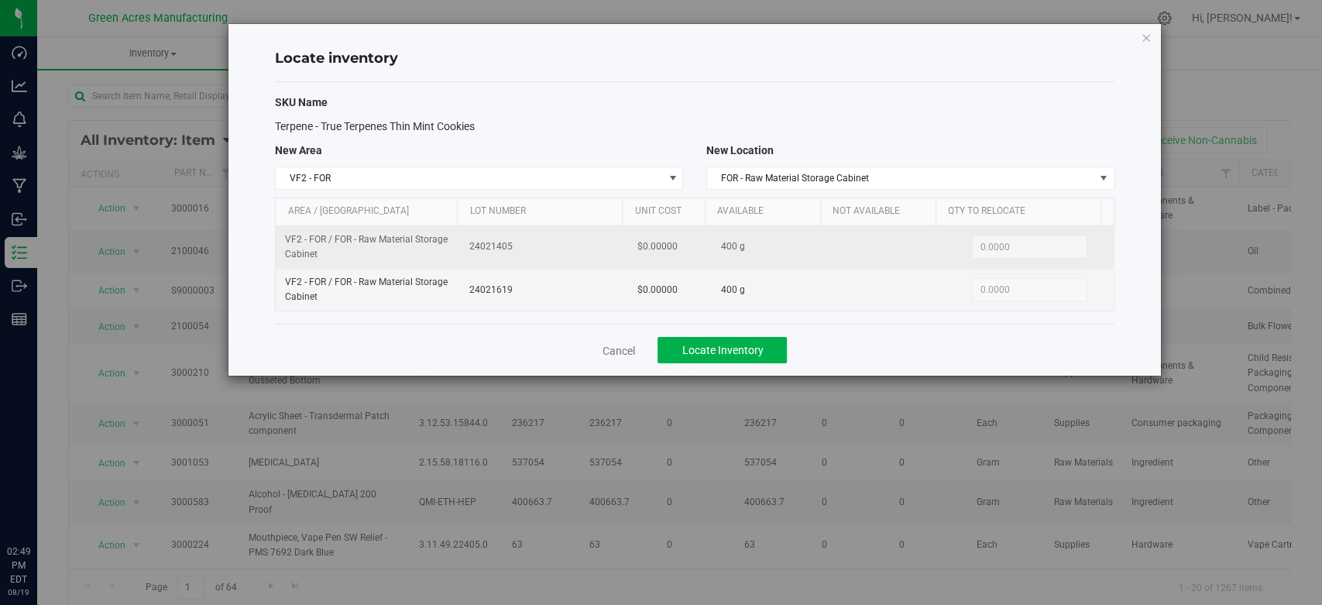
click at [804, 244] on td "400 g" at bounding box center [770, 247] width 117 height 43
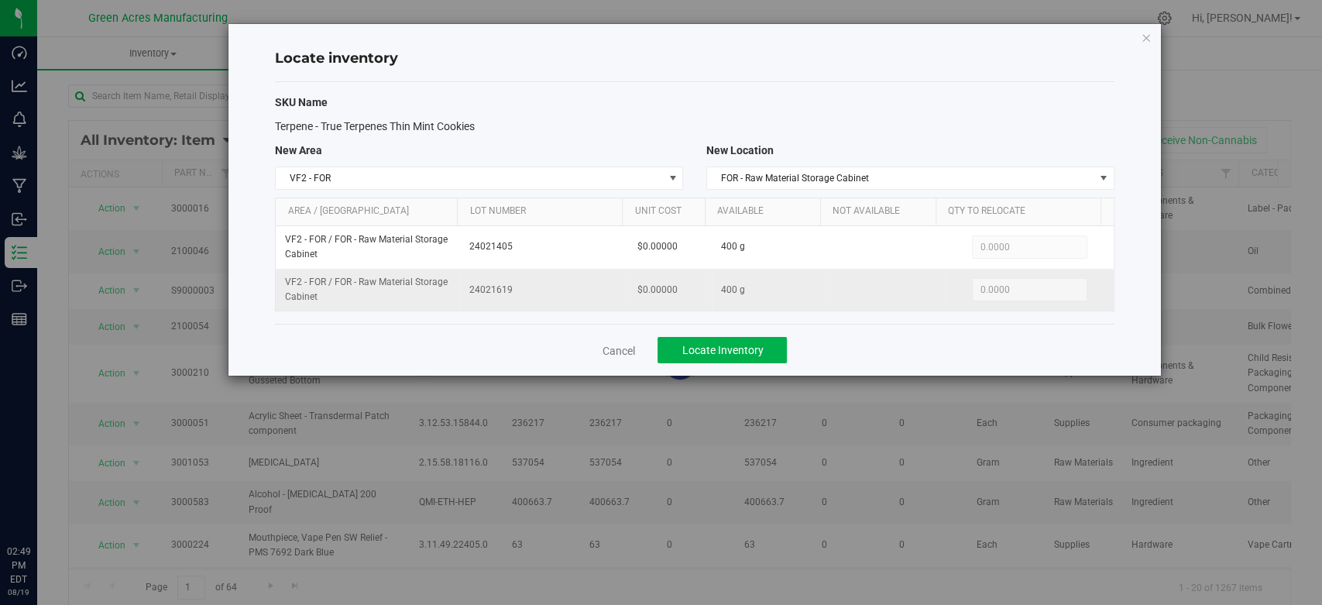
click at [770, 285] on td "400 g" at bounding box center [770, 290] width 117 height 42
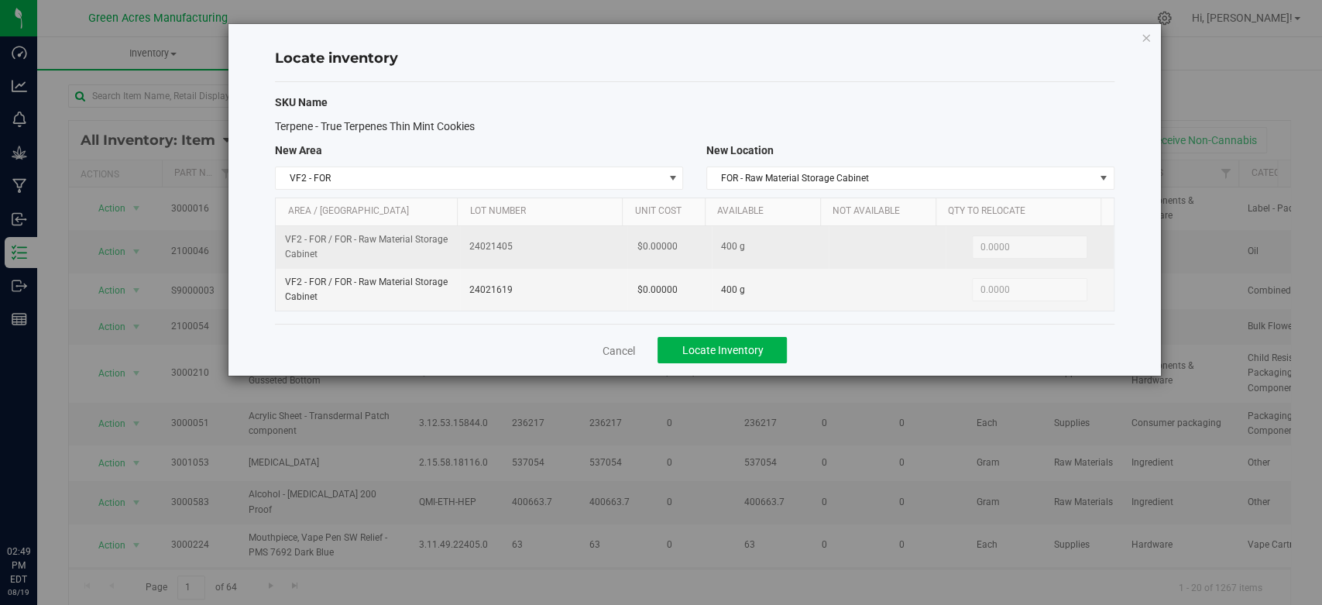
click at [780, 239] on td "400 g" at bounding box center [770, 247] width 117 height 43
click at [1005, 239] on span "0.0000 0" at bounding box center [1029, 247] width 115 height 23
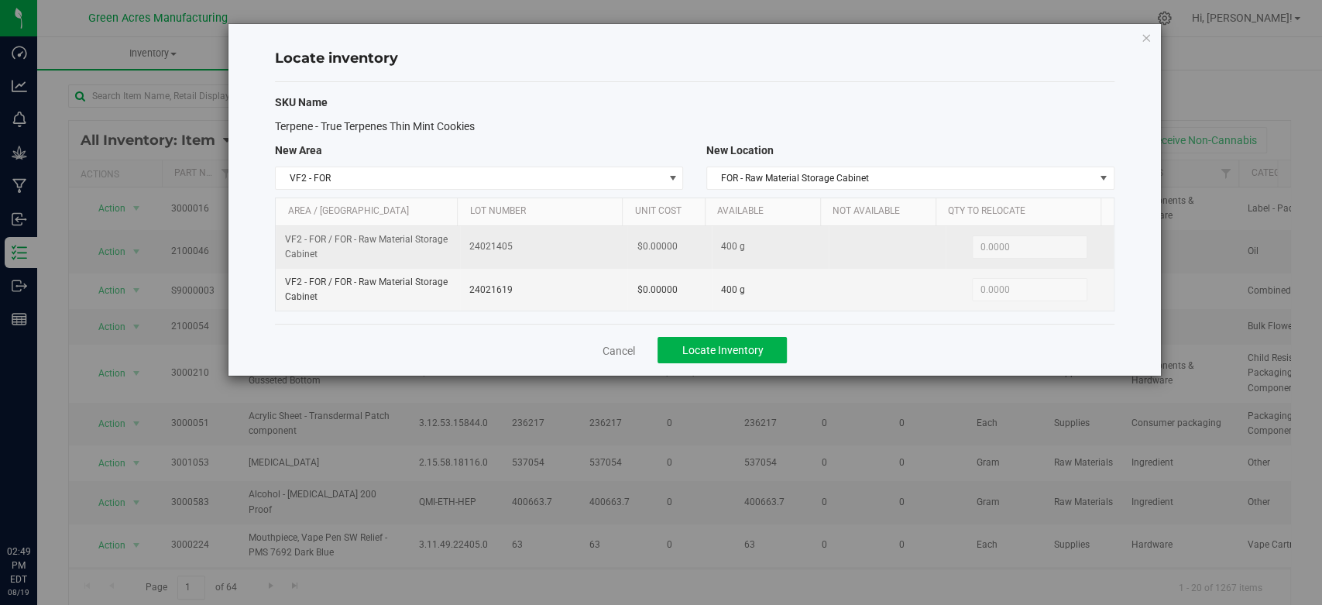
click at [1004, 239] on span "0.0000 0" at bounding box center [1029, 247] width 115 height 23
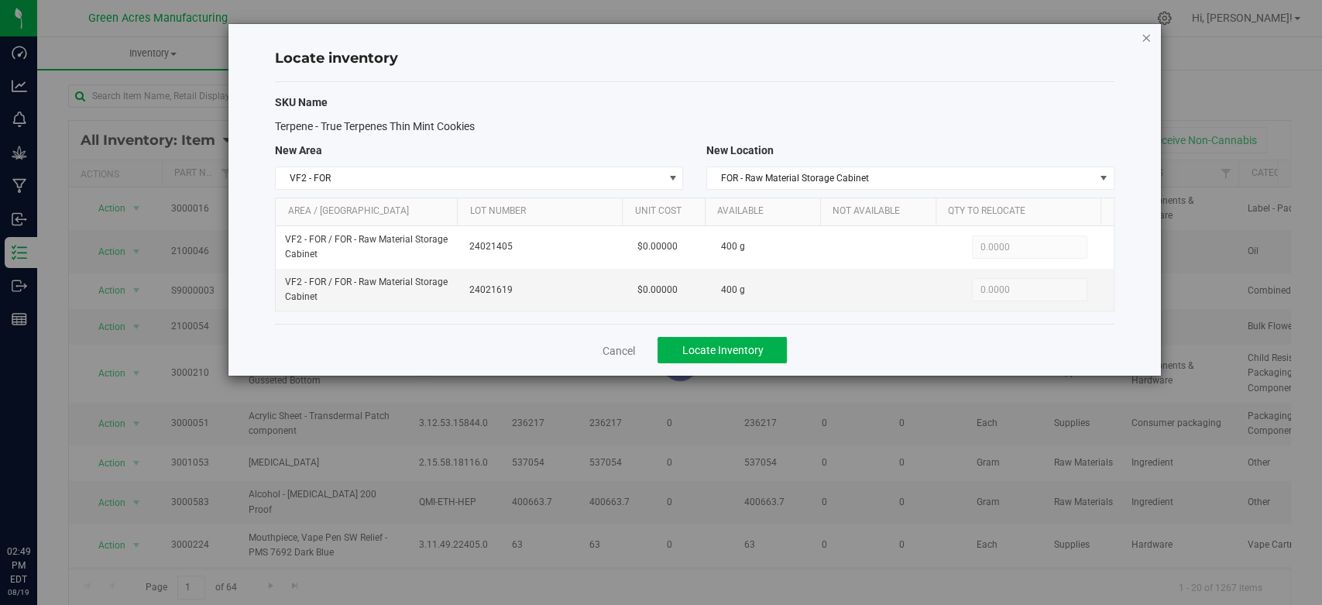
click at [1141, 42] on icon "button" at bounding box center [1146, 37] width 11 height 19
